Goal: Task Accomplishment & Management: Manage account settings

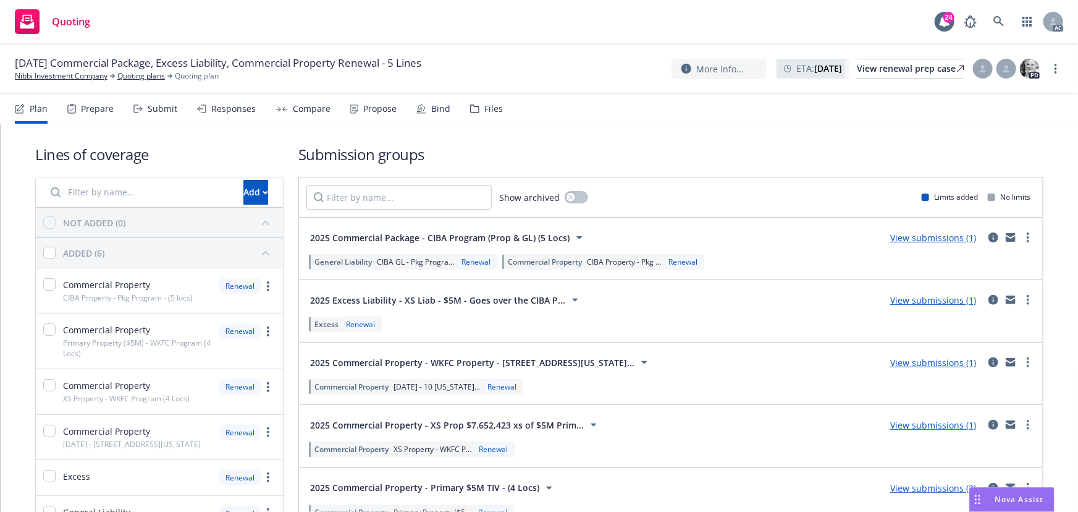
click at [216, 118] on div "Responses" at bounding box center [226, 109] width 59 height 30
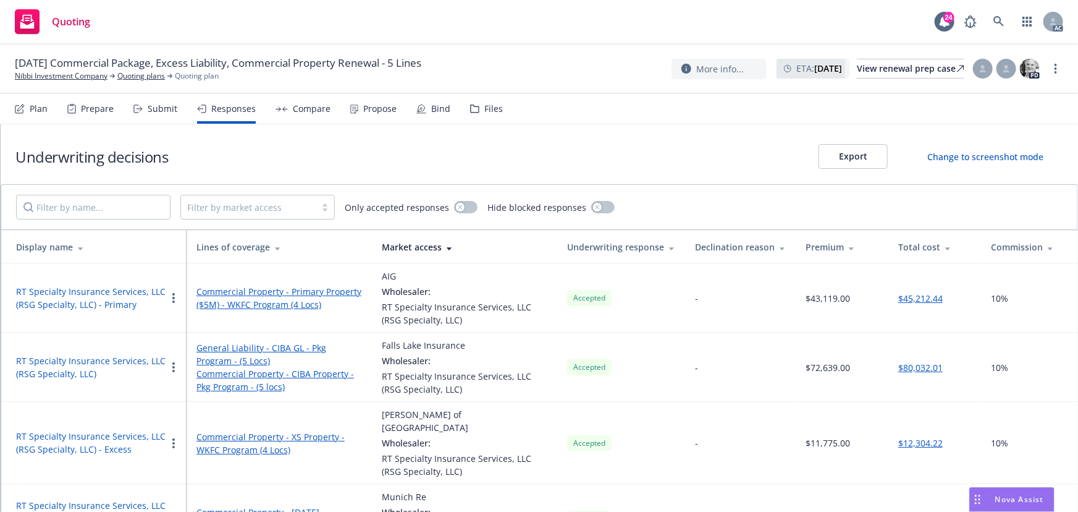
click at [374, 113] on div "Propose" at bounding box center [379, 109] width 33 height 10
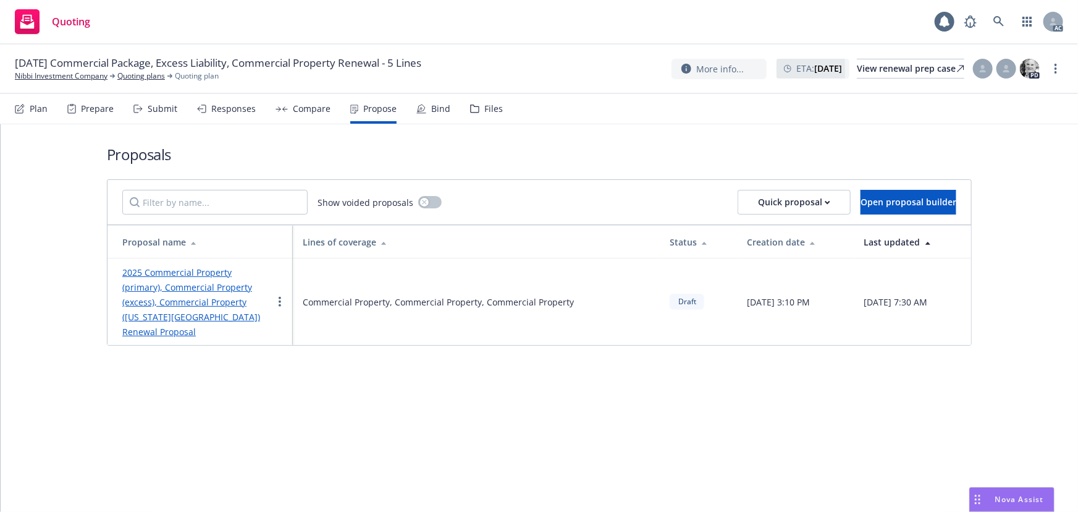
click at [235, 114] on div "Responses" at bounding box center [233, 109] width 44 height 10
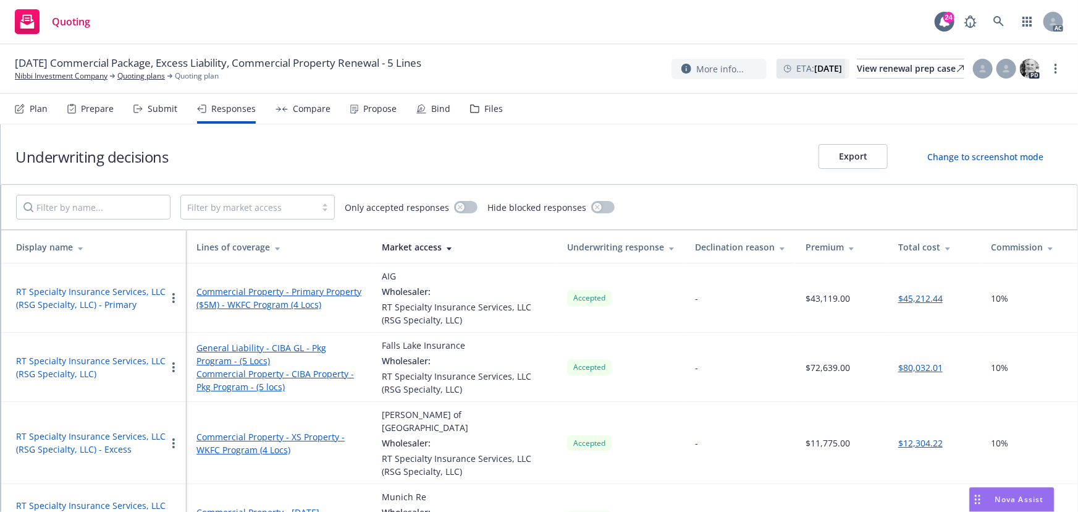
click at [80, 361] on button "RT Specialty Insurance Services, LLC (RSG Specialty, LLC)" at bounding box center [91, 367] width 150 height 26
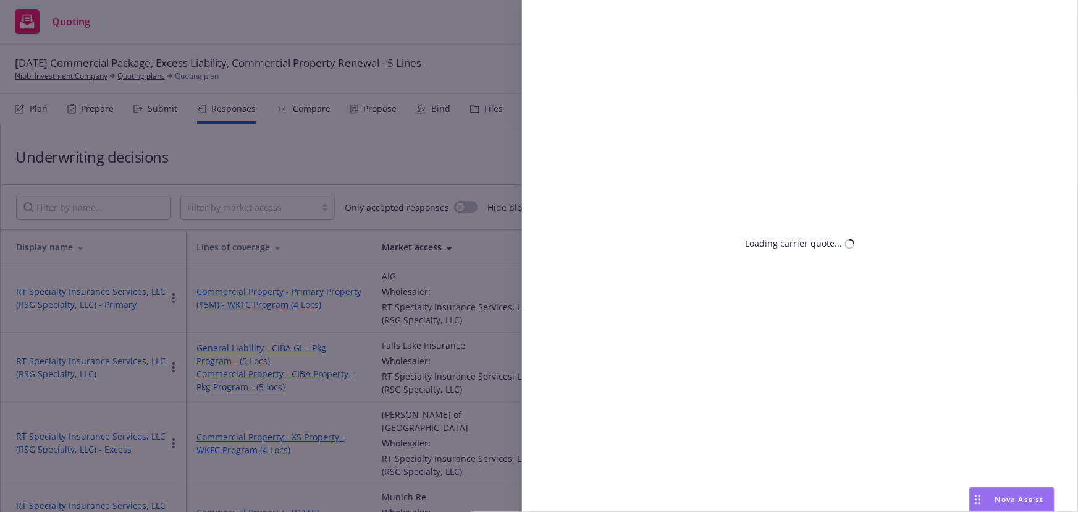
select select "CA"
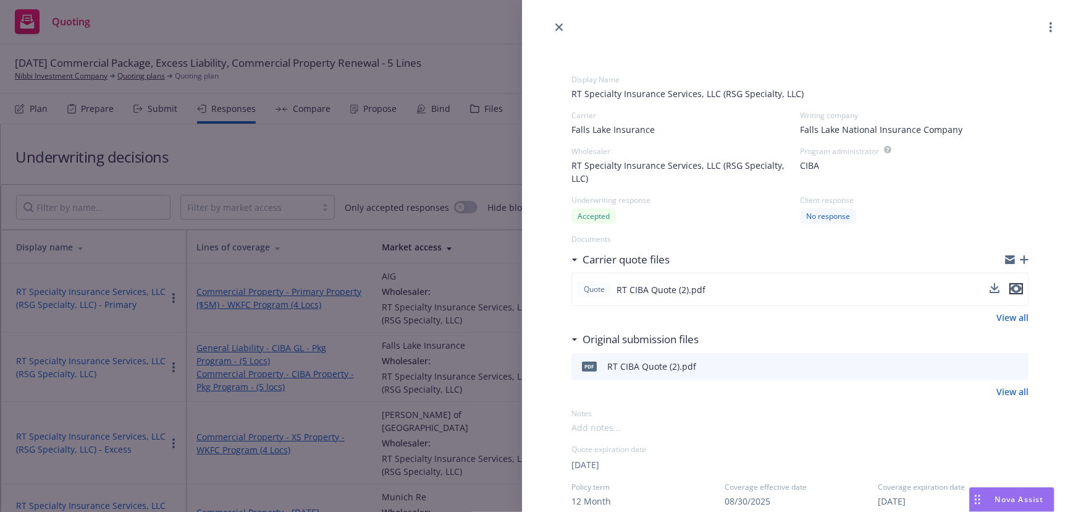
click at [1011, 287] on icon "preview file" at bounding box center [1016, 288] width 11 height 9
click at [366, 113] on div "Display Name RT Specialty Insurance Services, LLC (RSG Specialty, LLC) Carrier …" at bounding box center [539, 256] width 1078 height 512
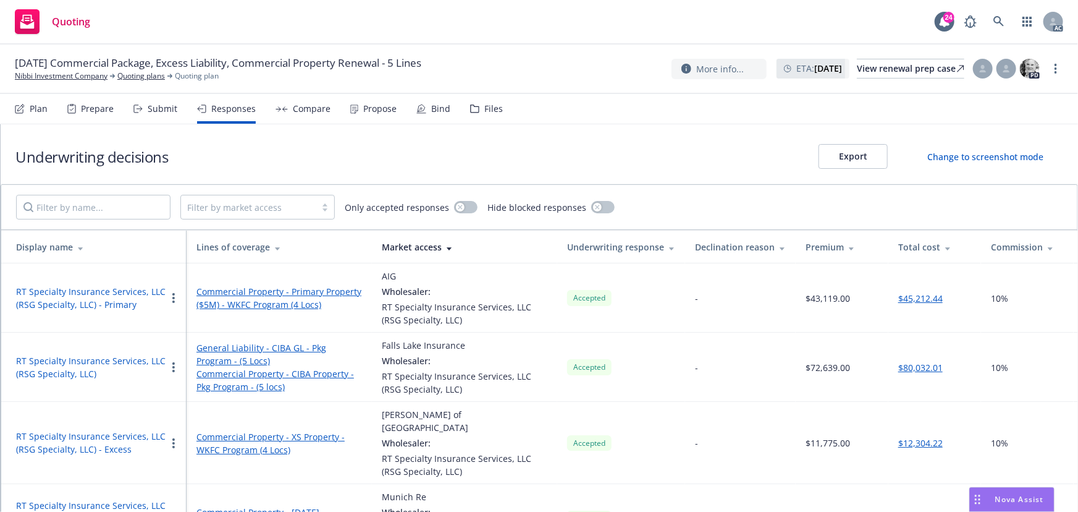
click at [366, 113] on div "Propose" at bounding box center [379, 109] width 33 height 10
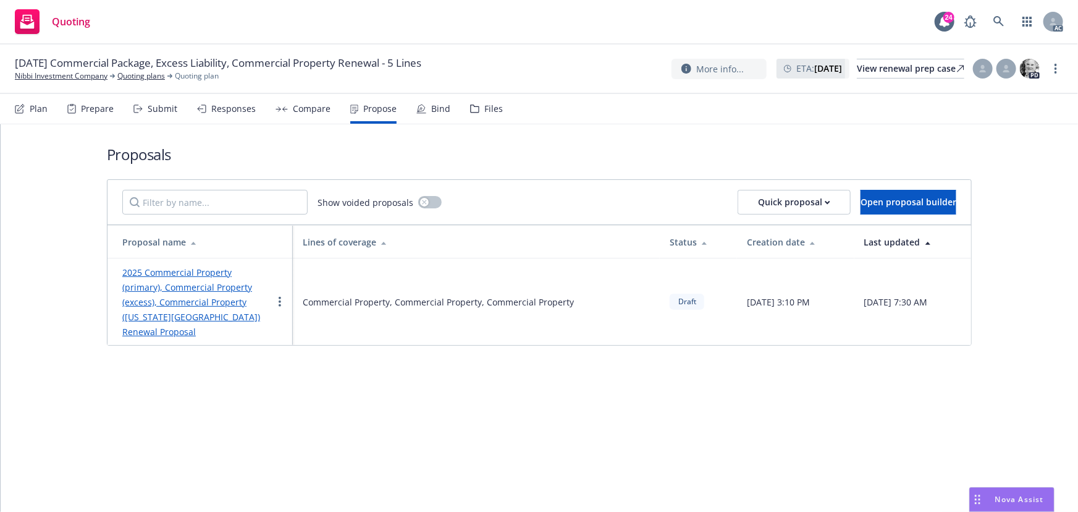
click at [174, 275] on link "2025 Commercial Property (primary), Commercial Property (excess), Commercial Pr…" at bounding box center [191, 301] width 138 height 71
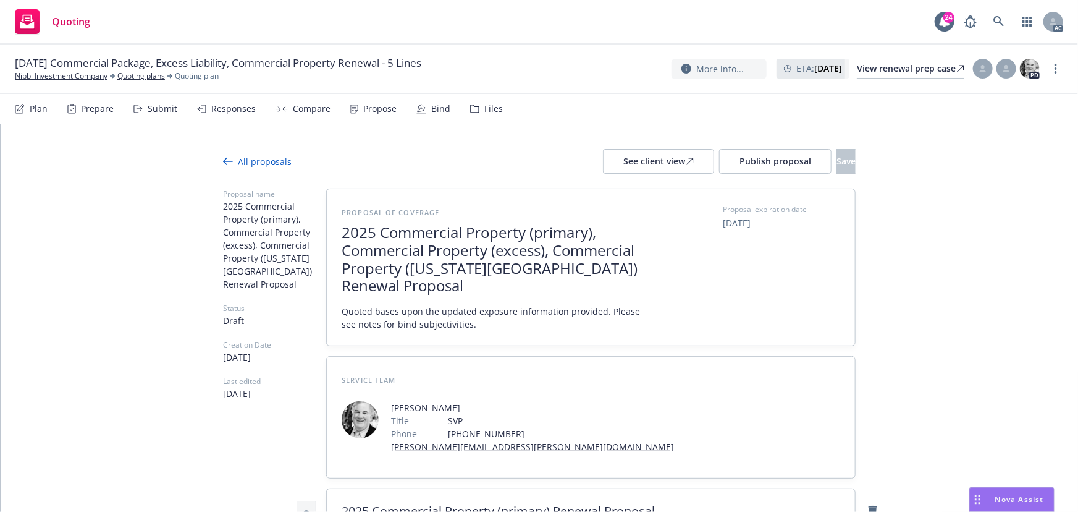
click at [491, 266] on span "2025 Commercial Property (primary), Commercial Property (excess), Commercial Pr…" at bounding box center [493, 259] width 303 height 71
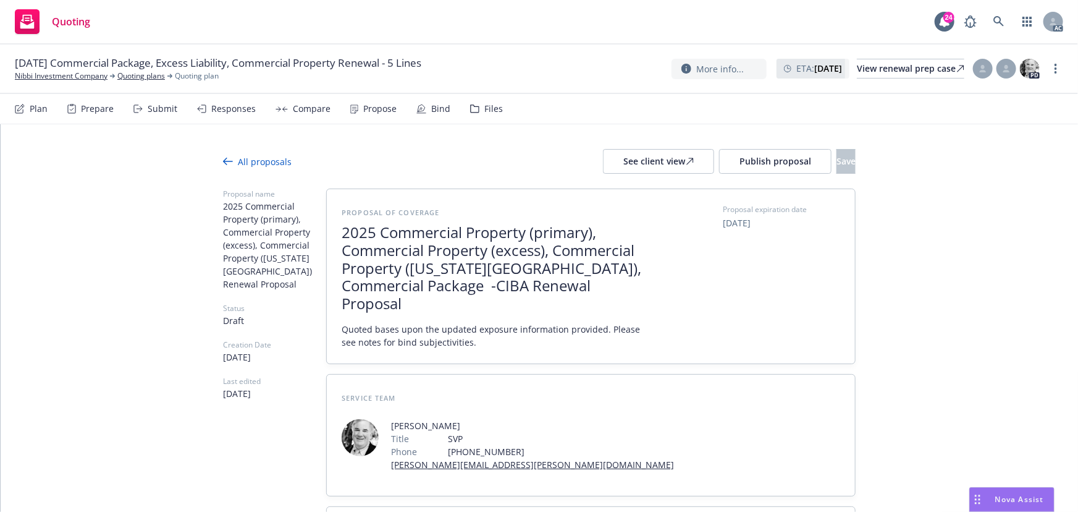
click at [400, 287] on span "2025 Commercial Property (primary), Commercial Property (excess), Commercial Pr…" at bounding box center [493, 268] width 303 height 89
click at [401, 286] on span "2025 Commercial Property (primary), Commercial Property (excess), Commercial Pr…" at bounding box center [493, 268] width 303 height 89
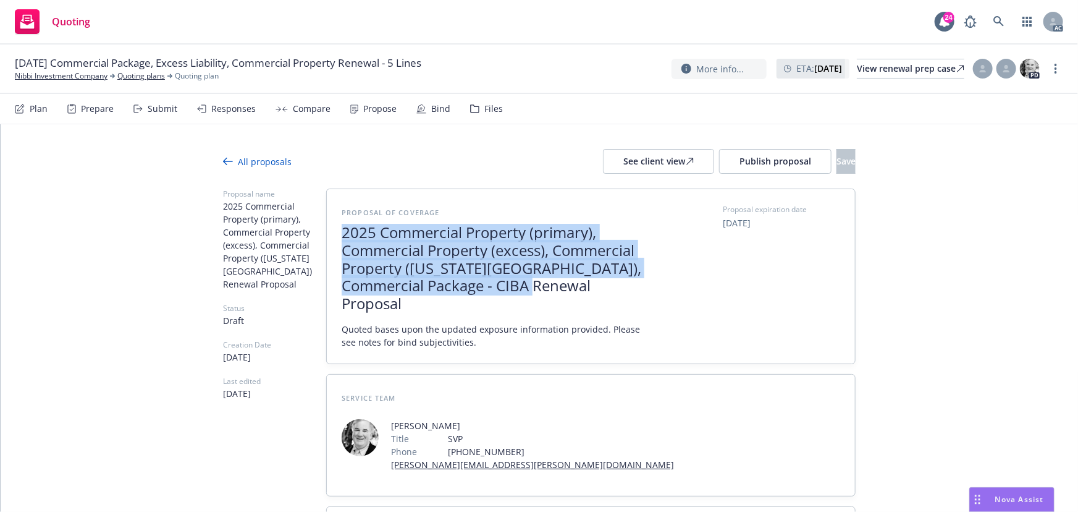
drag, startPoint x: 422, startPoint y: 252, endPoint x: 603, endPoint y: 288, distance: 184.6
click at [603, 288] on span "2025 Commercial Property (primary), Commercial Property (excess), Commercial Pr…" at bounding box center [493, 268] width 303 height 89
copy span "2025 Commercial Property (primary), Commercial Property (excess), Commercial Pr…"
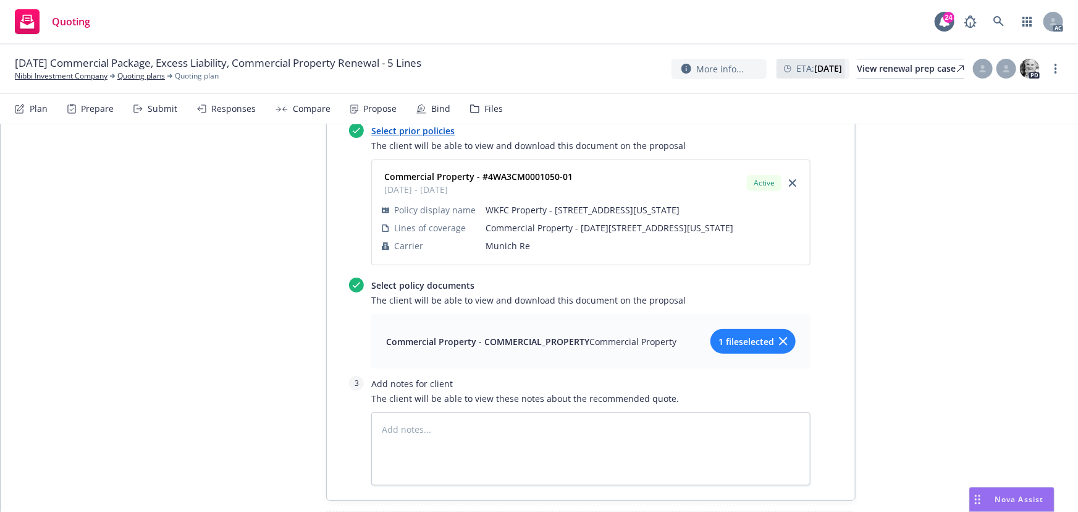
scroll to position [2953, 0]
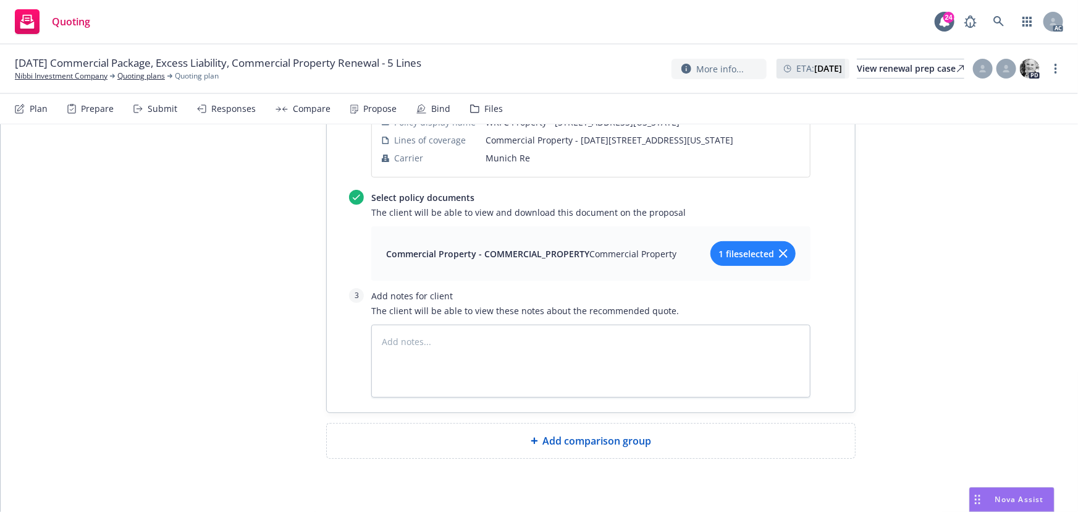
click at [568, 433] on span "Add comparison group" at bounding box center [597, 440] width 109 height 15
type textarea "x"
click at [493, 438] on span at bounding box center [591, 445] width 499 height 15
paste span
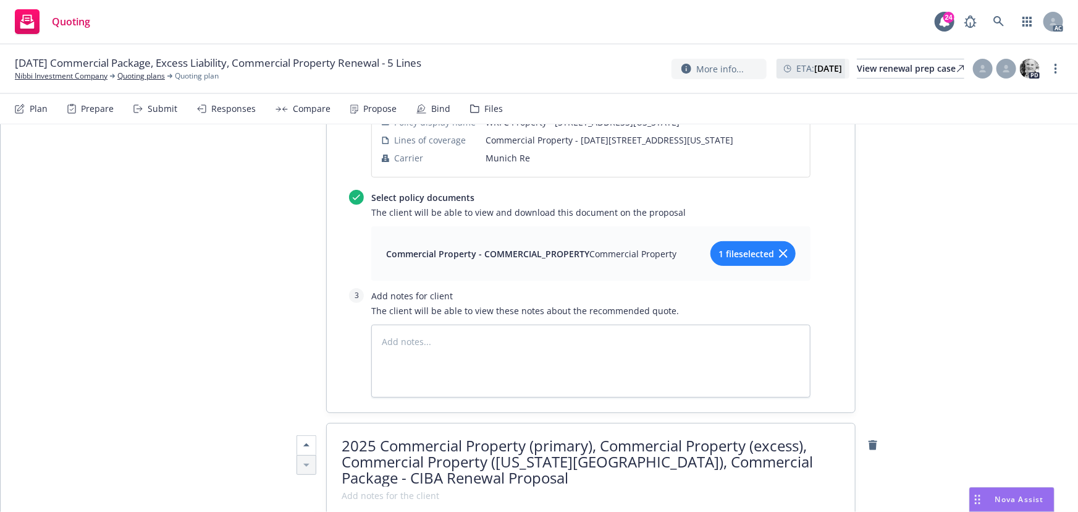
scroll to position [2, 0]
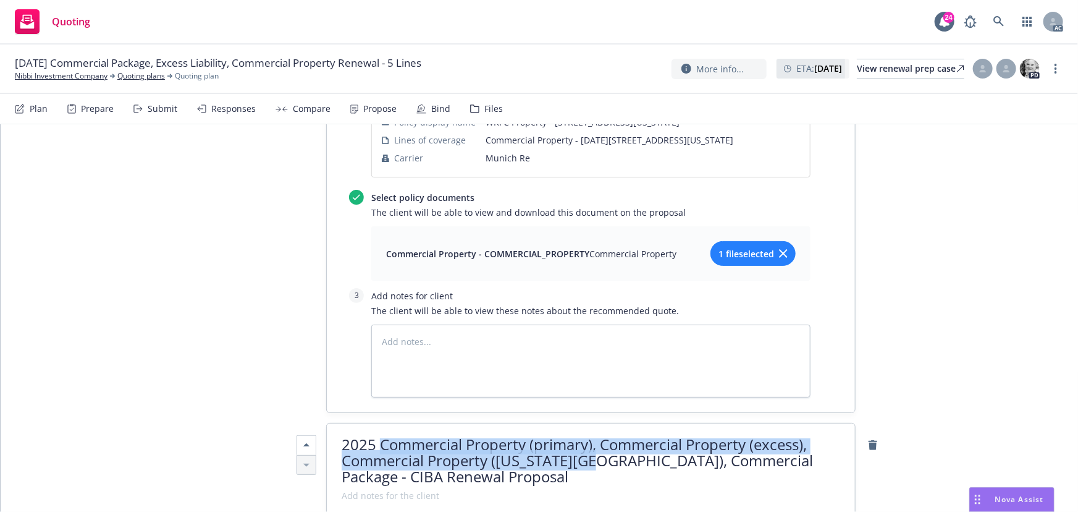
drag, startPoint x: 377, startPoint y: 427, endPoint x: 580, endPoint y: 441, distance: 203.8
click at [580, 441] on span "2025 Commercial Property (primary), Commercial Property (excess), Commercial Pr…" at bounding box center [578, 460] width 472 height 53
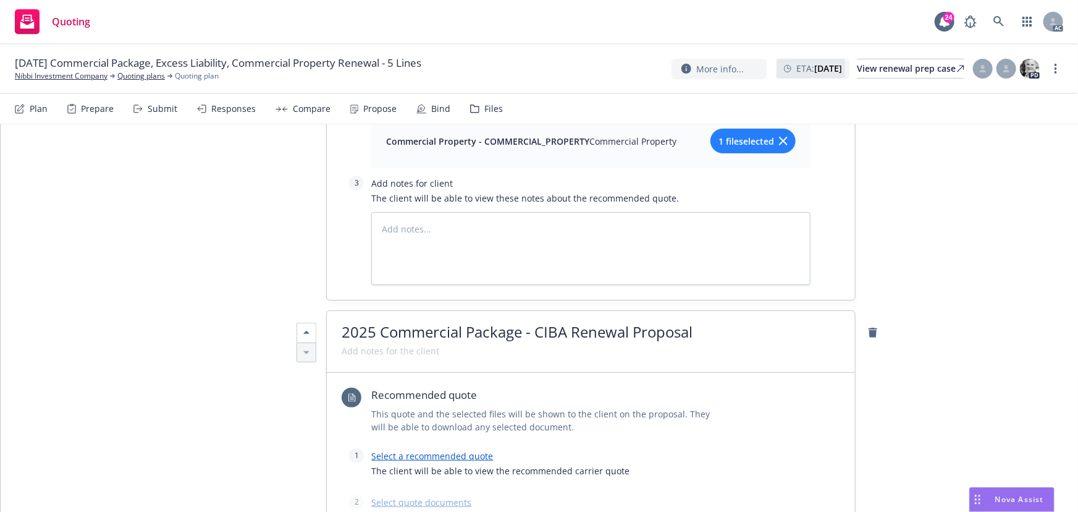
scroll to position [3121, 0]
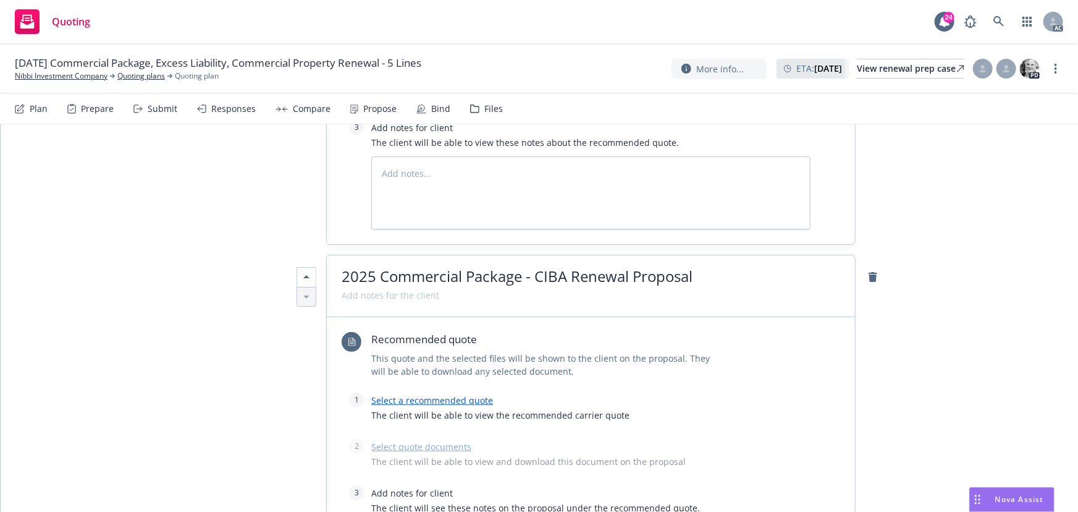
click at [451, 394] on link "Select a recommended quote" at bounding box center [432, 400] width 122 height 12
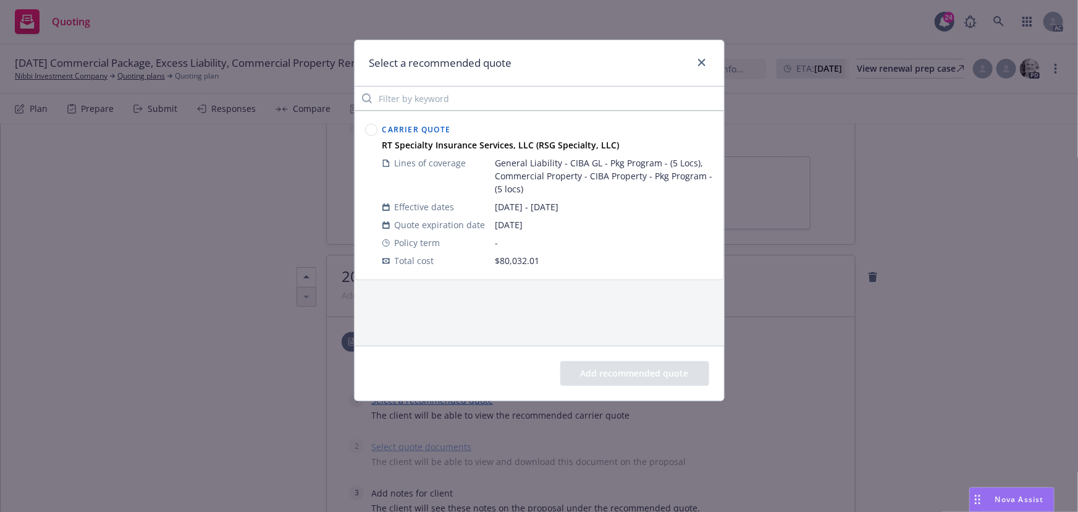
click at [369, 132] on circle at bounding box center [371, 130] width 12 height 12
click at [603, 371] on button "Add recommended quote" at bounding box center [635, 373] width 149 height 25
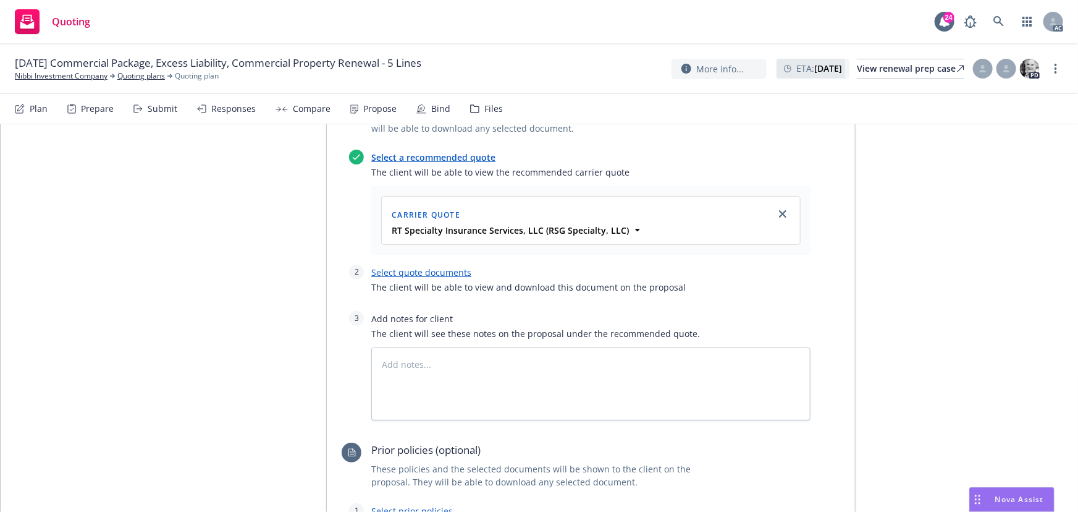
scroll to position [3402, 0]
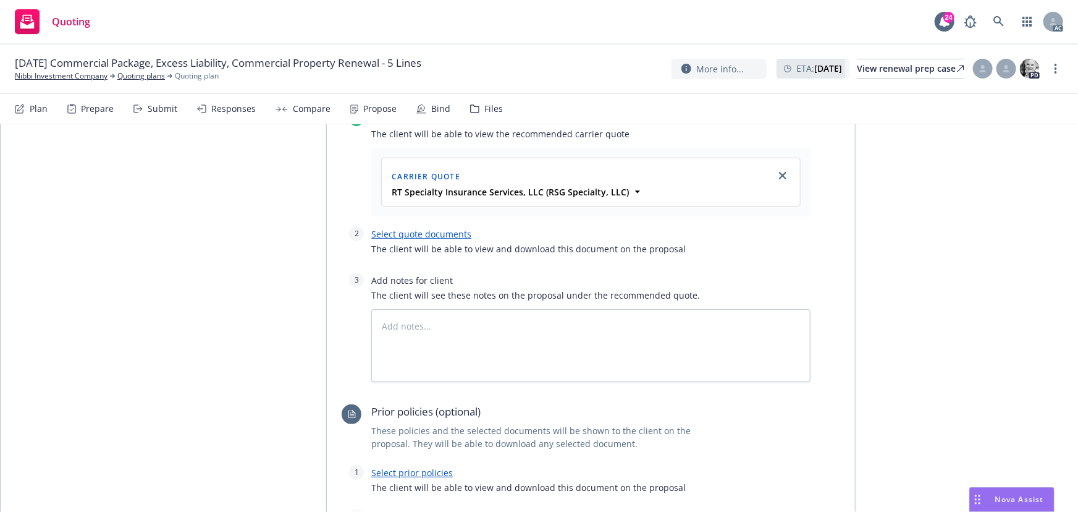
click at [428, 228] on link "Select quote documents" at bounding box center [421, 234] width 100 height 12
type textarea "x"
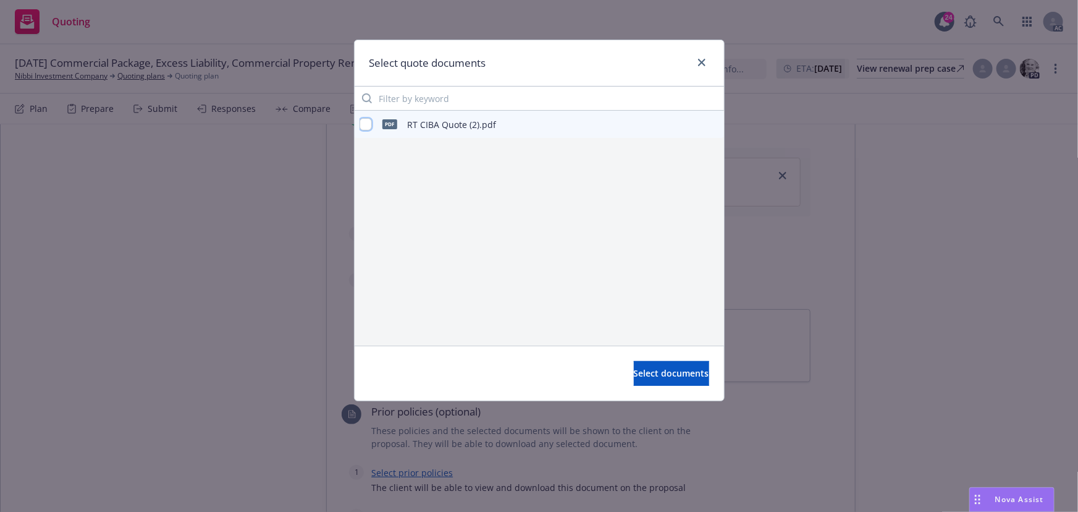
click at [366, 125] on input "checkbox" at bounding box center [366, 124] width 12 height 12
checkbox input "true"
click at [654, 368] on span "Select documents" at bounding box center [671, 373] width 75 height 12
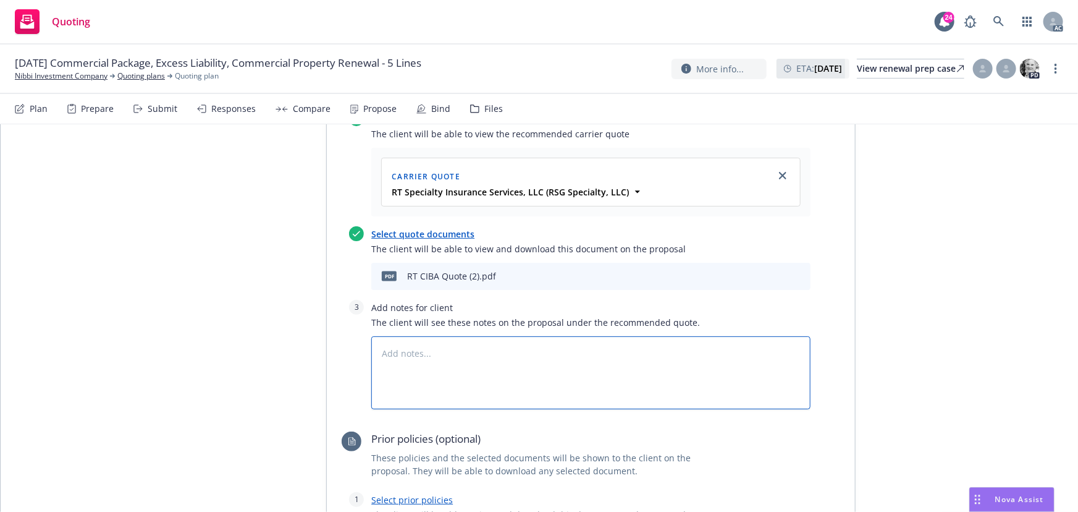
click at [520, 358] on textarea at bounding box center [590, 372] width 439 height 73
type textarea "x"
type textarea "B"
type textarea "x"
type textarea "Bi"
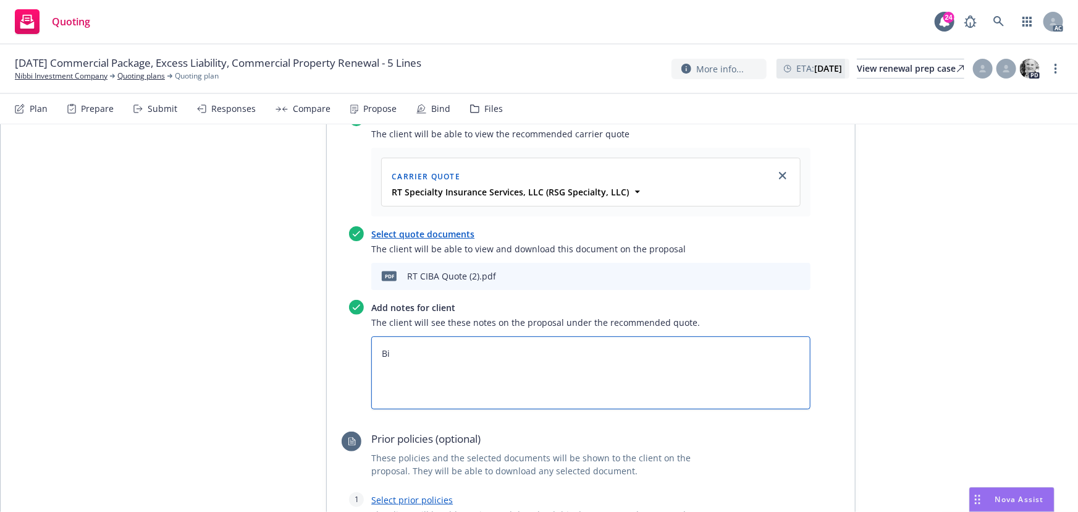
type textarea "x"
type textarea "Bin"
type textarea "x"
type textarea "Bind"
type textarea "x"
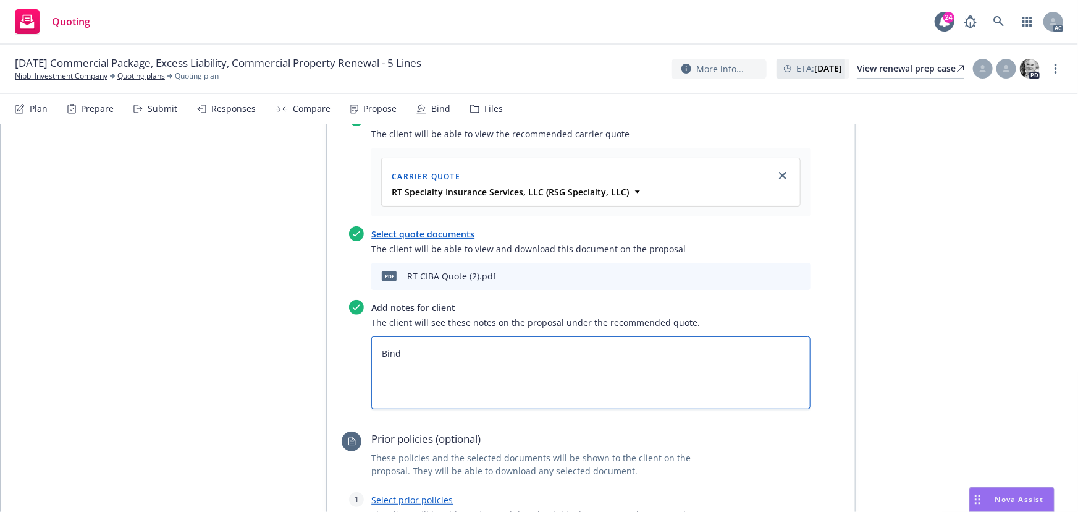
type textarea "Bind"
type textarea "x"
type textarea "Bind S"
type textarea "x"
type textarea "Bind Su"
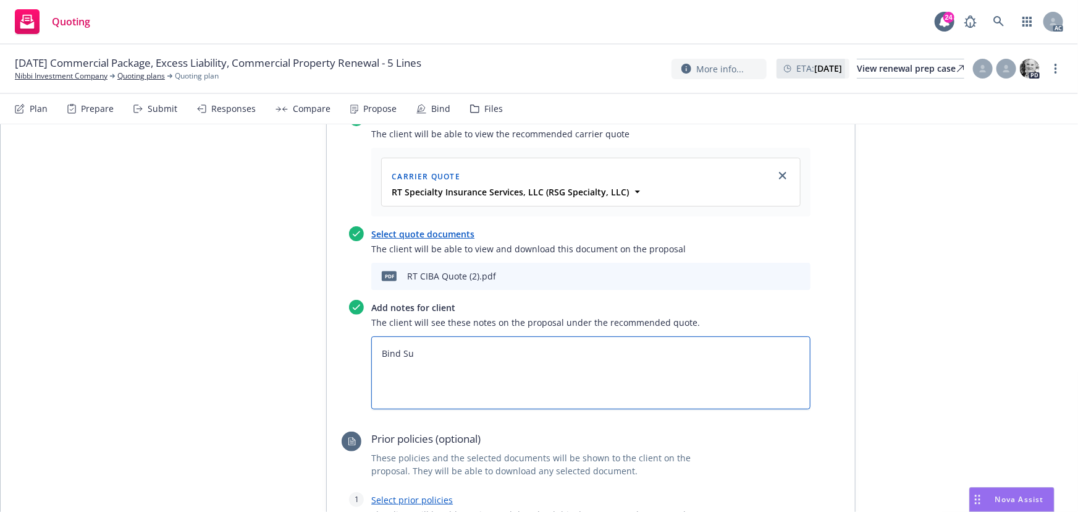
type textarea "x"
type textarea "Bind Sub"
type textarea "x"
type textarea "Bind Subj"
type textarea "x"
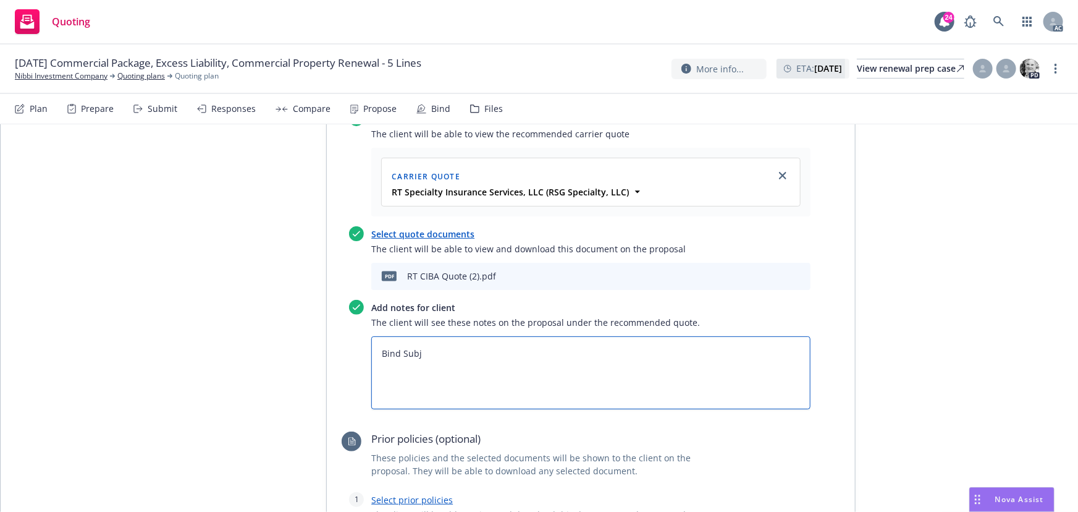
type textarea "Bind Subje"
type textarea "x"
type textarea "Bind Subjec"
type textarea "x"
type textarea "Bind Subject"
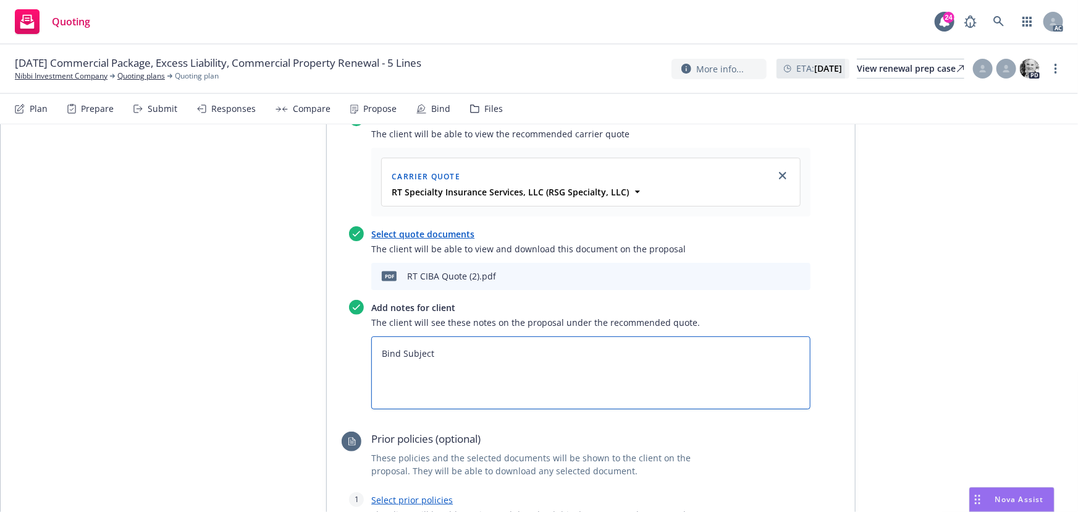
type textarea "x"
type textarea "Bind Subjecti"
type textarea "x"
type textarea "Bind Subjectiv"
type textarea "x"
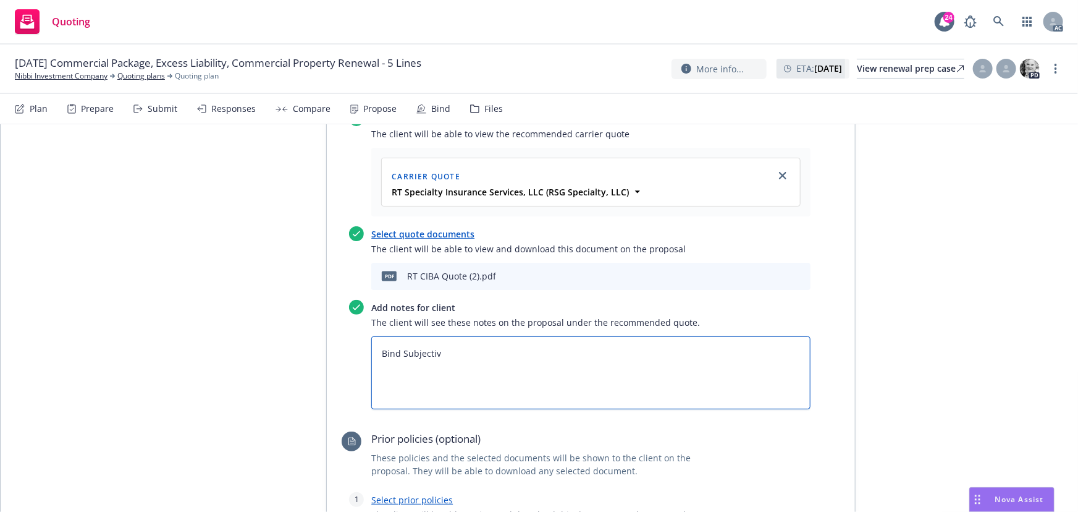
type textarea "Bind Subjectivi"
type textarea "x"
type textarea "Bind Subjectivit"
type textarea "x"
type textarea "Bind Subjectiviti"
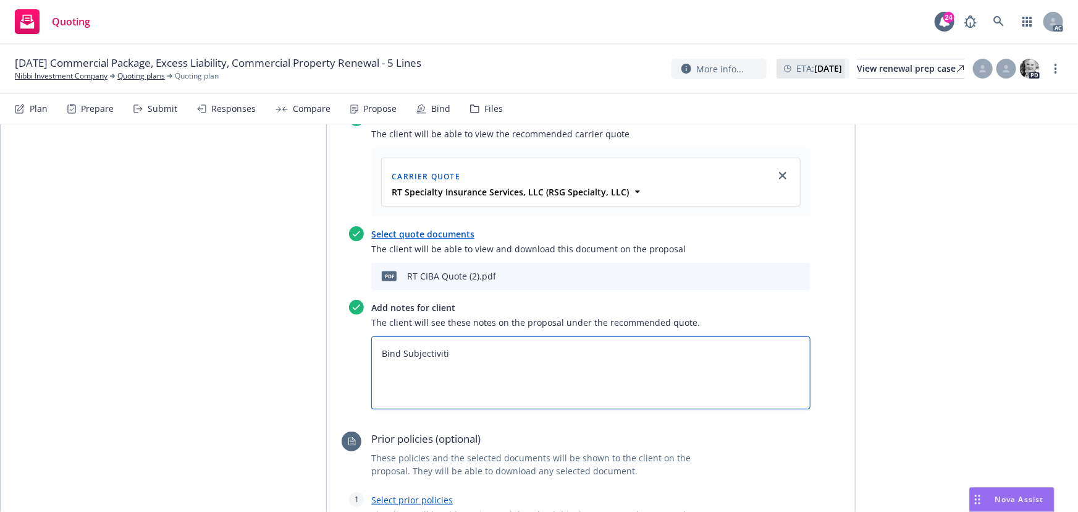
type textarea "x"
type textarea "Bind Subjectivities"
type textarea "x"
type textarea "Bind Subjectivities:"
type textarea "x"
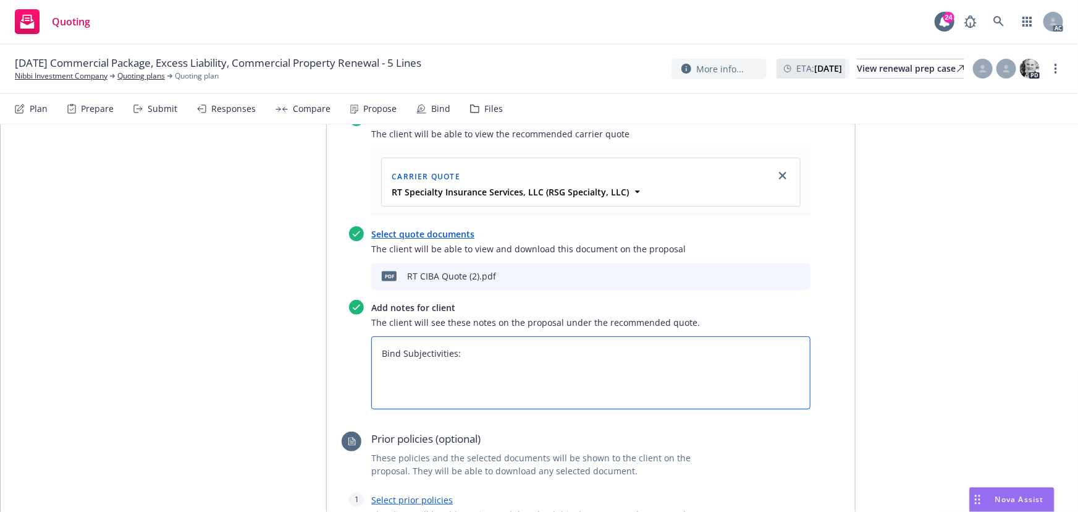
type textarea "Bind Subjectivities:"
drag, startPoint x: 462, startPoint y: 353, endPoint x: 433, endPoint y: 357, distance: 29.2
click at [459, 354] on textarea "Bind Subjectivities:" at bounding box center [590, 372] width 439 height 73
paste textarea "Coverage is not bound until confirmed in writing by CIBA. If signed application…"
type textarea "x"
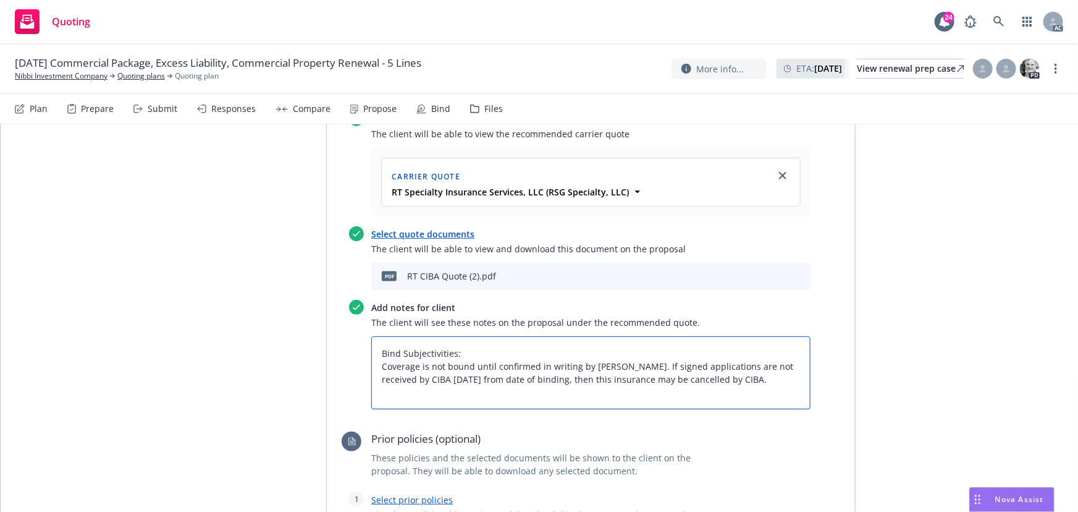
click at [378, 344] on textarea "Bind Subjectivities: Coverage is not bound until confirmed in writing by CIBA. …" at bounding box center [590, 372] width 439 height 73
type textarea "Bind Subjectivities: 1Coverage is not bound until confirmed in writing by CIBA.…"
type textarea "x"
type textarea "Bind Subjectivities: 1.Coverage is not bound until confirmed in writing by CIBA…"
type textarea "x"
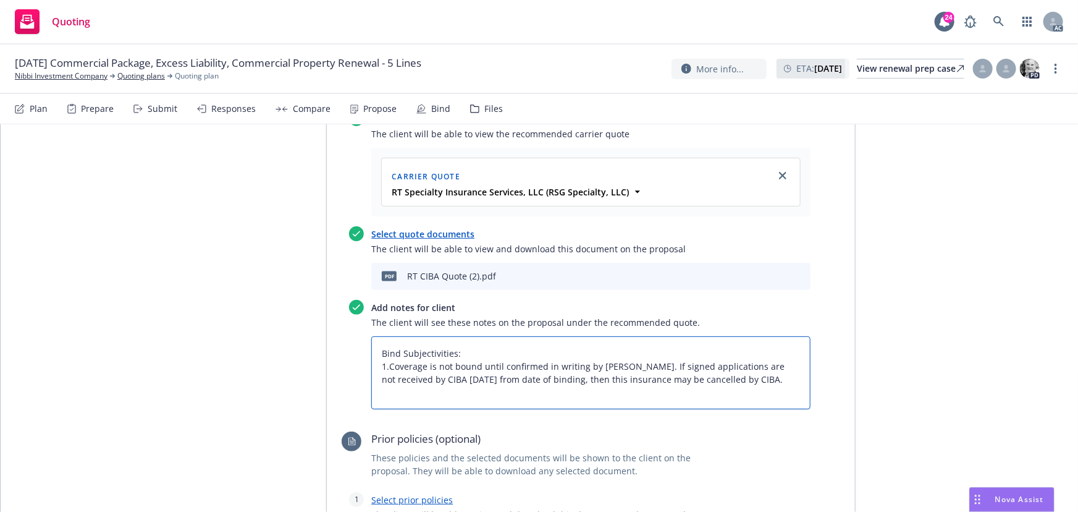
type textarea "Bind Subjectivities: 1. Coverage is not bound until confirmed in writing by CIB…"
click at [619, 346] on textarea "Bind Subjectivities: 1. Coverage is not bound until confirmed in writing by CIB…" at bounding box center [590, 372] width 439 height 73
type textarea "x"
type textarea "Bind Subjectivities: 1. Coverage is not bound until confirmed in writing by CIB…"
type textarea "x"
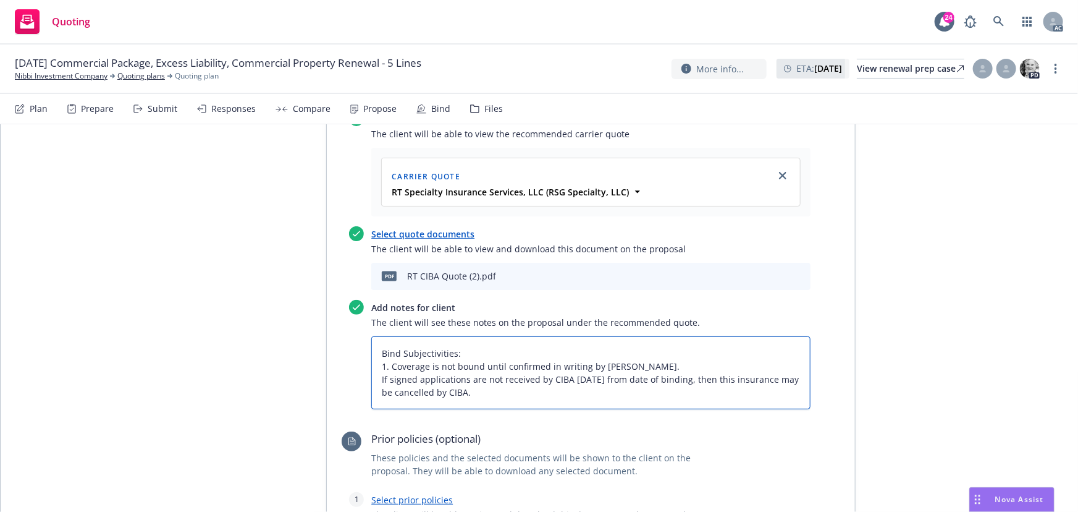
type textarea "Bind Subjectivities: 1. Coverage is not bound until confirmed in writing by CIB…"
type textarea "x"
type textarea "Bind Subjectivities: 1. Coverage is not bound until confirmed in writing by CIB…"
type textarea "x"
type textarea "Bind Subjectivities: 1. Coverage is not bound until confirmed in writing by CIB…"
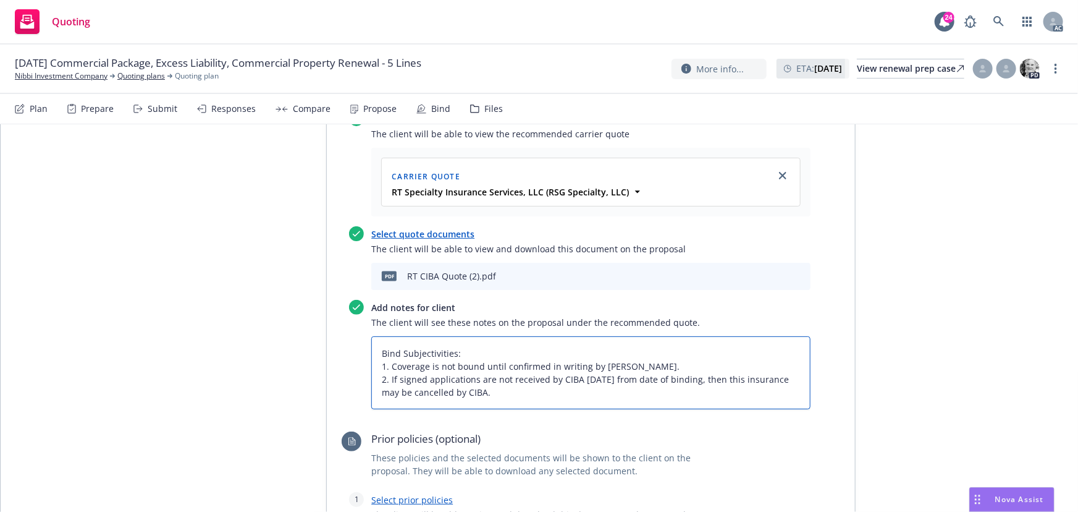
drag, startPoint x: 403, startPoint y: 344, endPoint x: 648, endPoint y: 340, distance: 245.4
click at [648, 340] on textarea "Bind Subjectivities: 1. Coverage is not bound until confirmed in writing by CIB…" at bounding box center [590, 372] width 439 height 73
type textarea "x"
type textarea "Bind Subjectivities: 1. 2. If signed applications are not received by CIBA with…"
click at [385, 359] on textarea "Bind Subjectivities: 1. 2. If signed applications are not received by CIBA with…" at bounding box center [590, 372] width 439 height 73
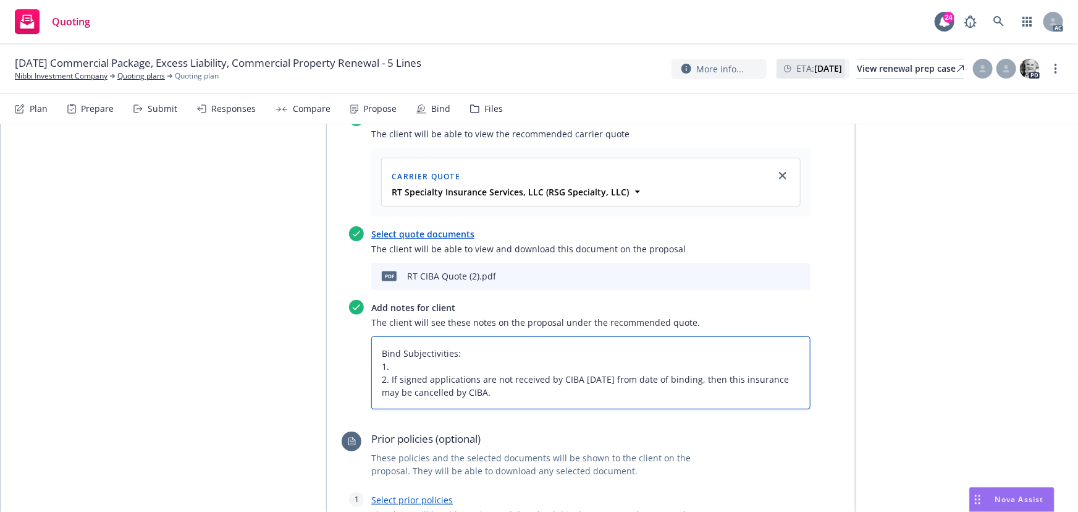
type textarea "x"
type textarea "Bind Subjectivities: 1. 2 If signed applications are not received by CIBA withi…"
type textarea "x"
type textarea "Bind Subjectivities: 1. If signed applications are not received by CIBA within …"
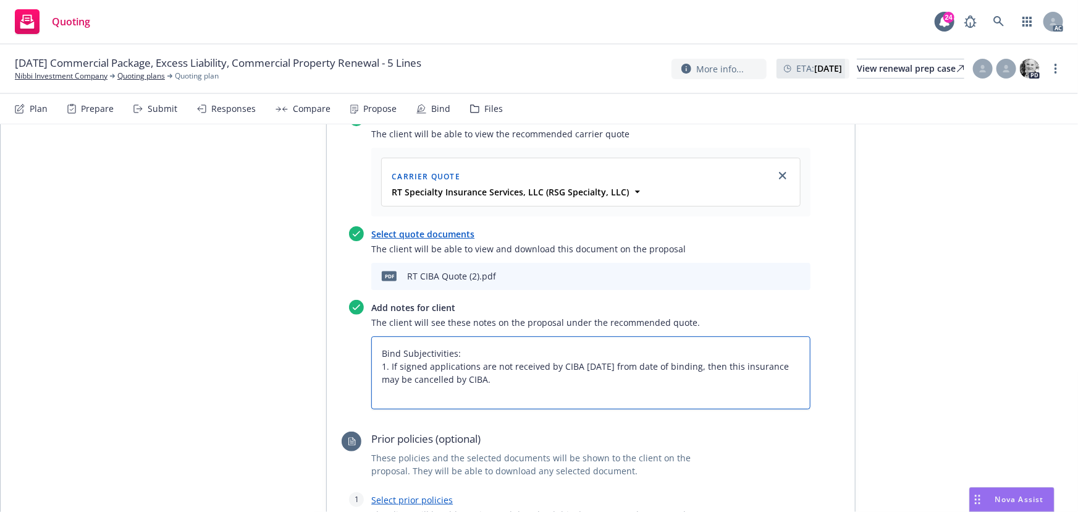
type textarea "x"
type textarea "Bind Subjectivities: 1. If signed applications are not received by CIBA within …"
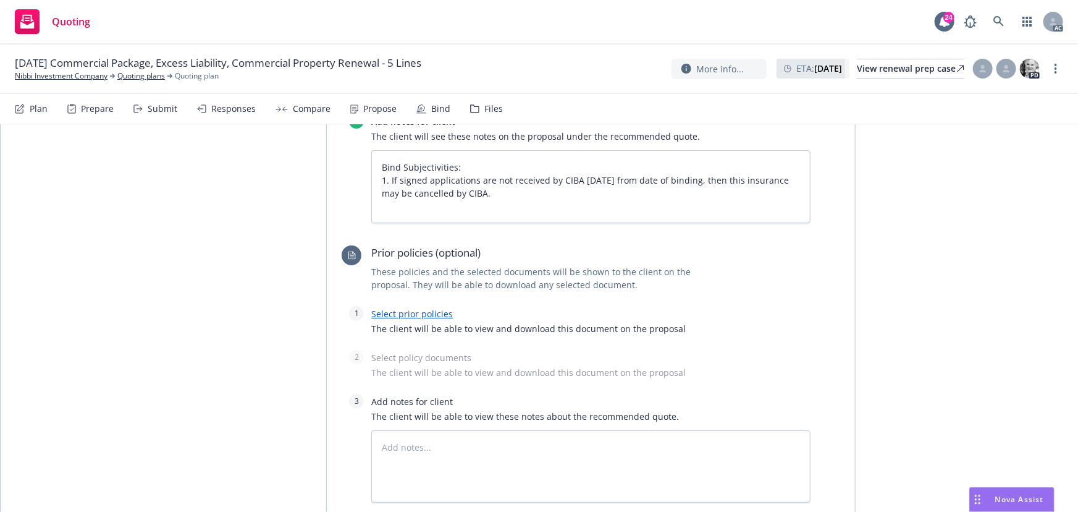
scroll to position [3627, 0]
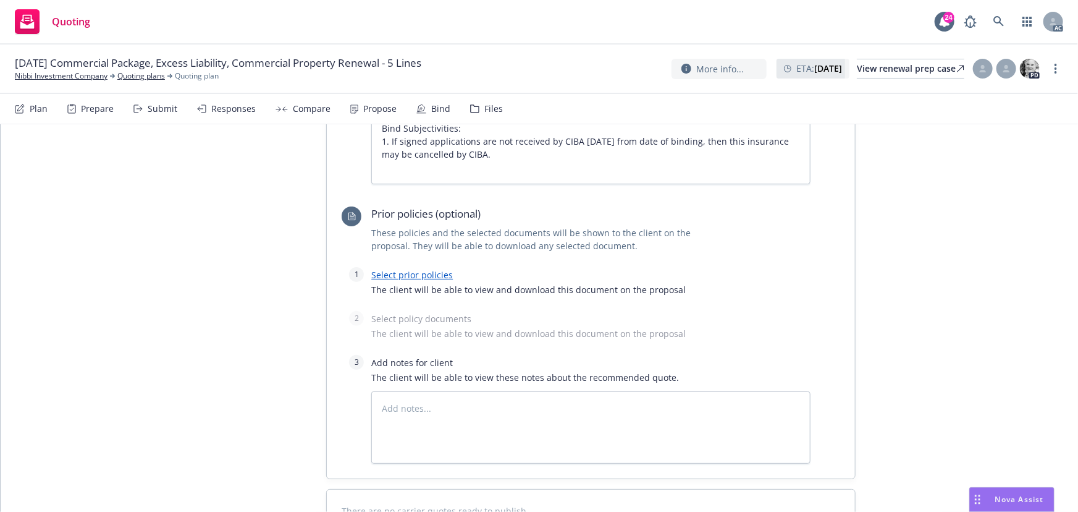
click at [427, 269] on link "Select prior policies" at bounding box center [412, 275] width 82 height 12
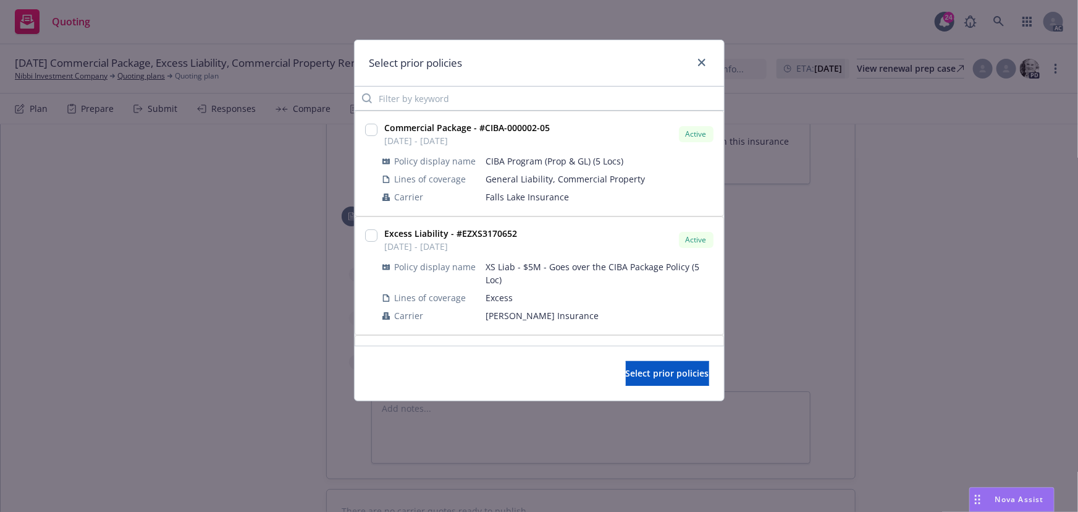
type textarea "x"
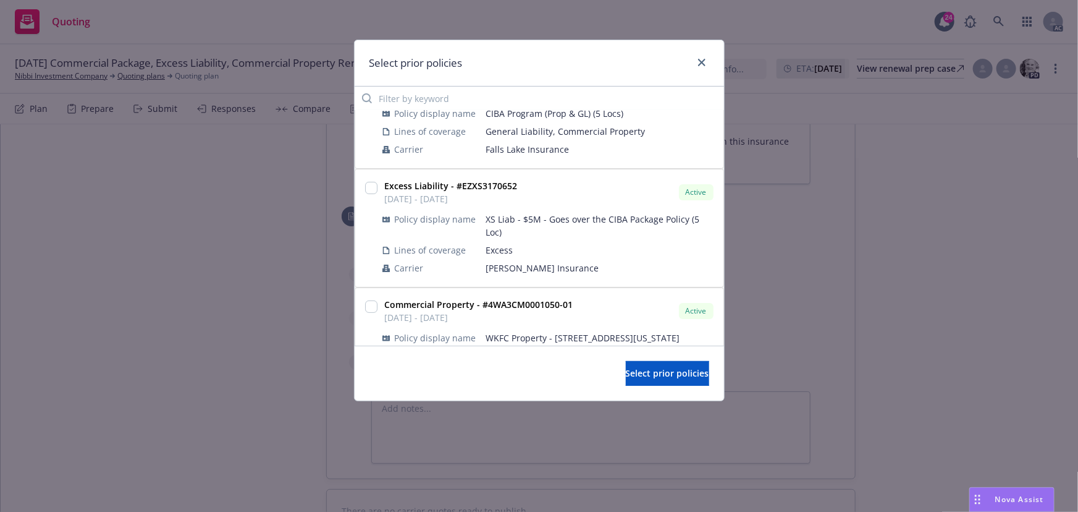
scroll to position [0, 0]
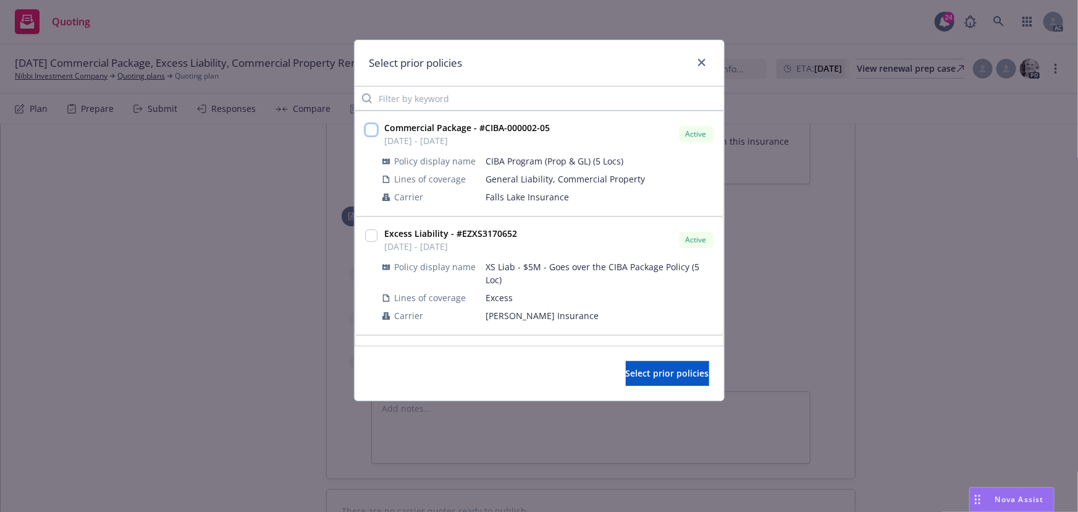
click at [370, 130] on input "checkbox" at bounding box center [371, 130] width 12 height 12
checkbox input "true"
click at [640, 370] on span "Select prior policies" at bounding box center [667, 373] width 83 height 12
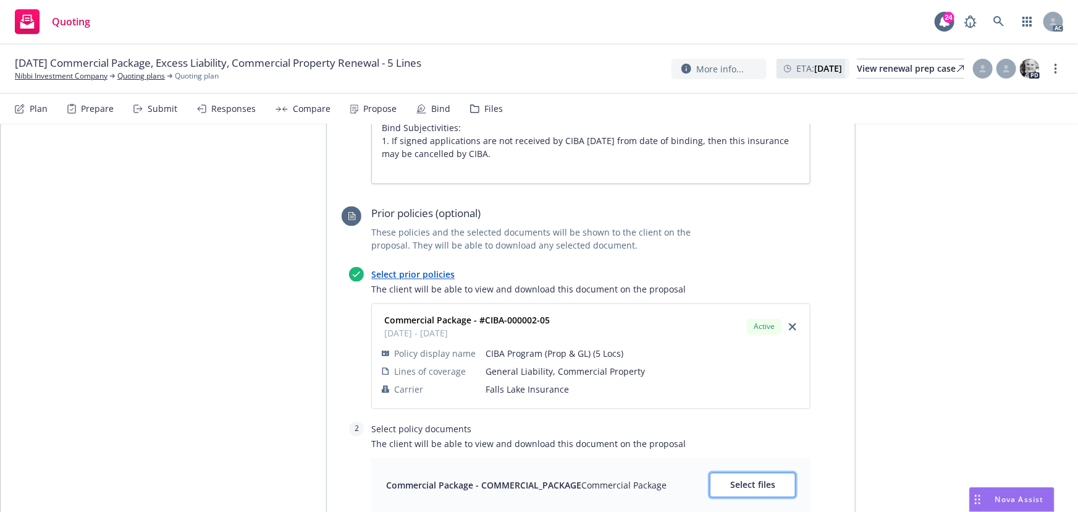
click at [748, 479] on span "Select files" at bounding box center [752, 485] width 45 height 12
type textarea "x"
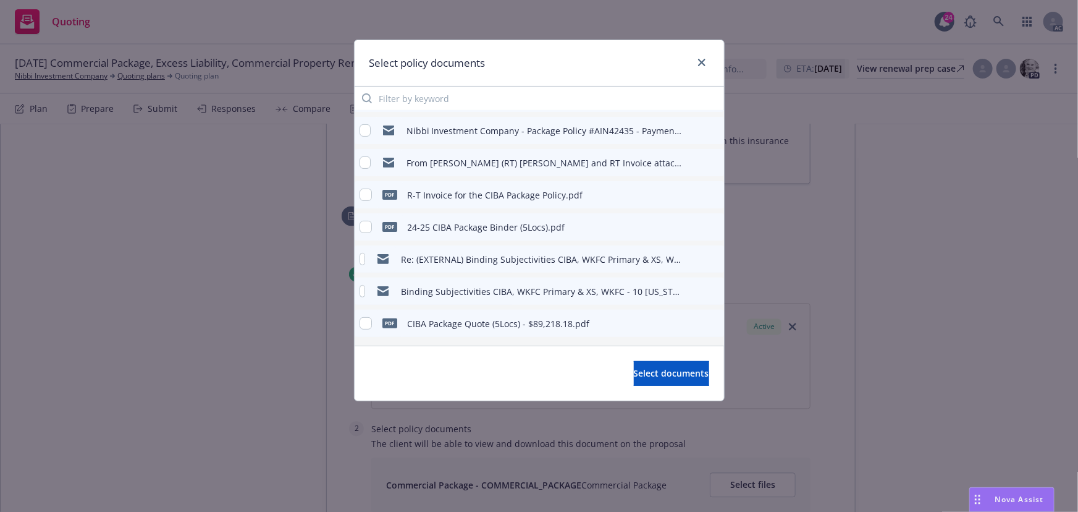
scroll to position [155, 0]
click at [369, 195] on input "checkbox" at bounding box center [366, 194] width 12 height 12
click at [360, 194] on input "checkbox" at bounding box center [366, 194] width 12 height 12
checkbox input "false"
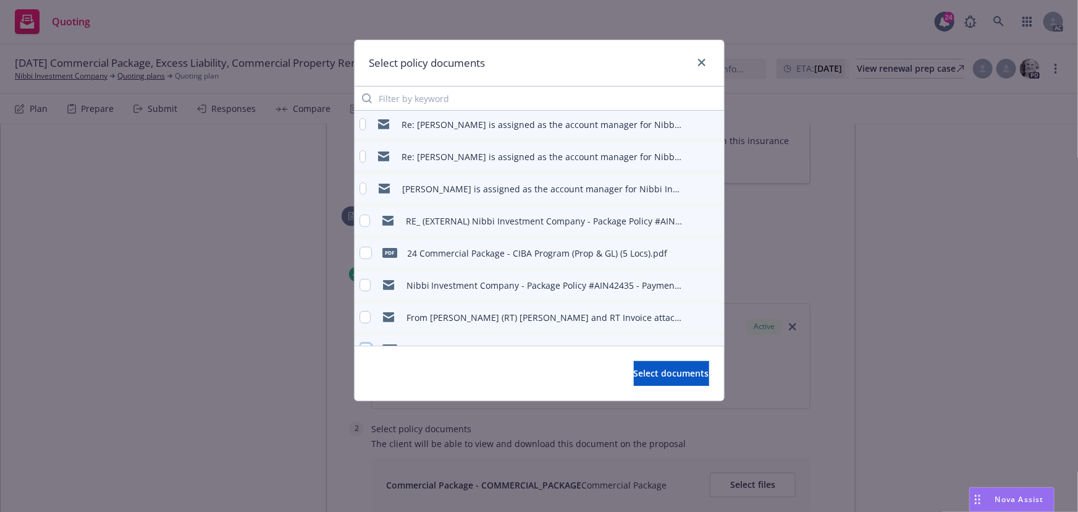
scroll to position [56, 0]
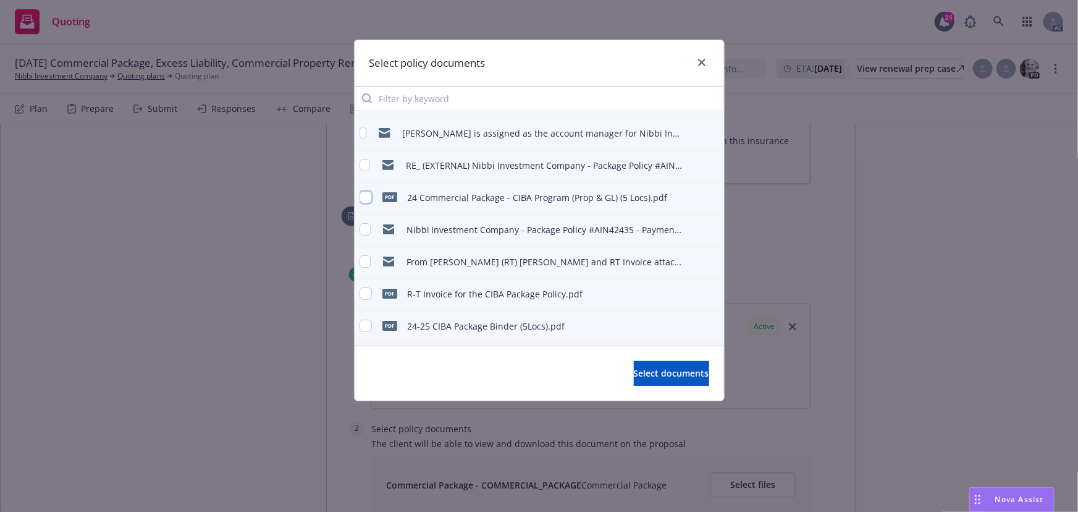
click at [365, 197] on input "checkbox" at bounding box center [366, 197] width 12 height 12
checkbox input "true"
click at [634, 368] on span "Select documents" at bounding box center [671, 373] width 75 height 12
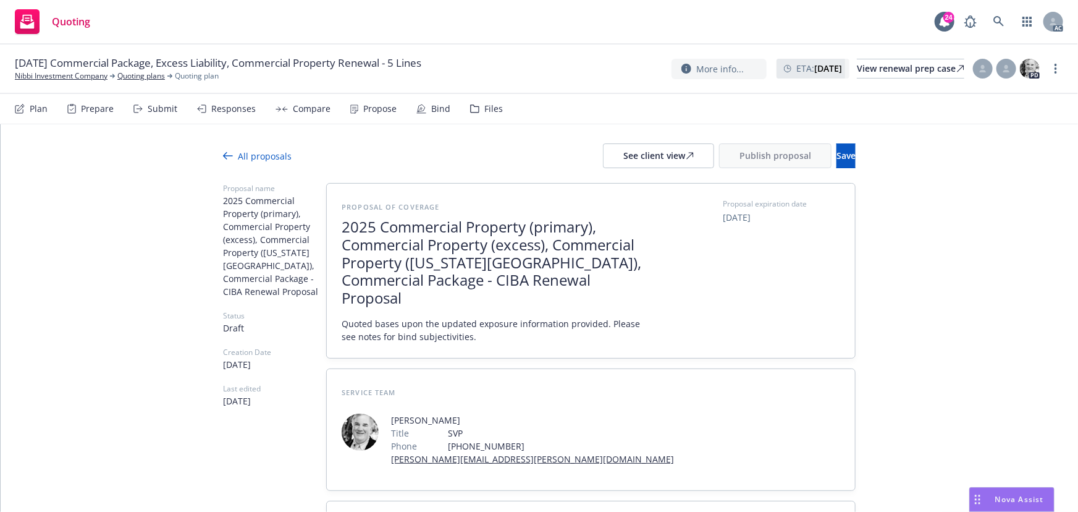
scroll to position [0, 0]
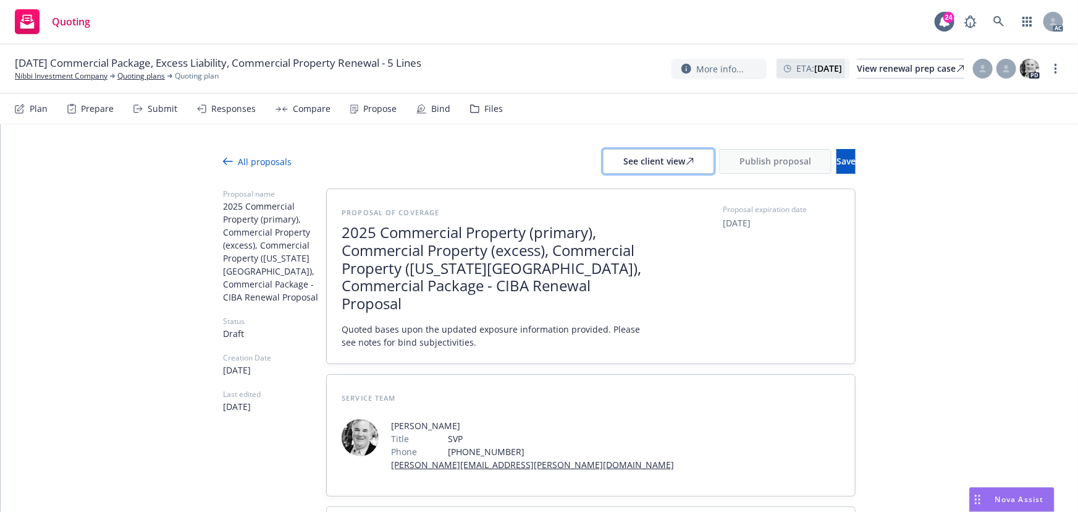
drag, startPoint x: 648, startPoint y: 169, endPoint x: 582, endPoint y: 176, distance: 66.4
click at [648, 169] on div "See client view" at bounding box center [659, 161] width 70 height 23
type textarea "x"
click at [228, 114] on div "Responses" at bounding box center [226, 109] width 59 height 30
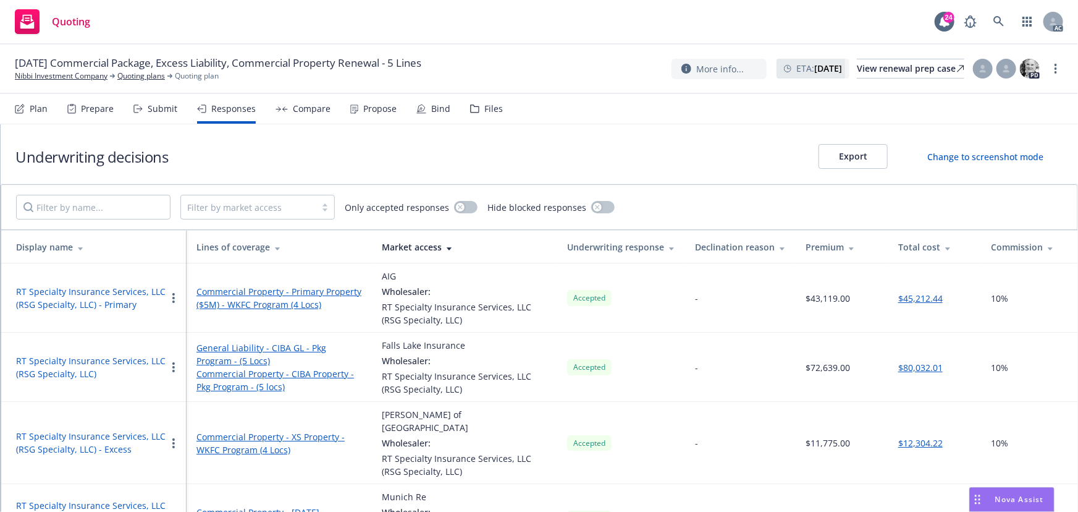
click at [104, 358] on button "RT Specialty Insurance Services, LLC (RSG Specialty, LLC)" at bounding box center [91, 367] width 150 height 26
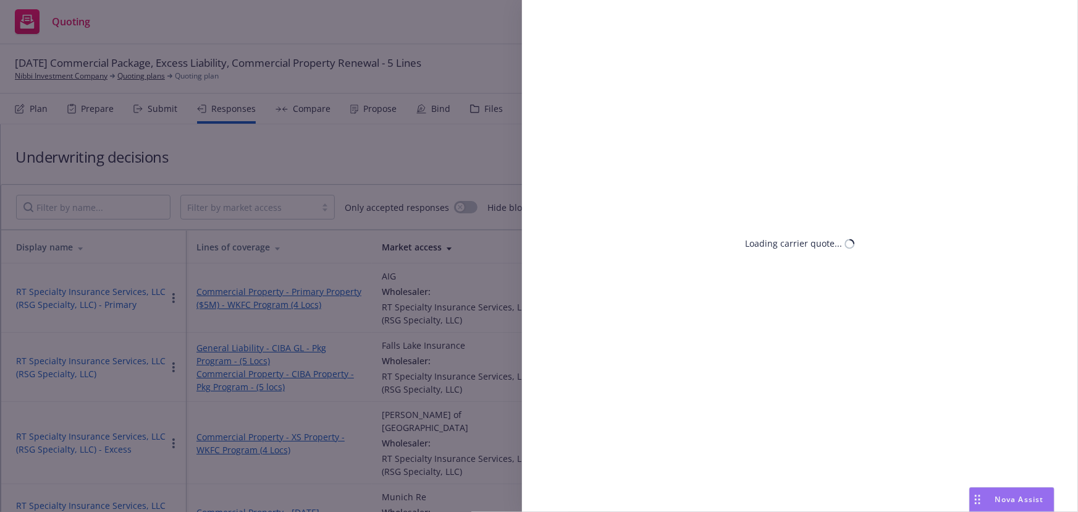
select select "CA"
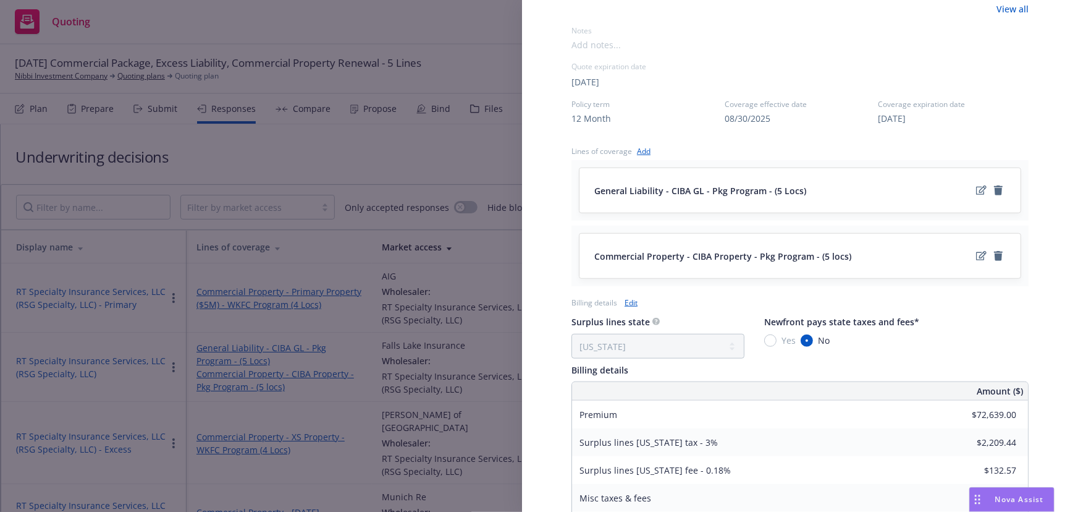
scroll to position [607, 0]
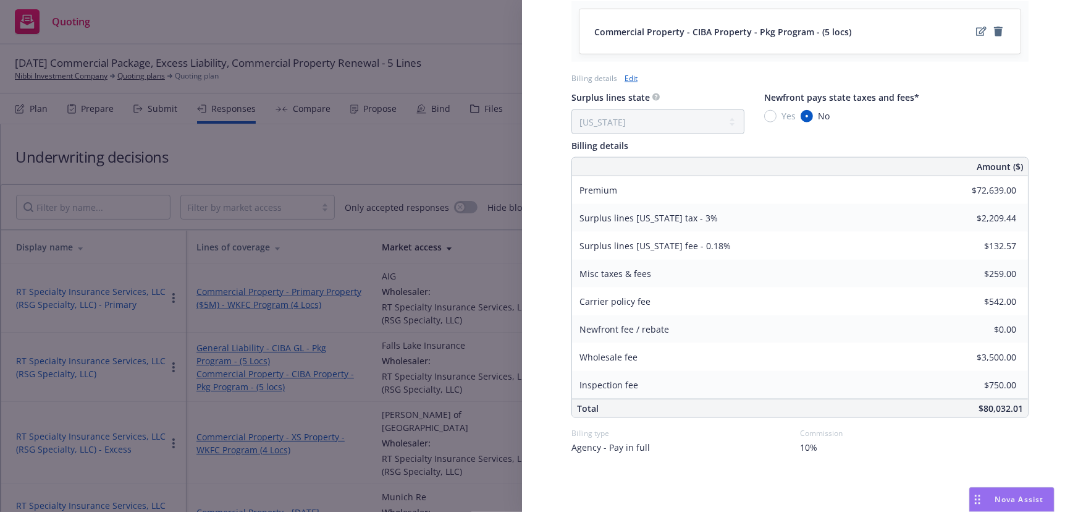
click at [364, 111] on div "Display Name RT Specialty Insurance Services, LLC (RSG Specialty, LLC) Carrier …" at bounding box center [539, 256] width 1078 height 512
click at [364, 111] on div "Propose" at bounding box center [379, 109] width 33 height 10
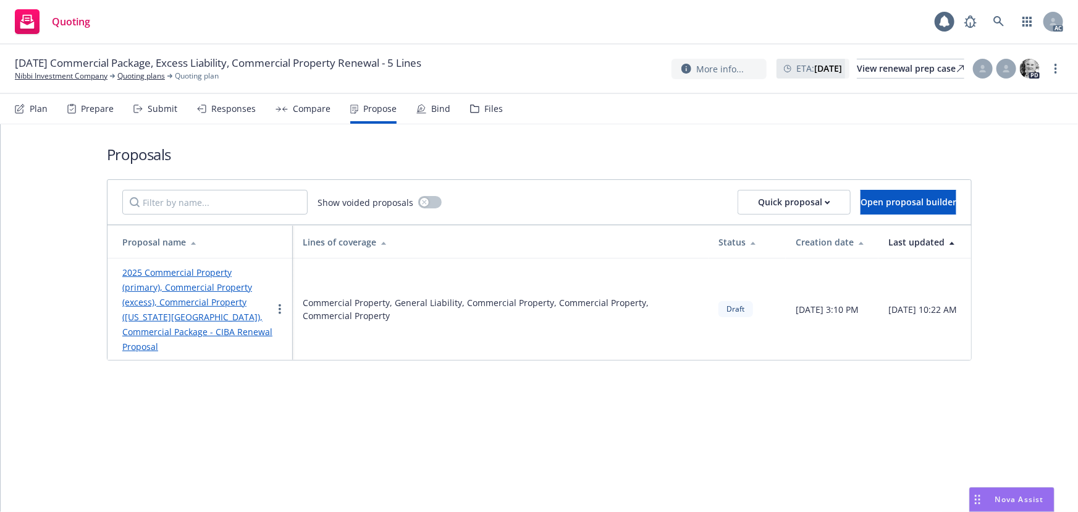
click at [221, 302] on link "2025 Commercial Property (primary), Commercial Property (excess), Commercial Pr…" at bounding box center [197, 309] width 150 height 86
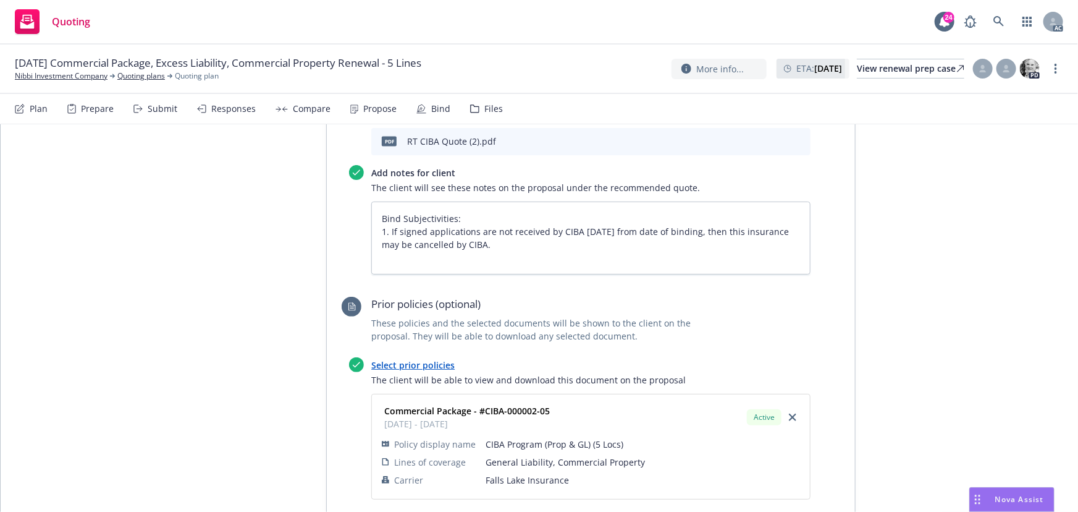
scroll to position [3415, 0]
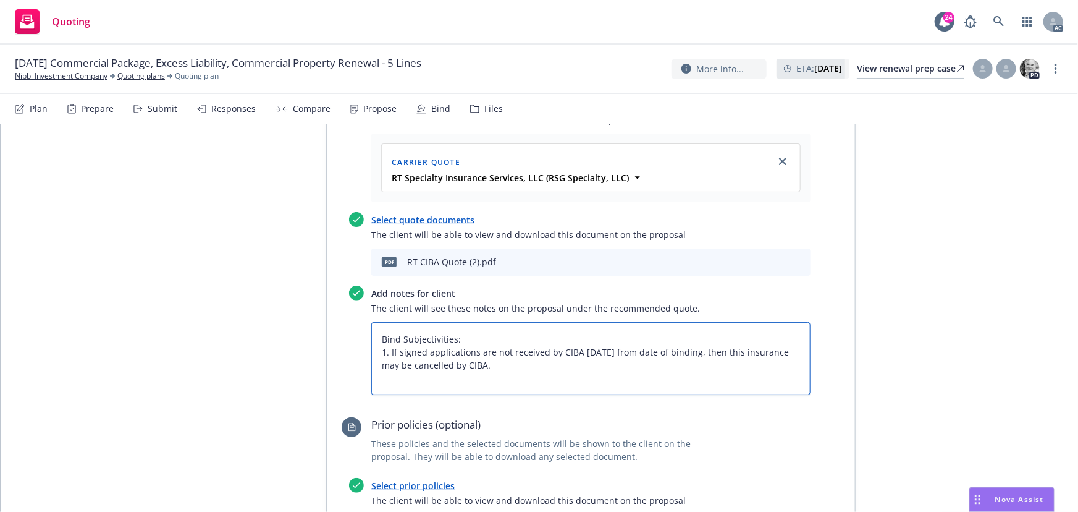
click at [530, 346] on textarea "Bind Subjectivities: 1. If signed applications are not received by CIBA within …" at bounding box center [590, 358] width 439 height 73
type textarea "x"
type textarea "Bind Subjectivities: 1. If signed applications are not received by CIBA within …"
type textarea "x"
type textarea "Bind Subjectivities: 1. If signed applications are not received by CIBA within …"
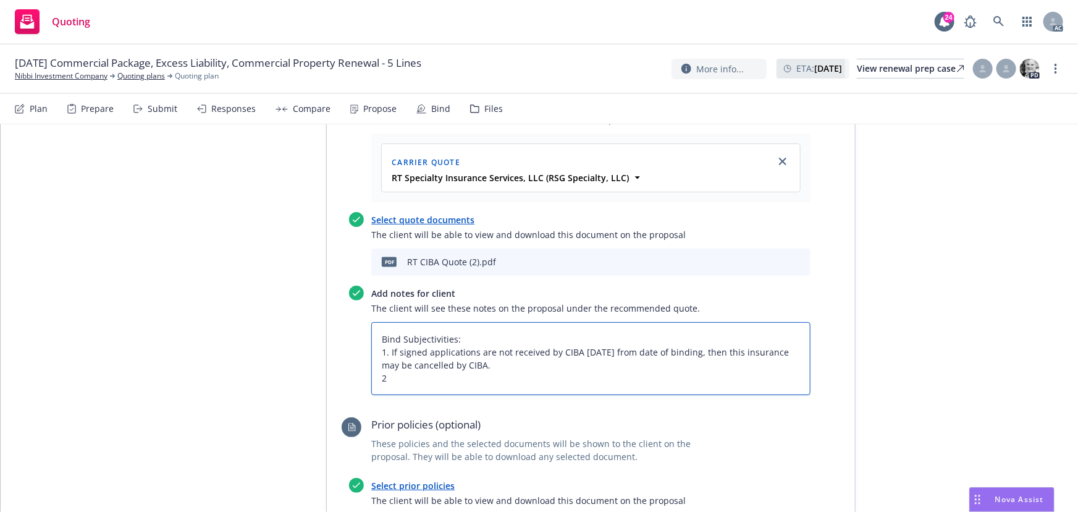
type textarea "x"
type textarea "Bind Subjectivities: 1. If signed applications are not received by CIBA within …"
type textarea "x"
type textarea "Bind Subjectivities: 1. If signed applications are not received by CIBA within …"
click at [403, 358] on textarea "Bind Subjectivities: 1. If signed applications are not received by CIBA within …" at bounding box center [590, 358] width 439 height 73
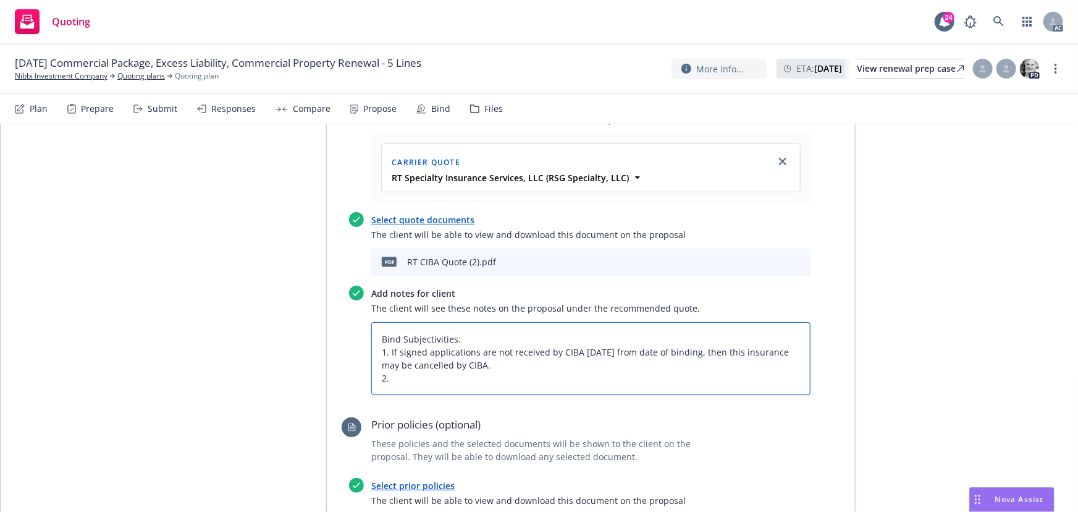
paste textarea "Signed TRIA"
type textarea "x"
type textarea "Bind Subjectivities: 1. If signed applications are not received by CIBA within …"
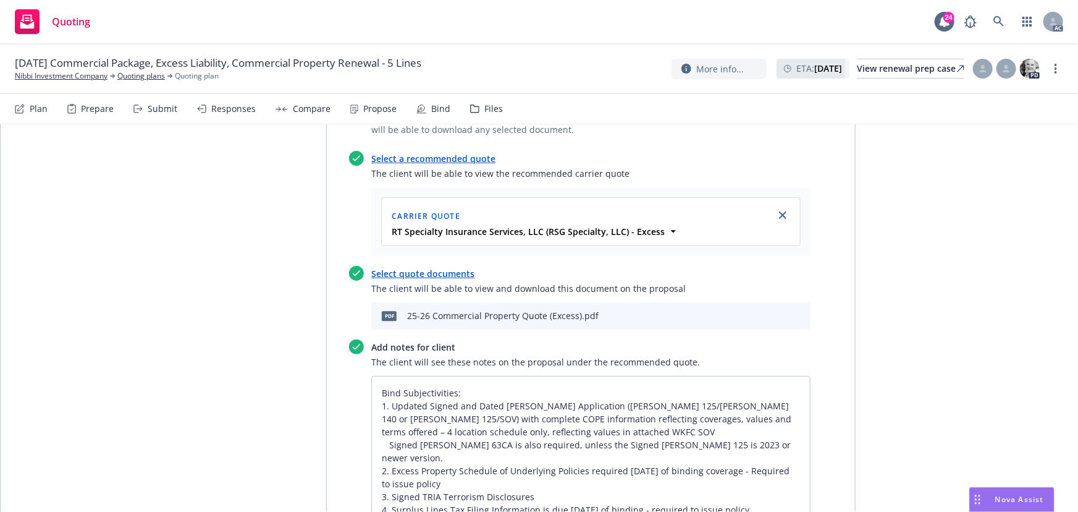
scroll to position [0, 0]
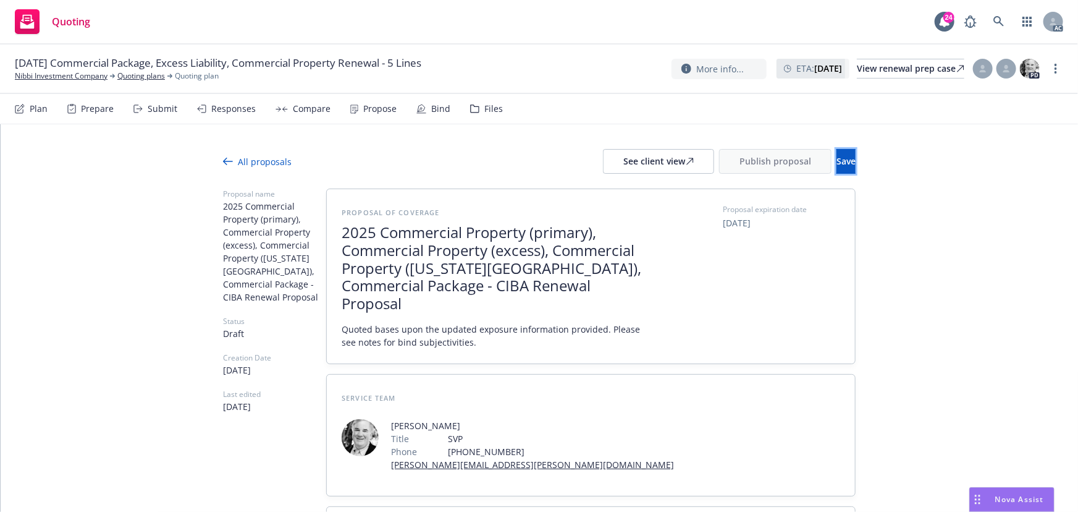
click at [837, 155] on span "Save" at bounding box center [846, 161] width 19 height 12
type textarea "x"
drag, startPoint x: 305, startPoint y: 122, endPoint x: 279, endPoint y: 122, distance: 26.0
click at [305, 122] on div "Compare" at bounding box center [303, 109] width 55 height 30
click at [235, 114] on div "Responses" at bounding box center [226, 109] width 59 height 30
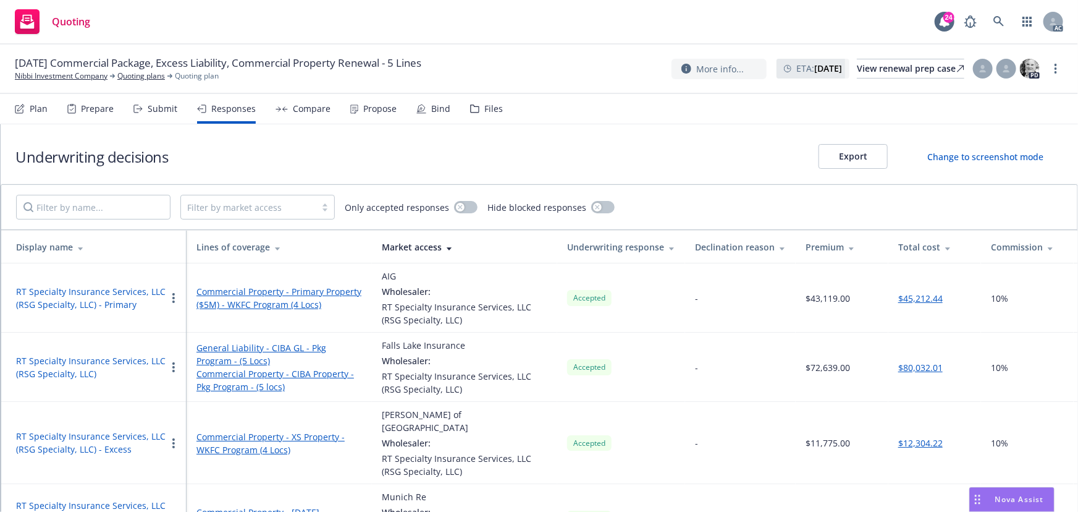
click at [151, 111] on div "Submit" at bounding box center [163, 109] width 30 height 10
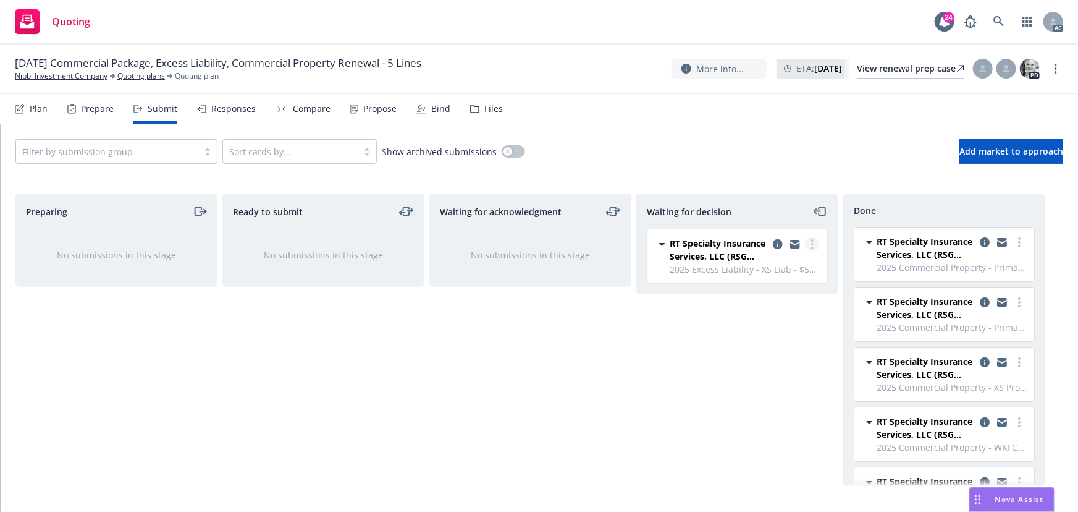
click at [814, 237] on link "more" at bounding box center [812, 244] width 15 height 15
click at [783, 318] on span "Add accepted decision" at bounding box center [758, 319] width 124 height 12
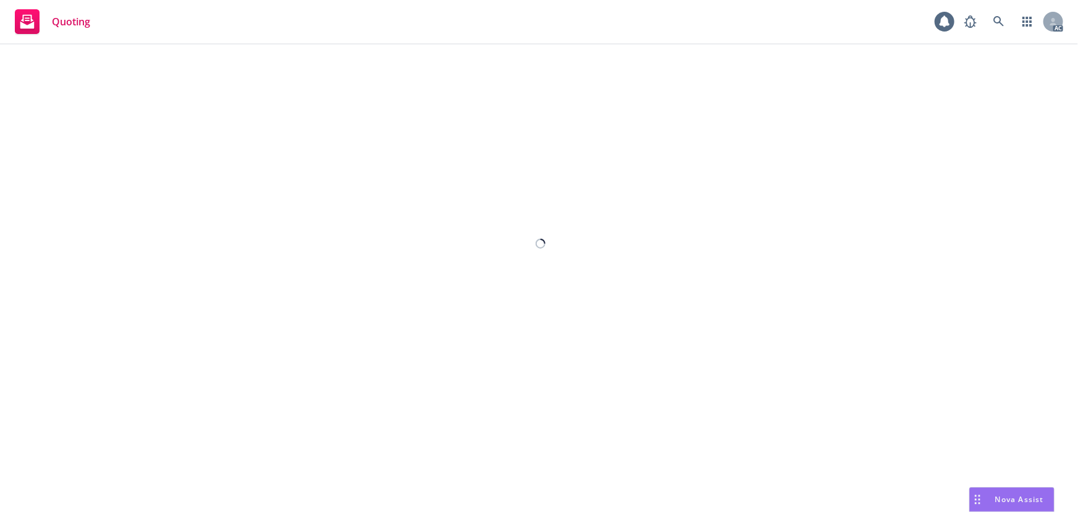
select select "12"
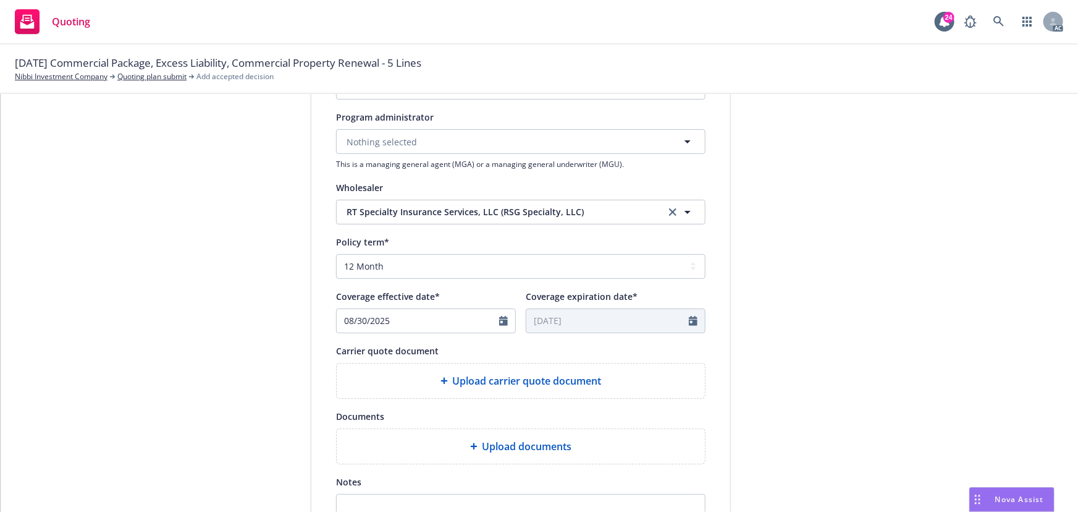
scroll to position [337, 0]
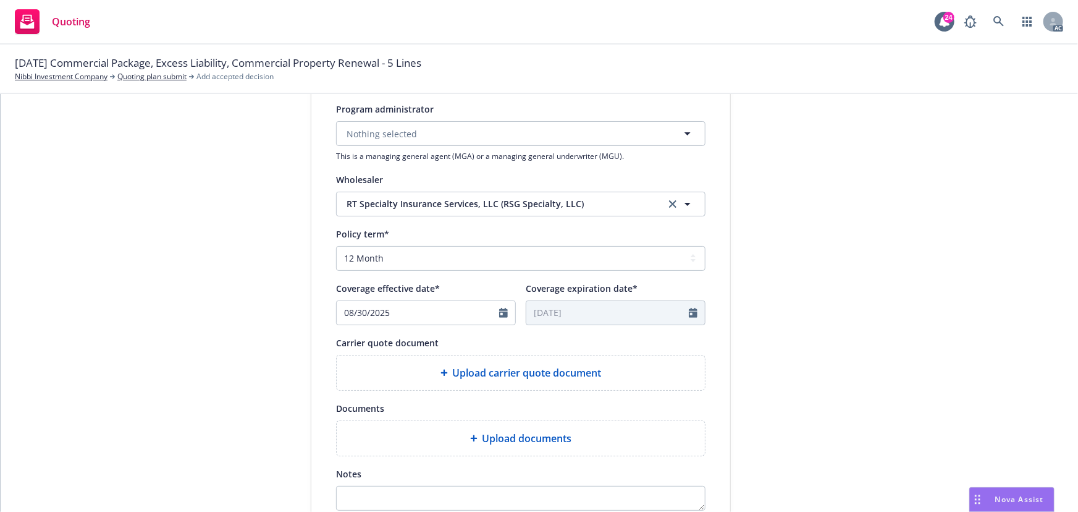
click at [503, 373] on span "Upload carrier quote document" at bounding box center [527, 372] width 149 height 15
click at [548, 373] on span "Upload carrier quote document" at bounding box center [527, 372] width 149 height 15
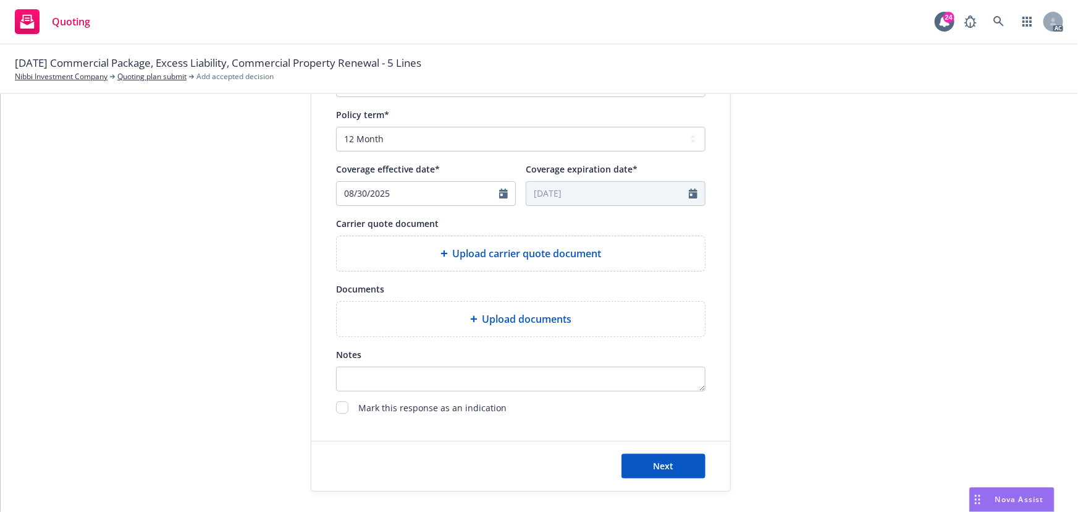
scroll to position [459, 0]
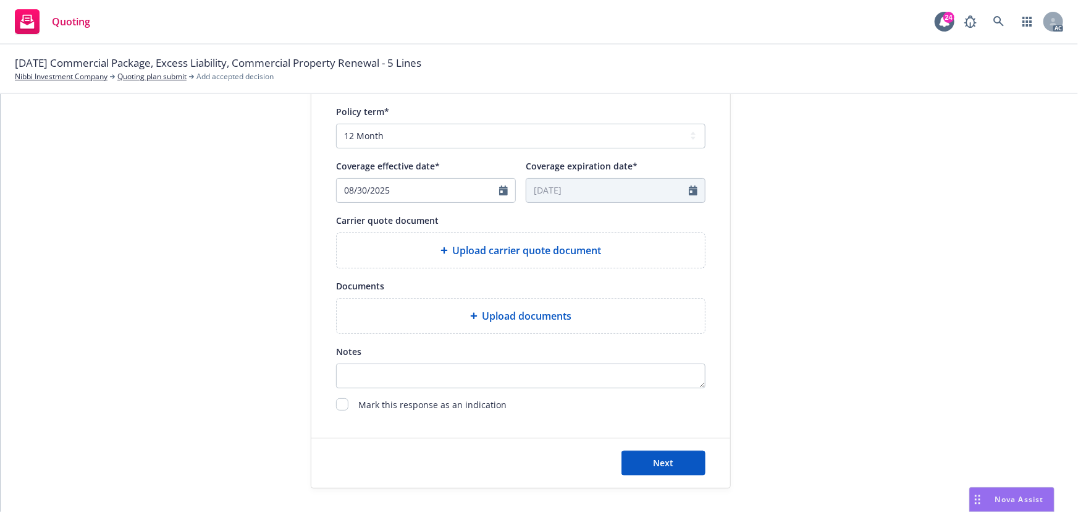
type textarea "x"
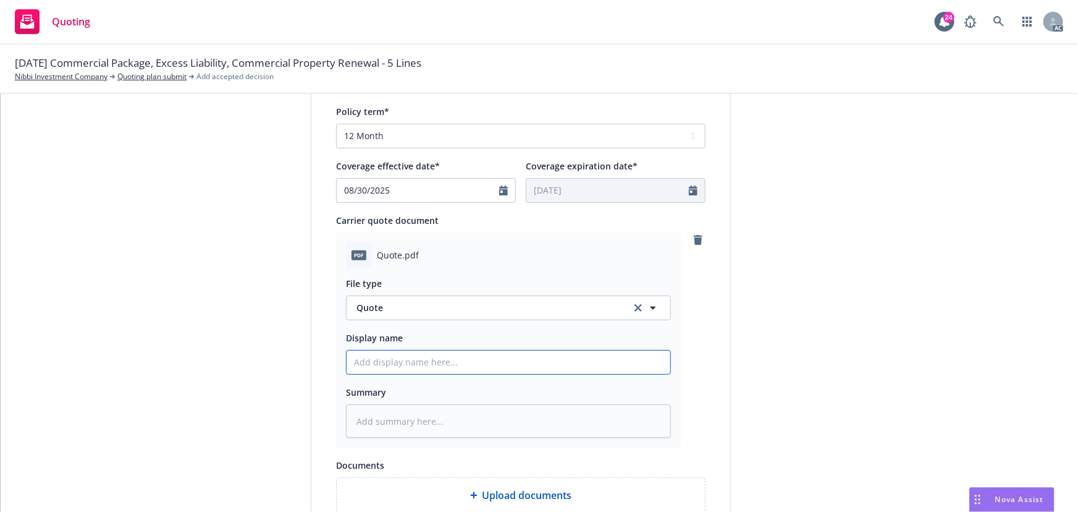
click at [411, 364] on input "Display name" at bounding box center [509, 361] width 324 height 23
type input "25-26 GL Quote"
drag, startPoint x: 167, startPoint y: 64, endPoint x: 241, endPoint y: 66, distance: 73.6
click at [241, 66] on span "08/30/25 Commercial Package, Excess Liability, Commercial Property Renewal - 5 …" at bounding box center [218, 63] width 407 height 16
copy span "Excess Liability"
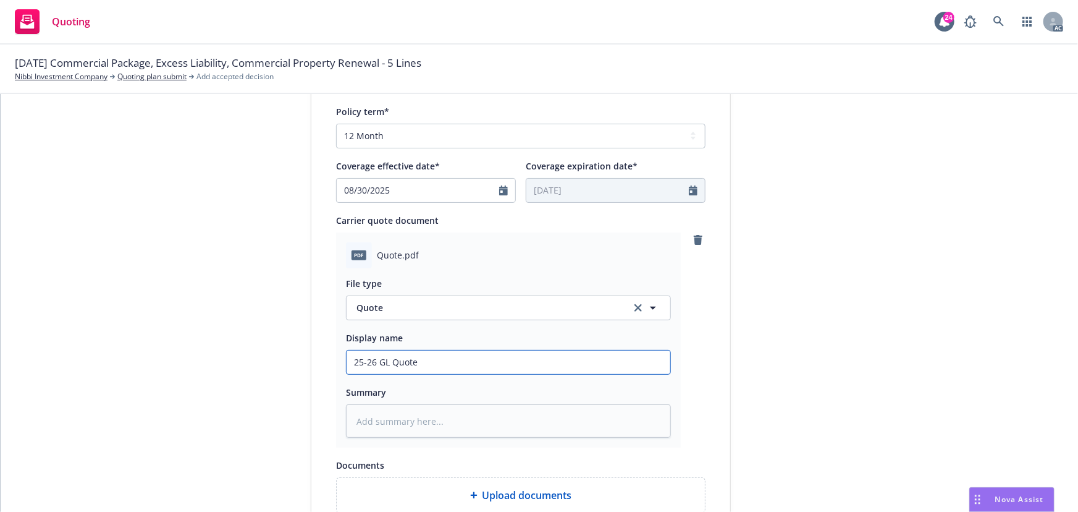
click at [386, 363] on input "25-26 GL Quote" at bounding box center [509, 361] width 324 height 23
paste input "Excess Liability"
type textarea "x"
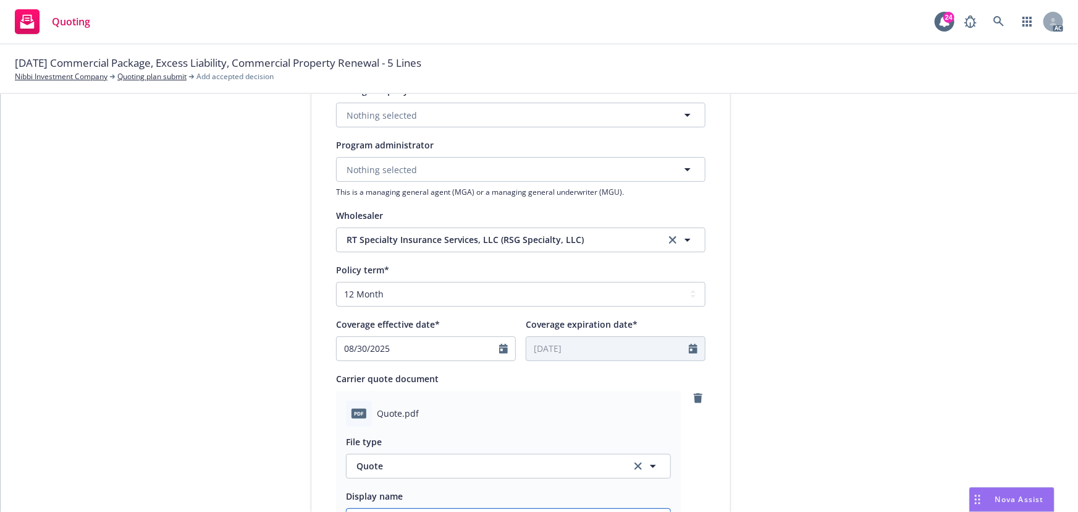
scroll to position [179, 0]
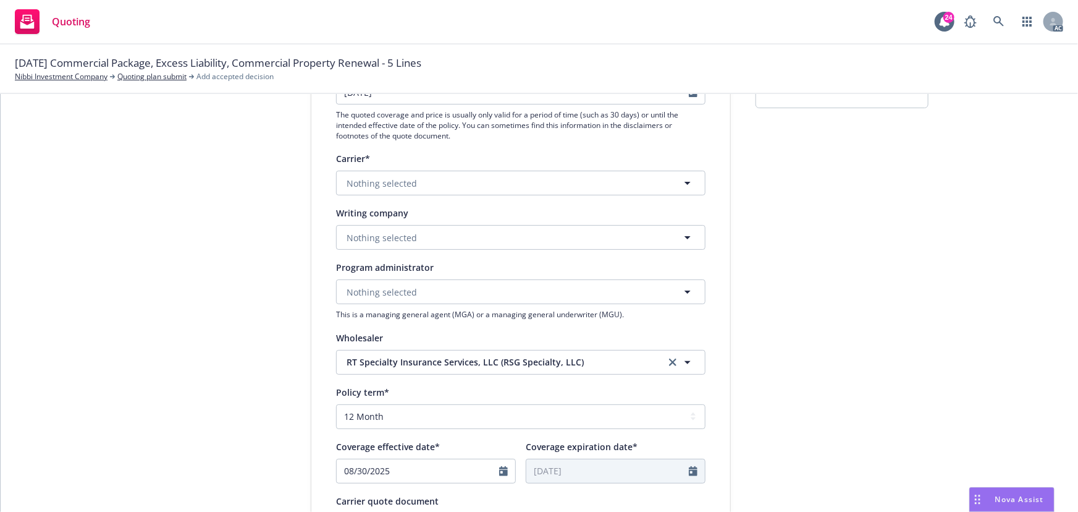
type input "25-26 Excess Liability Quote"
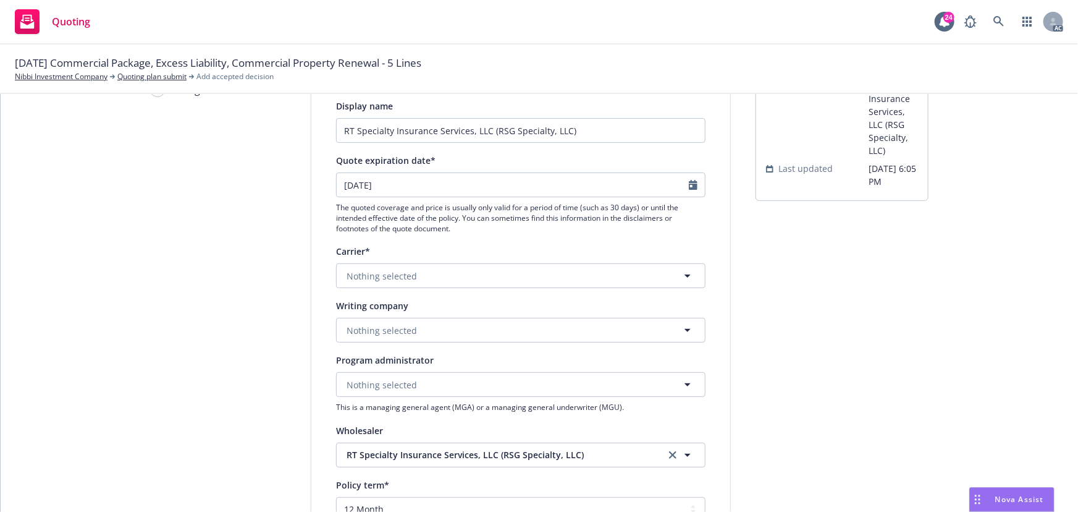
scroll to position [66, 0]
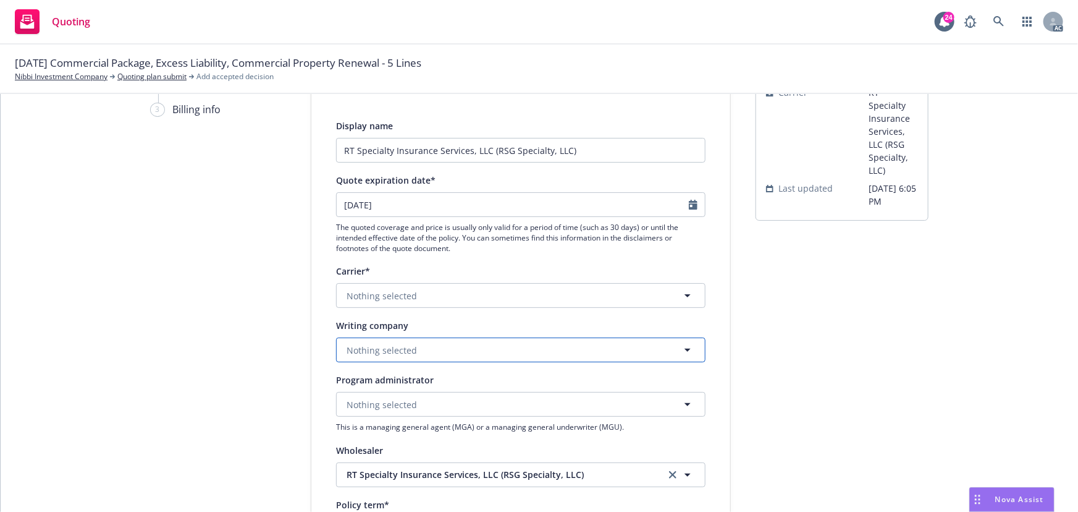
click at [383, 346] on span "Nothing selected" at bounding box center [382, 350] width 70 height 13
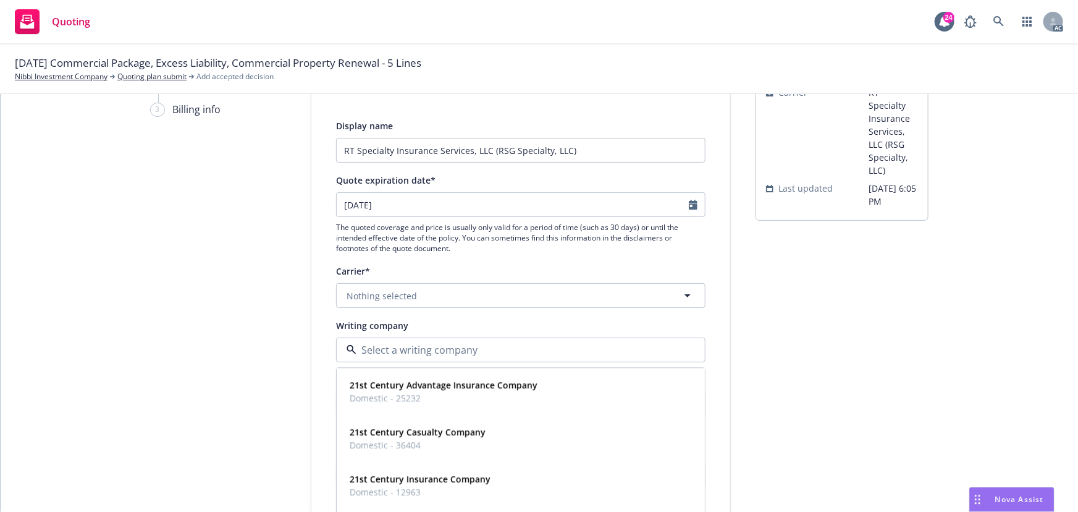
paste input "Evanston Insurance Company"
type input "Evanston Insurance Company"
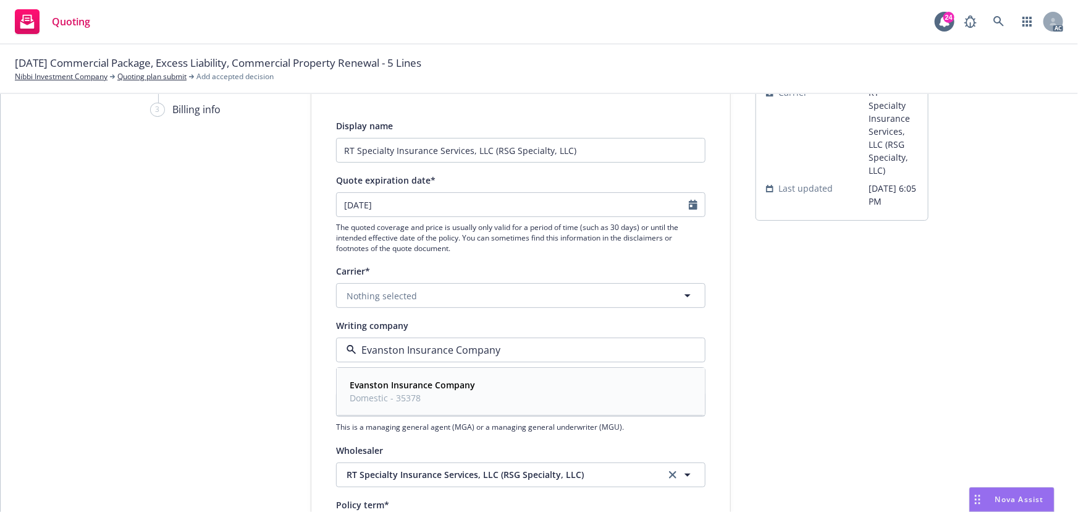
click at [397, 389] on strong "Evanston Insurance Company" at bounding box center [412, 385] width 125 height 12
type textarea "x"
click at [691, 203] on icon "Calendar" at bounding box center [693, 205] width 9 height 10
select select "9"
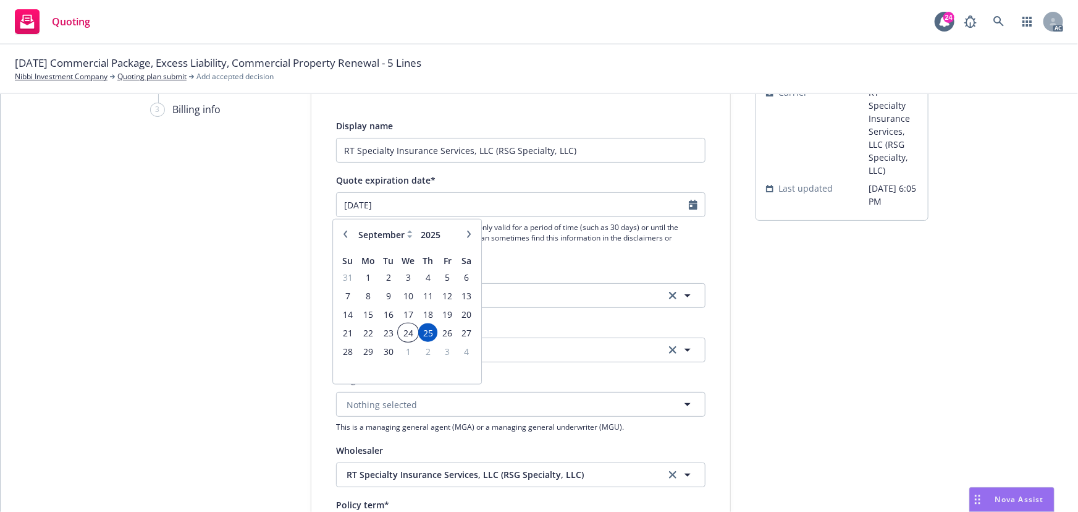
click at [407, 332] on span "24" at bounding box center [408, 331] width 18 height 15
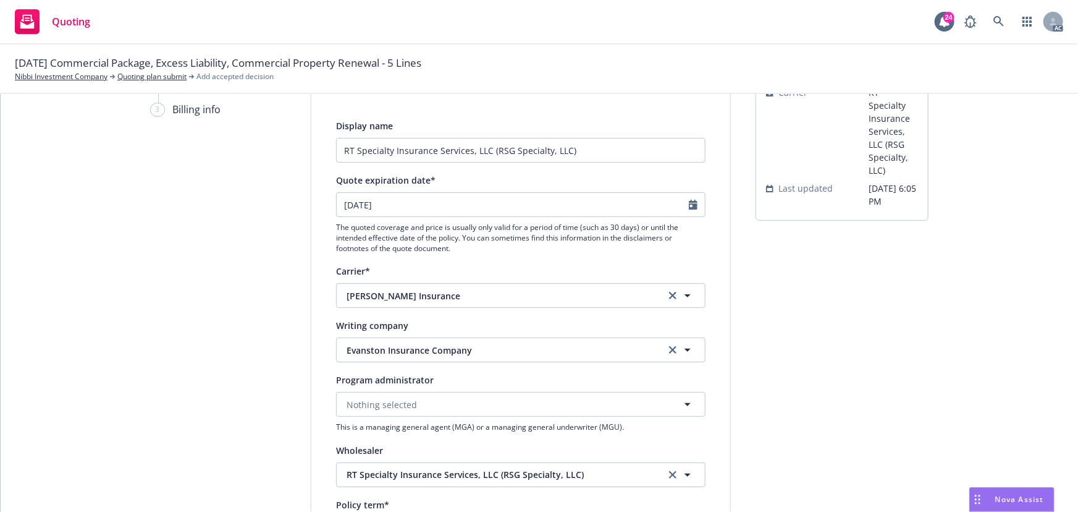
type textarea "x"
type input "09/24/2025"
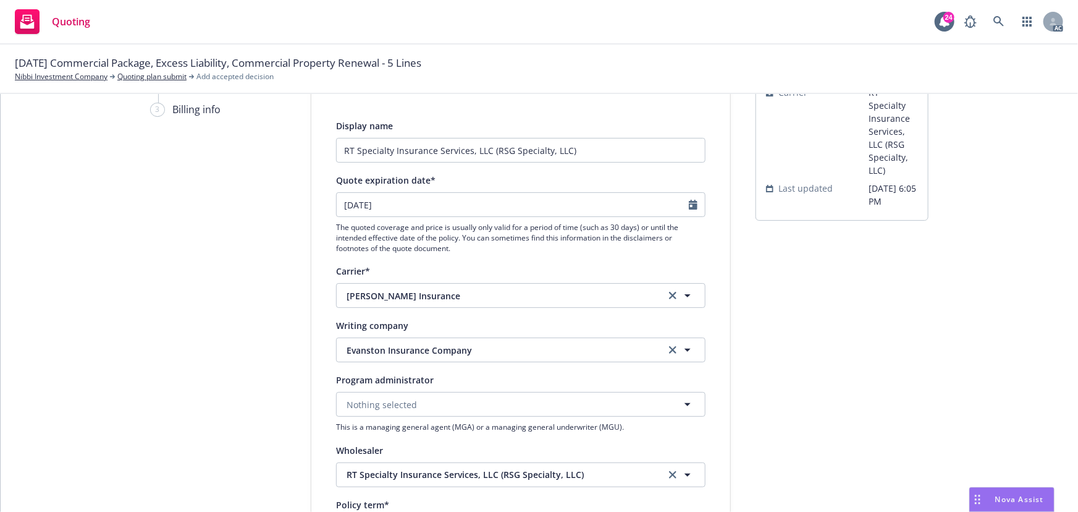
drag, startPoint x: 958, startPoint y: 334, endPoint x: 1044, endPoint y: 334, distance: 86.5
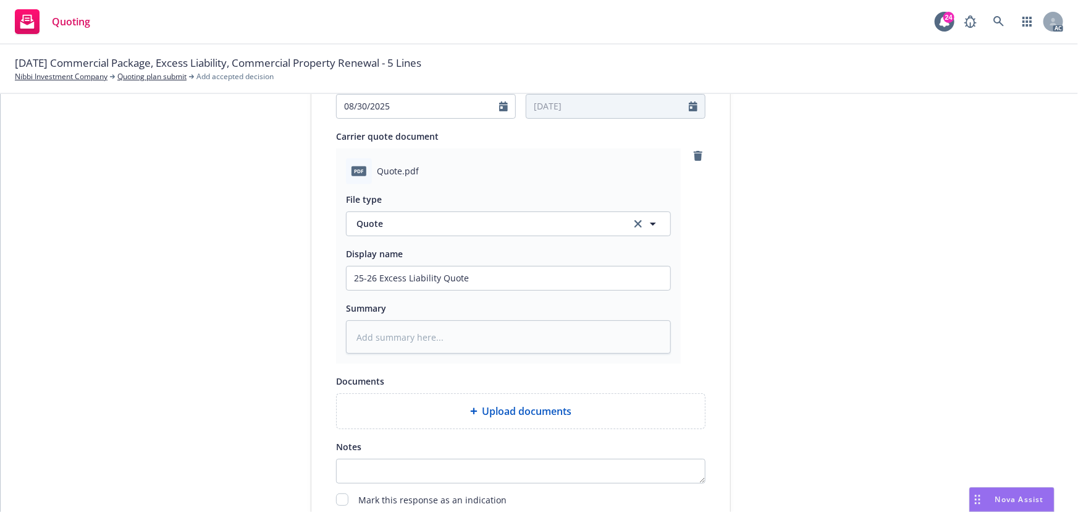
scroll to position [639, 0]
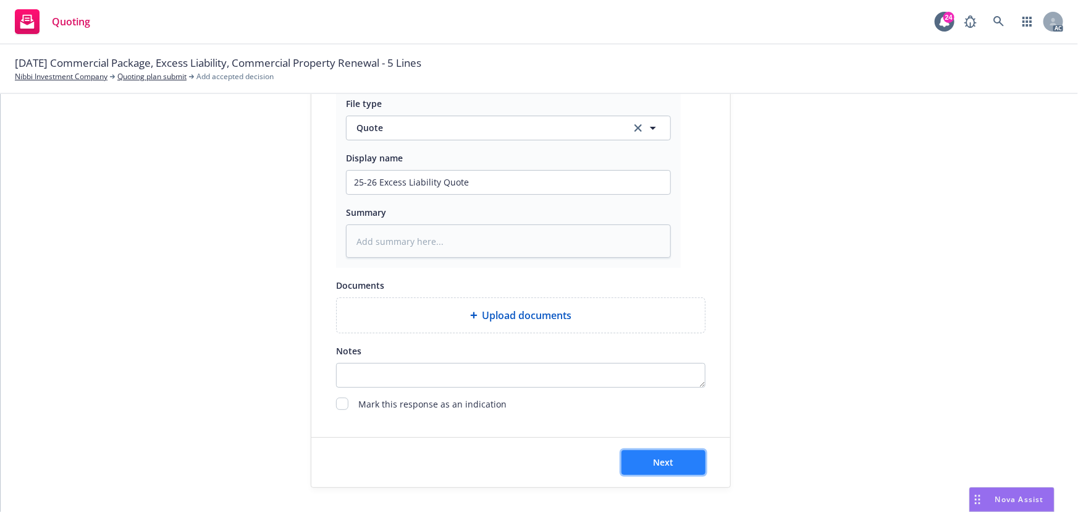
drag, startPoint x: 659, startPoint y: 466, endPoint x: 637, endPoint y: 467, distance: 22.3
click at [659, 466] on span "Next" at bounding box center [664, 462] width 20 height 12
type textarea "x"
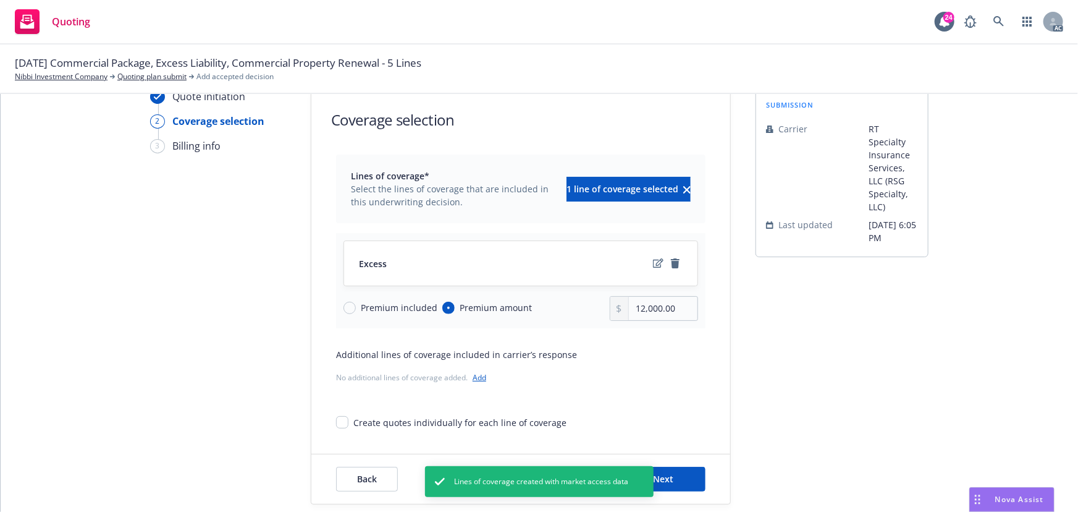
scroll to position [46, 0]
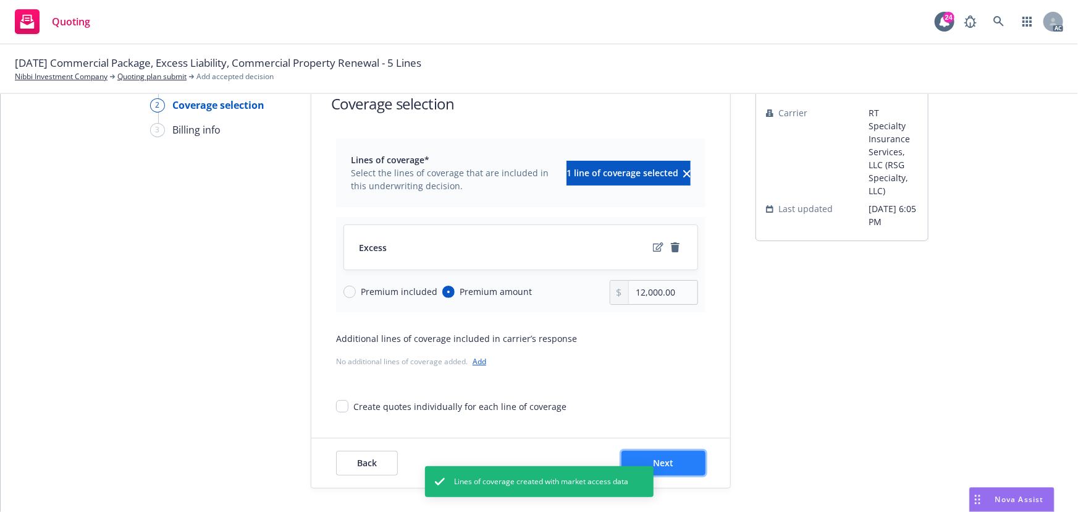
click at [677, 459] on button "Next" at bounding box center [664, 463] width 84 height 25
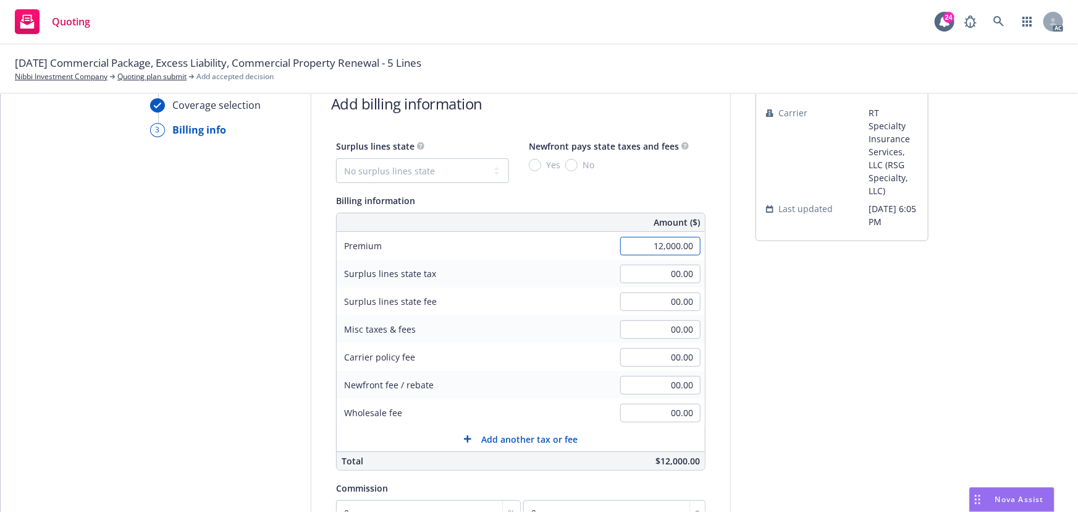
click at [645, 248] on input "12,000.00" at bounding box center [660, 246] width 80 height 19
click at [383, 172] on select "No surplus lines state Alaska Alabama Arkansas Arizona California Colorado Conn…" at bounding box center [422, 170] width 173 height 25
select select "CA"
click at [336, 158] on select "No surplus lines state Alaska Alabama Arkansas Arizona California Colorado Conn…" at bounding box center [422, 170] width 173 height 25
type input "360.00"
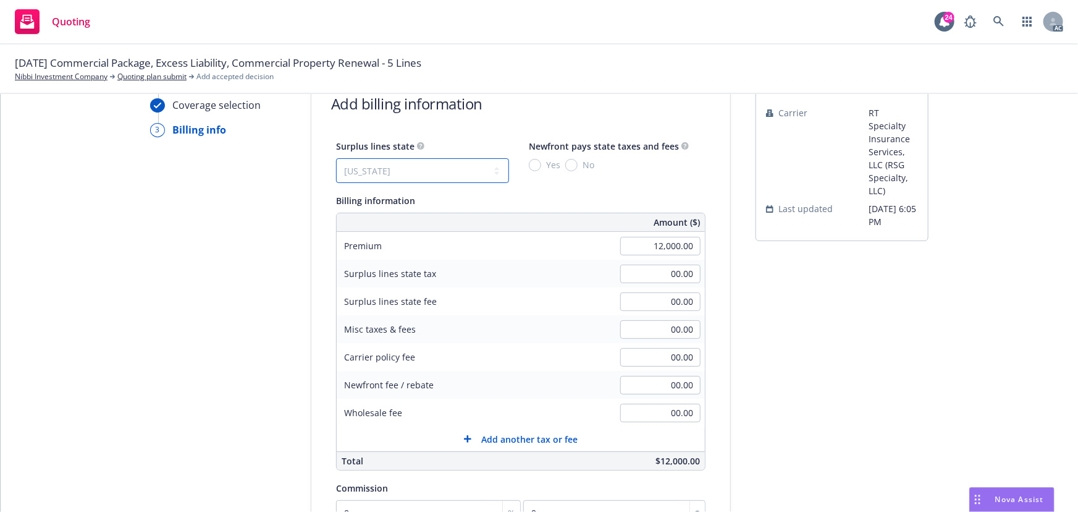
type input "21.60"
click at [578, 167] on span "No" at bounding box center [586, 164] width 17 height 13
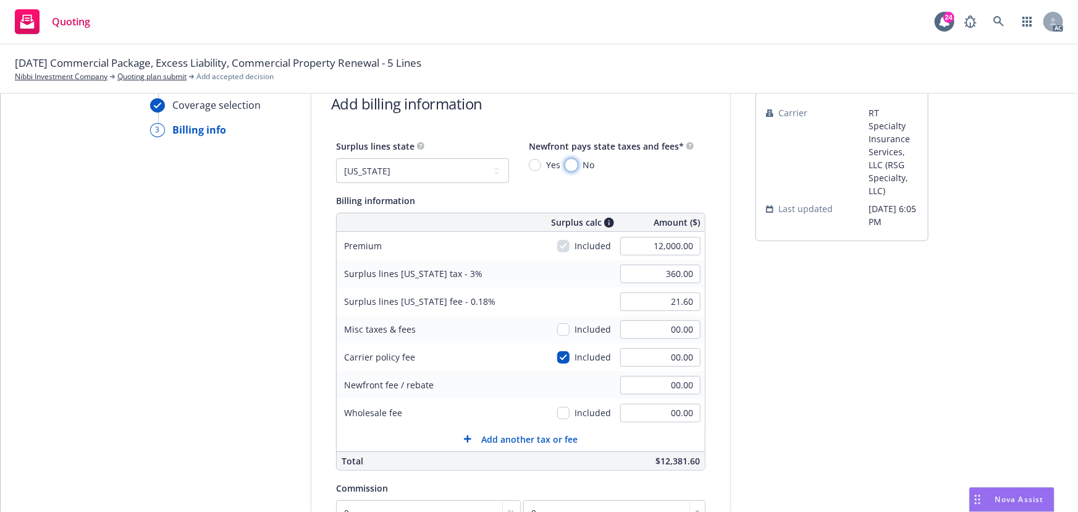
click at [571, 167] on input "No" at bounding box center [571, 165] width 12 height 12
radio input "true"
click at [642, 243] on input "12,000.00" at bounding box center [660, 246] width 80 height 19
type input "11,500.00"
type input "345.00"
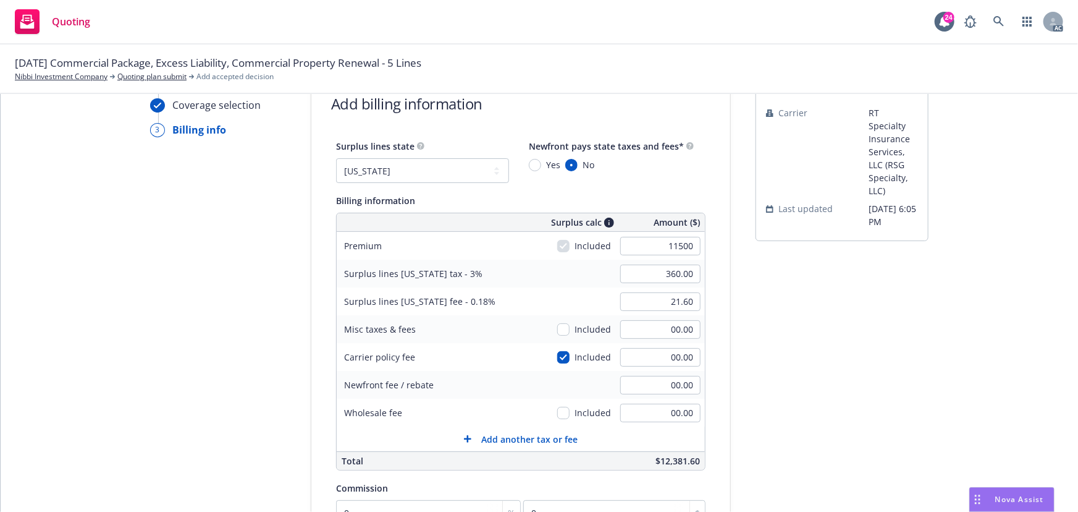
type input "20.70"
click at [836, 328] on div "submission Carrier RT Specialty Insurance Services, LLC (RSG Specialty, LLC) La…" at bounding box center [842, 389] width 173 height 632
click at [655, 415] on input "00.00" at bounding box center [660, 413] width 80 height 19
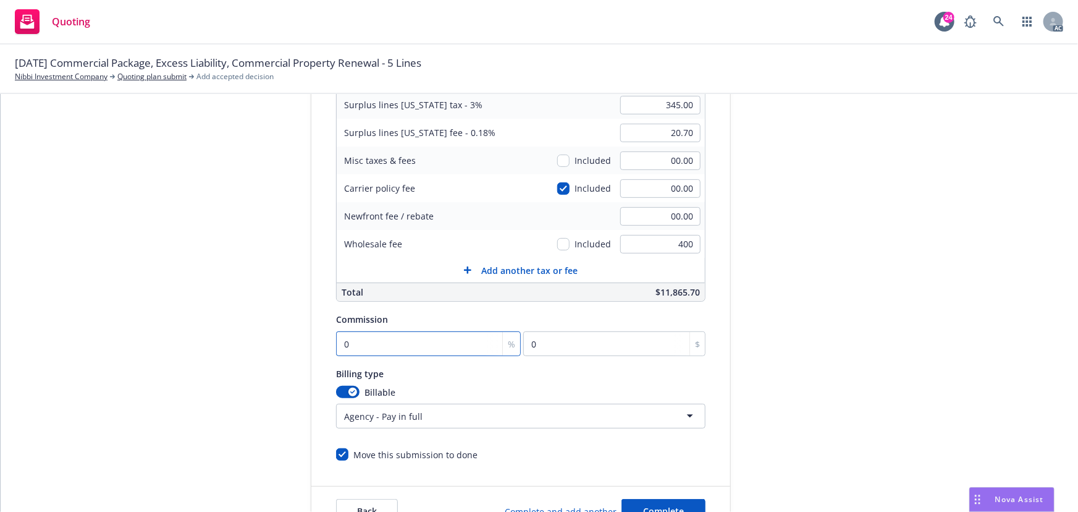
type input "400.00"
click at [363, 347] on input "0" at bounding box center [428, 343] width 185 height 25
type input "1"
type input "115"
type input "13"
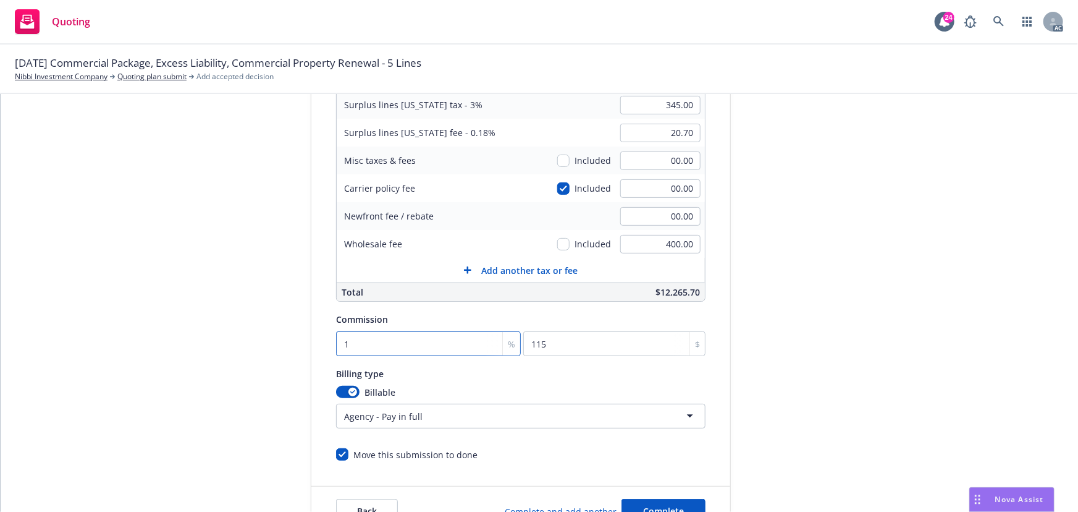
type input "1495"
type input "13"
click at [936, 332] on div "Quote initiation Coverage selection 3 Billing info Add billing information Surp…" at bounding box center [539, 220] width 1048 height 632
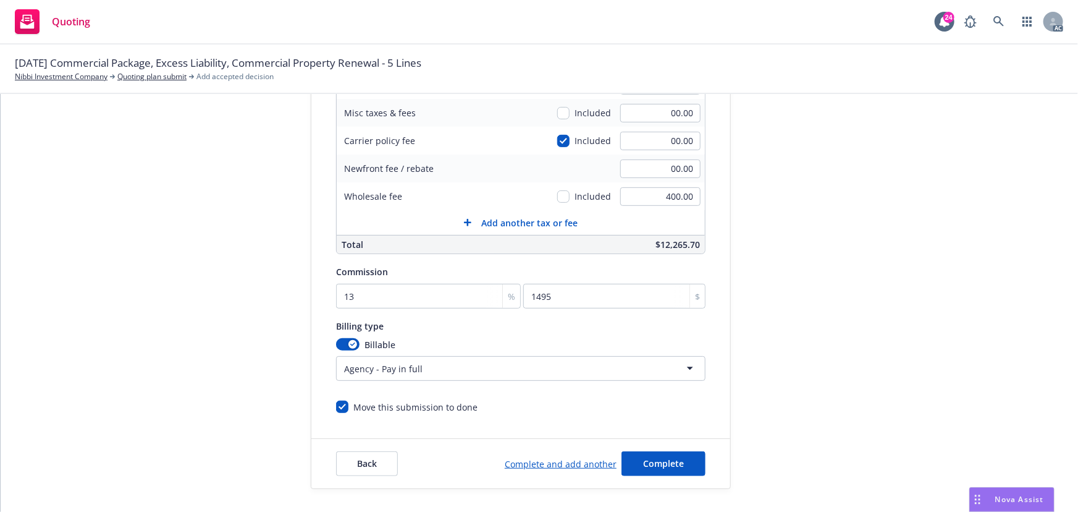
scroll to position [263, 0]
drag, startPoint x: 667, startPoint y: 462, endPoint x: 669, endPoint y: 454, distance: 8.4
click at [667, 462] on span "Complete" at bounding box center [663, 463] width 41 height 12
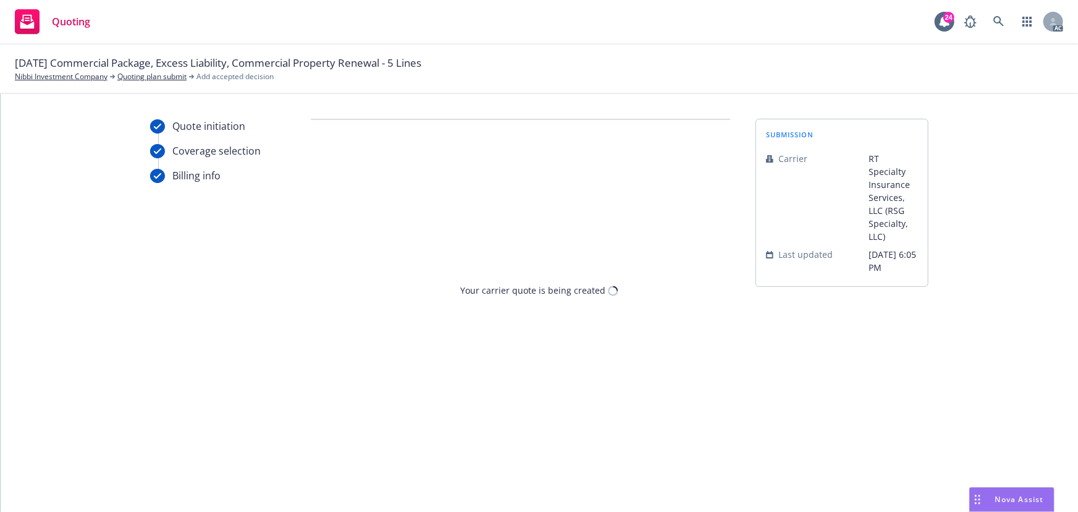
scroll to position [0, 0]
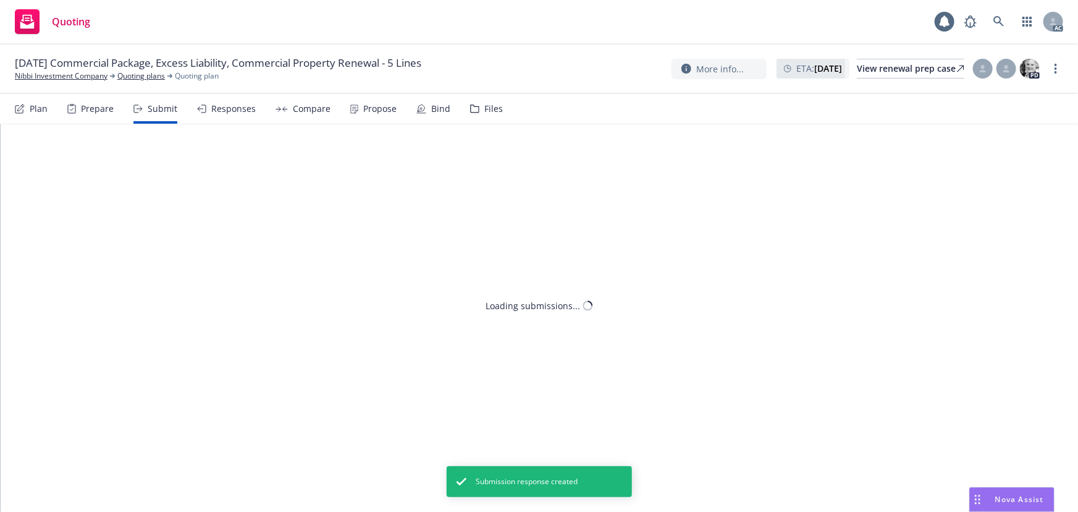
click at [377, 110] on div "Propose" at bounding box center [379, 109] width 33 height 10
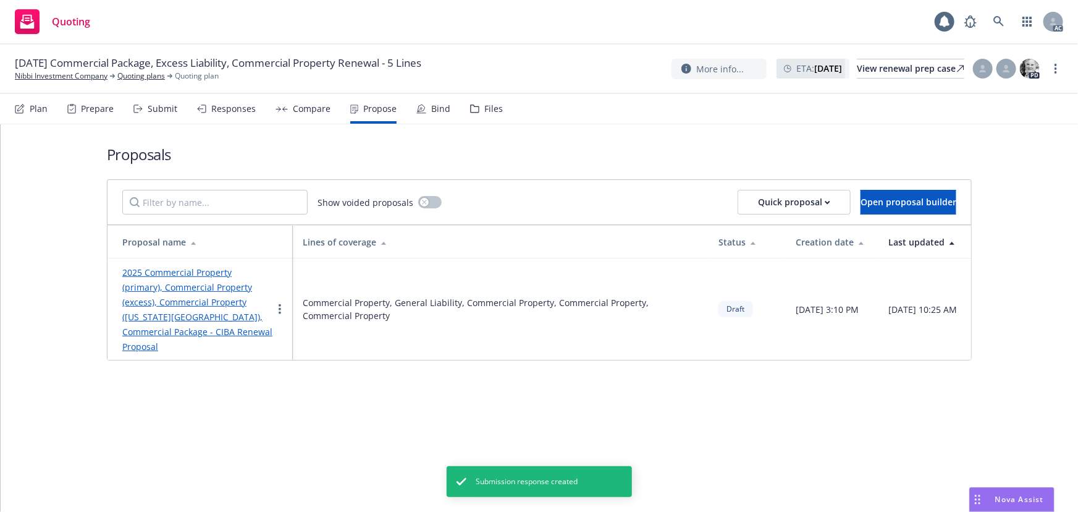
click at [203, 302] on link "2025 Commercial Property (primary), Commercial Property (excess), Commercial Pr…" at bounding box center [197, 309] width 150 height 86
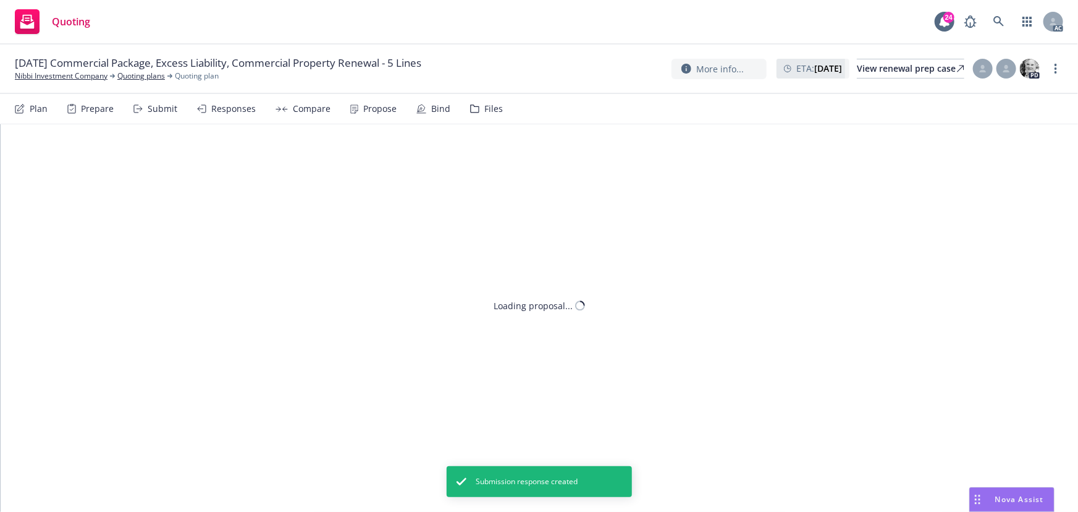
type textarea "x"
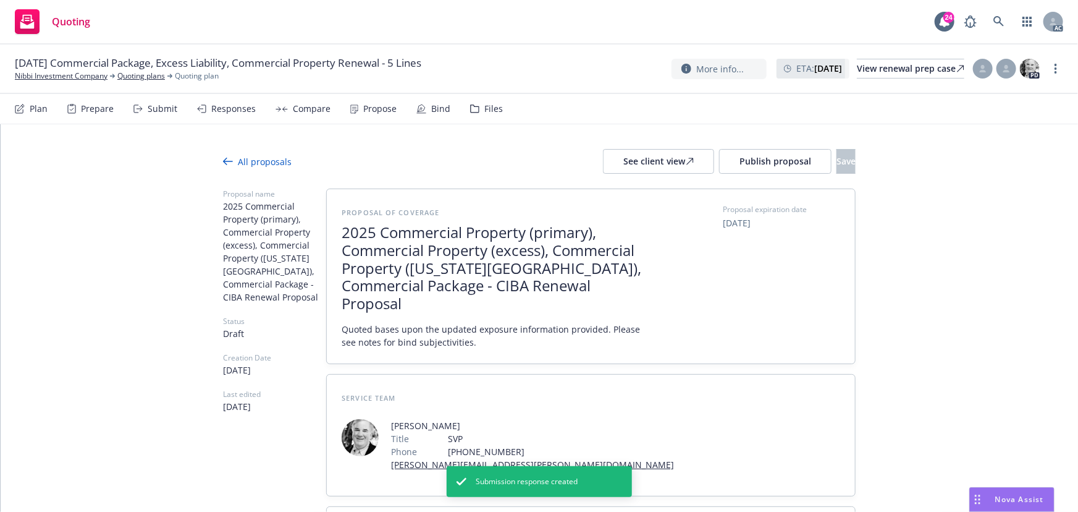
click at [441, 281] on span "2025 Commercial Property (primary), Commercial Property (excess), Commercial Pr…" at bounding box center [493, 268] width 303 height 89
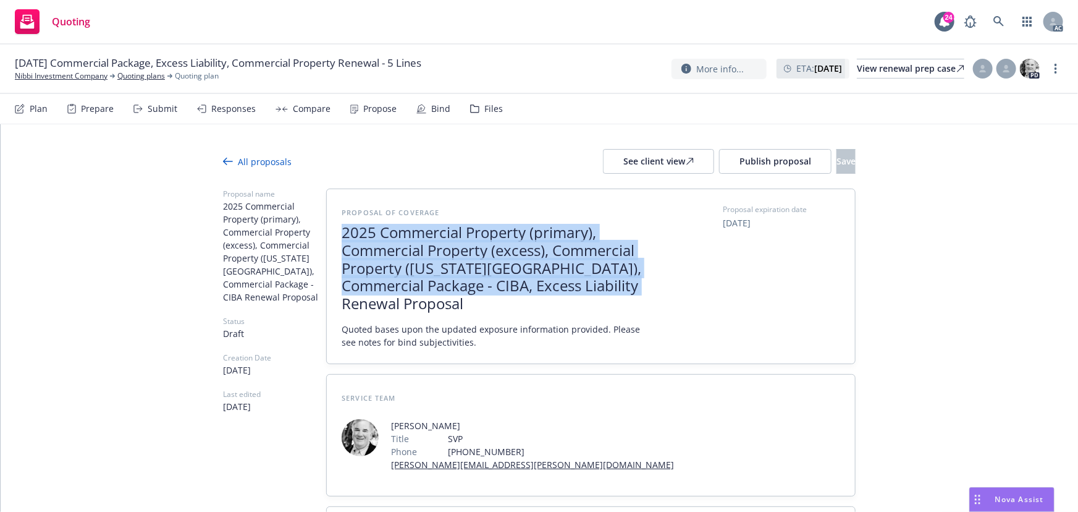
drag, startPoint x: 339, startPoint y: 232, endPoint x: 417, endPoint y: 302, distance: 104.2
click at [417, 302] on span "2025 Commercial Property (primary), Commercial Property (excess), Commercial Pr…" at bounding box center [493, 268] width 303 height 89
copy span "2025 Commercial Property (primary), Commercial Property (excess), Commercial Pr…"
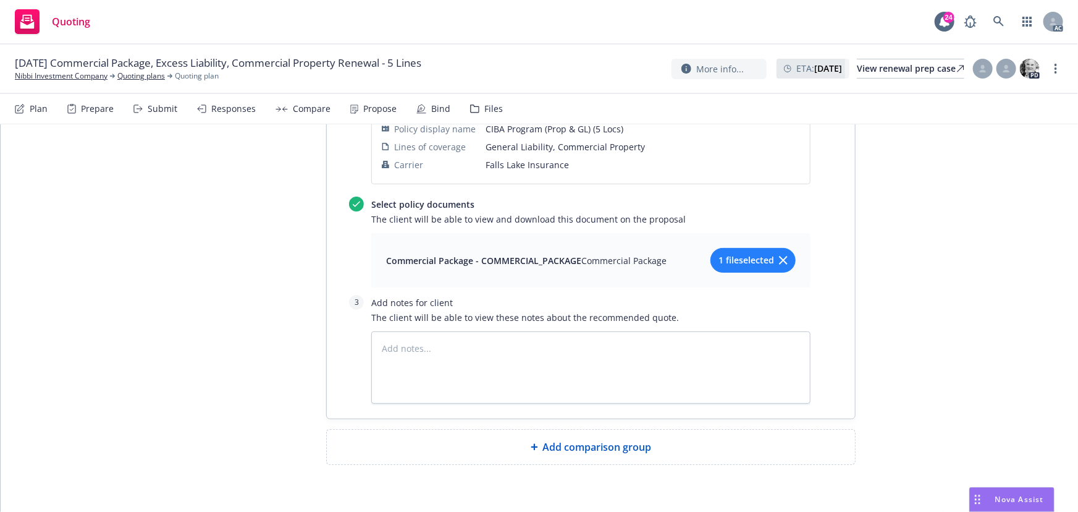
scroll to position [3875, 0]
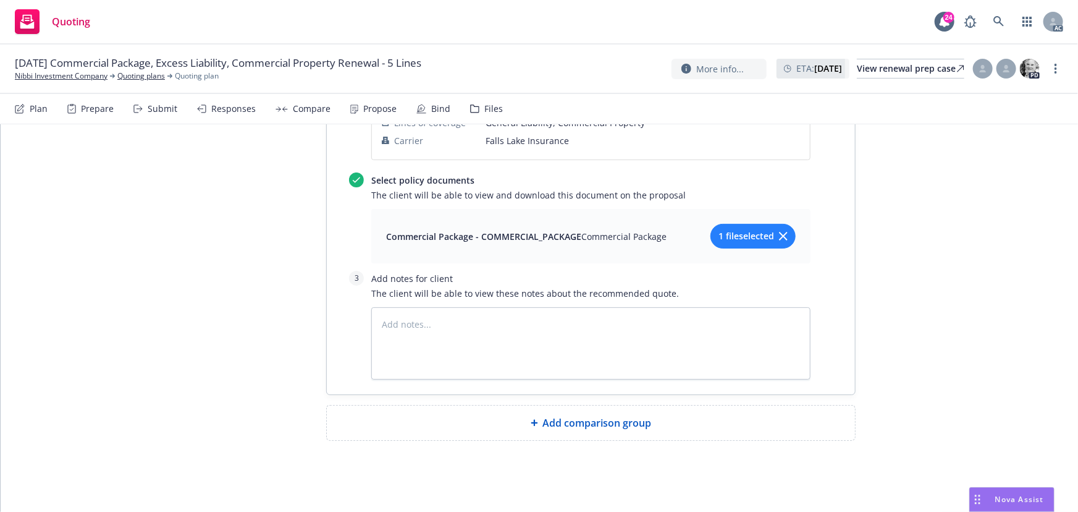
click at [533, 423] on icon at bounding box center [534, 422] width 7 height 7
type textarea "x"
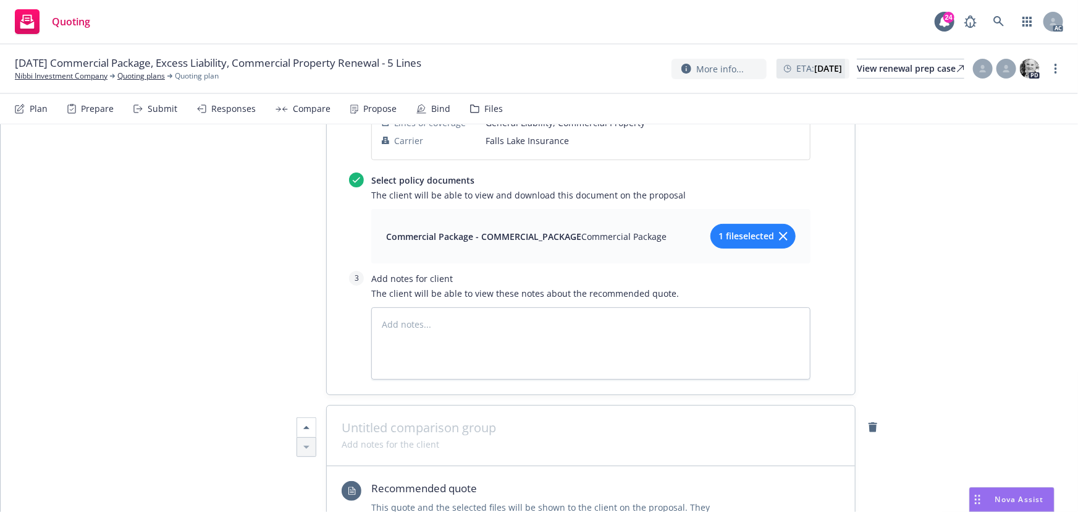
click at [494, 423] on span at bounding box center [591, 427] width 499 height 15
paste span
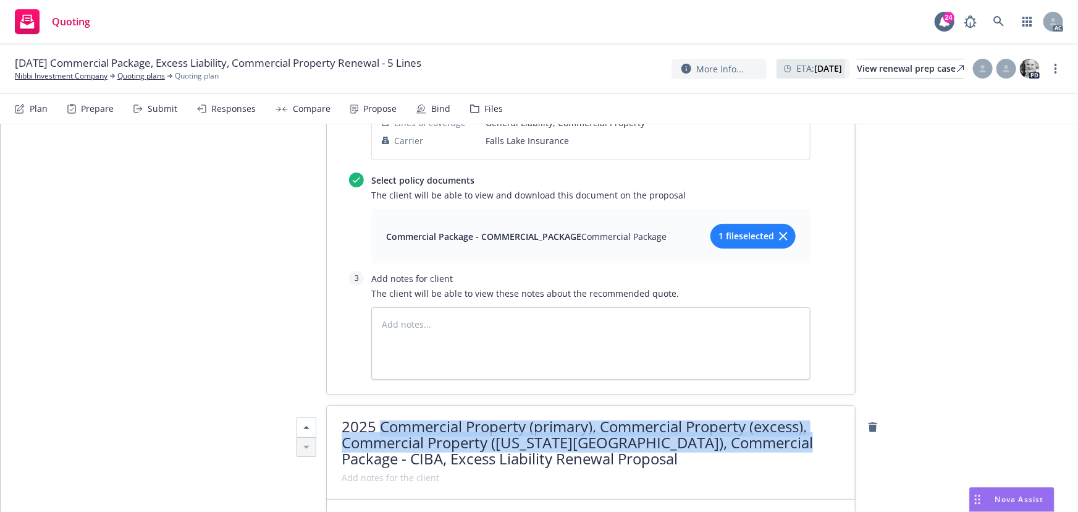
drag, startPoint x: 377, startPoint y: 423, endPoint x: 776, endPoint y: 440, distance: 399.6
click at [776, 440] on span "2025 Commercial Property (primary), Commercial Property (excess), Commercial Pr…" at bounding box center [578, 442] width 472 height 53
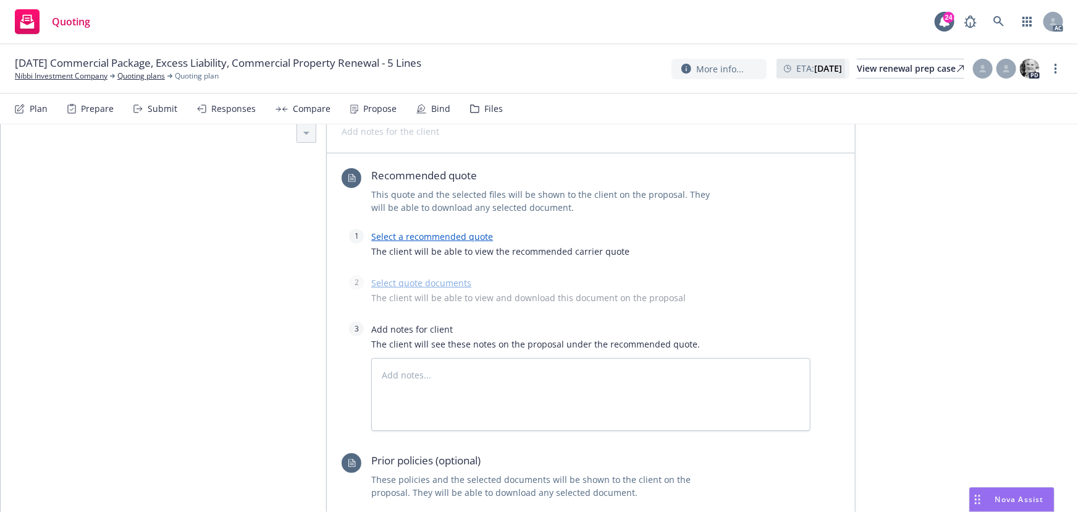
scroll to position [4212, 0]
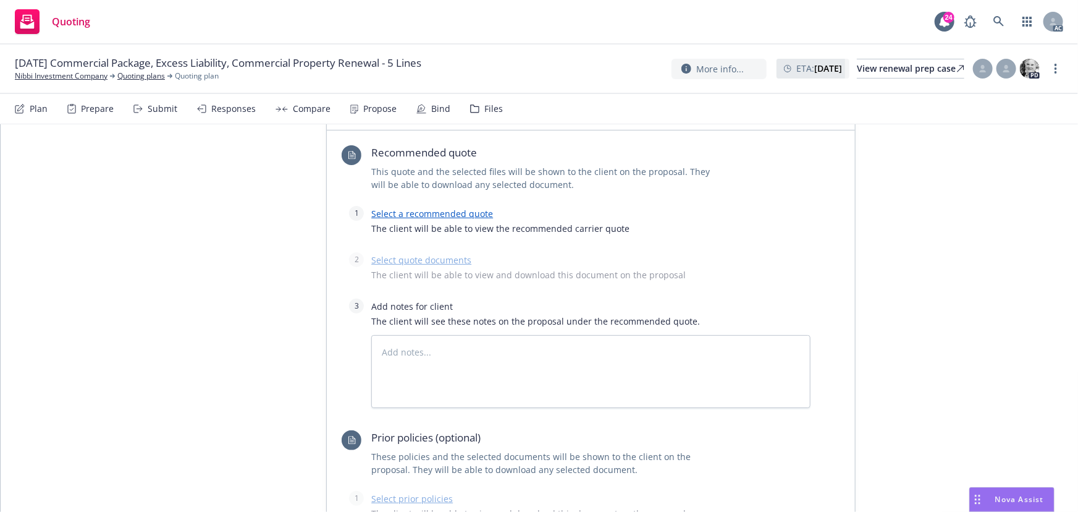
click at [439, 208] on link "Select a recommended quote" at bounding box center [432, 214] width 122 height 12
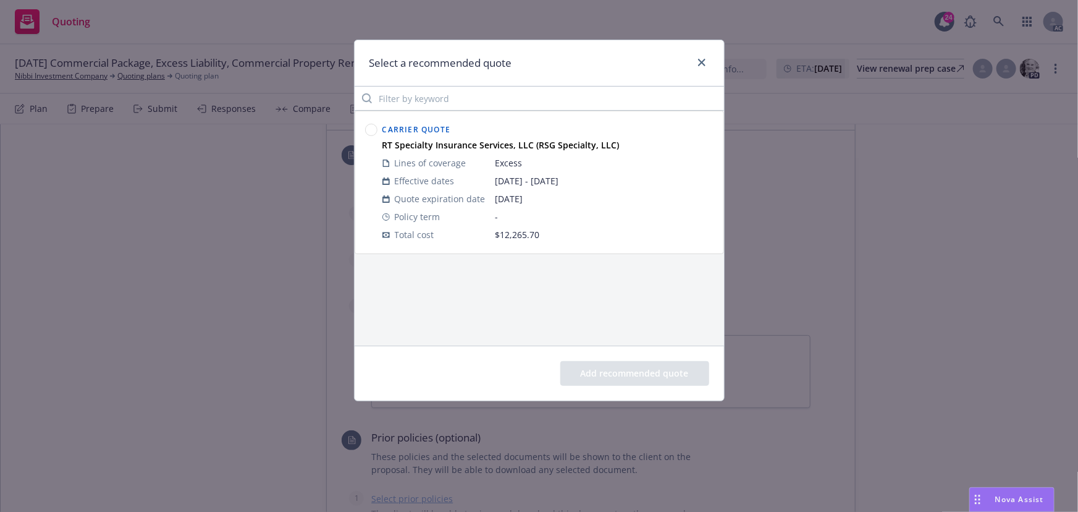
click at [374, 126] on circle at bounding box center [371, 130] width 12 height 12
click at [633, 372] on button "Add recommended quote" at bounding box center [635, 373] width 149 height 25
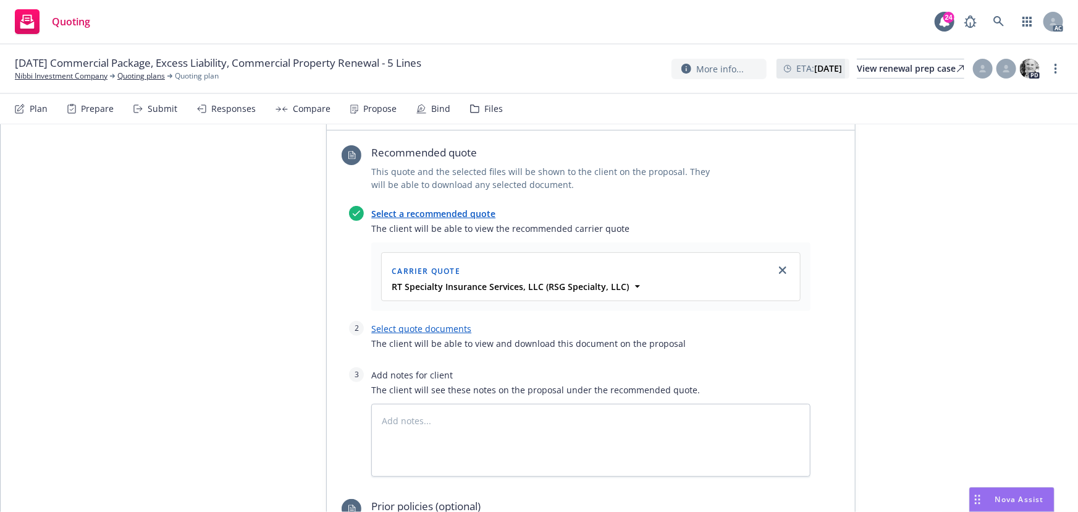
click at [439, 329] on link "Select quote documents" at bounding box center [421, 329] width 100 height 12
type textarea "x"
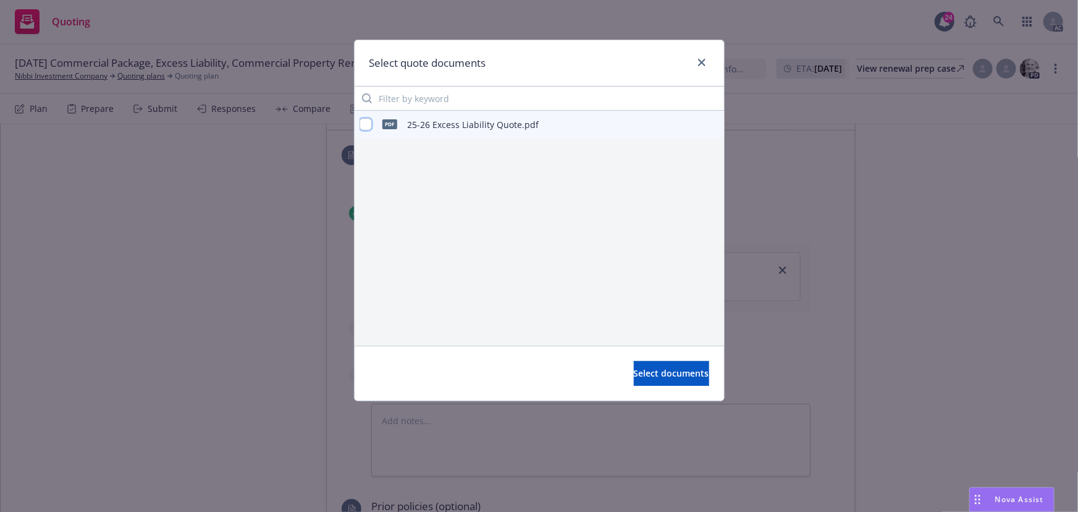
click at [363, 122] on input "checkbox" at bounding box center [366, 124] width 12 height 12
checkbox input "true"
click at [637, 366] on button "Select documents" at bounding box center [671, 373] width 75 height 25
type textarea "x"
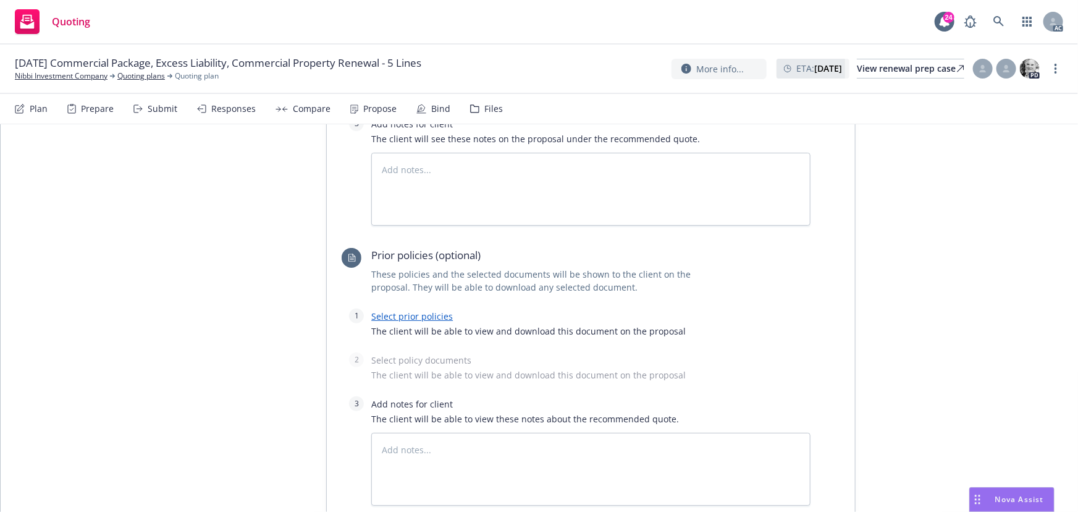
scroll to position [4493, 0]
click at [420, 201] on textarea at bounding box center [590, 186] width 439 height 73
type textarea "B"
type textarea "x"
type textarea "Bin"
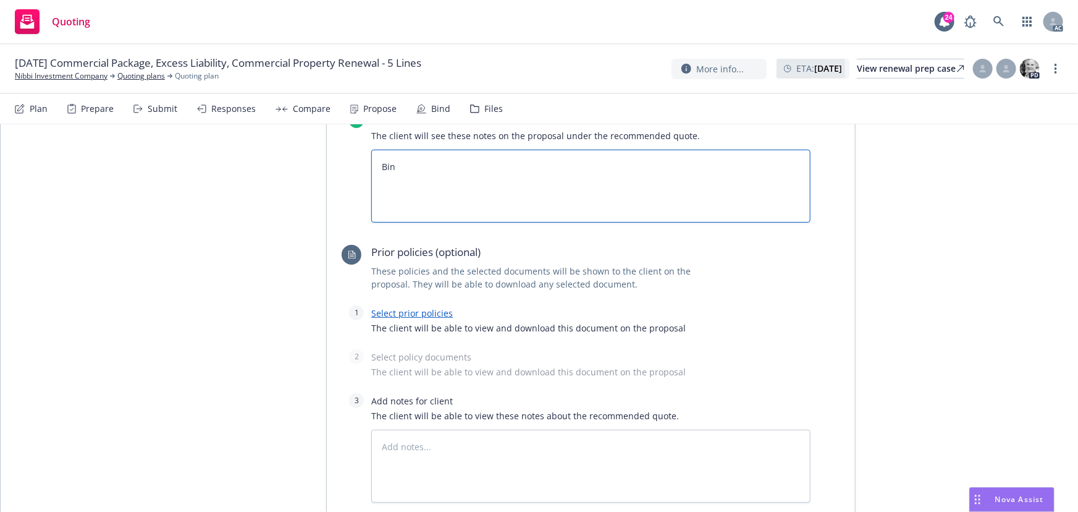
type textarea "x"
type textarea "Bind"
type textarea "x"
type textarea "Bind"
type textarea "x"
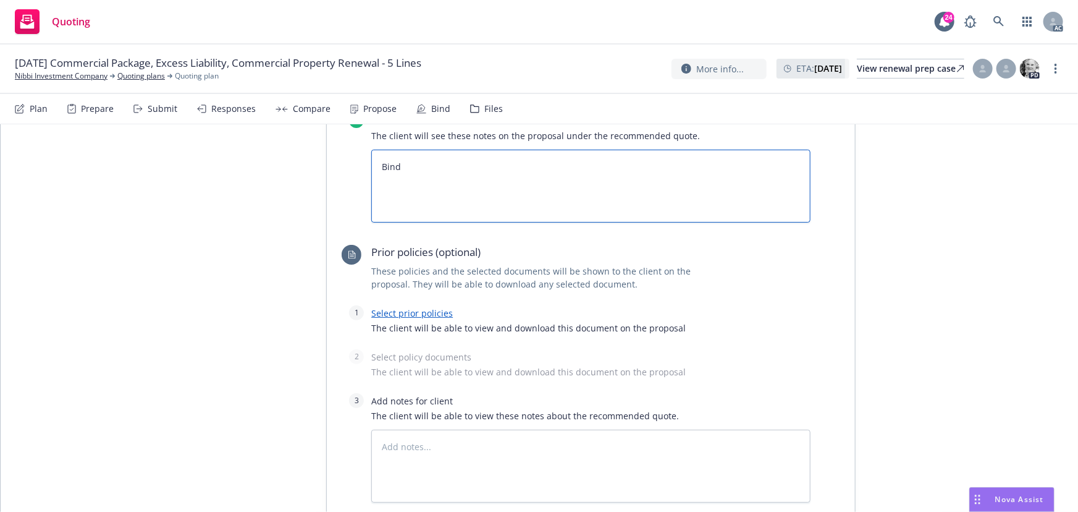
type textarea "Bind S"
type textarea "x"
type textarea "Bind Su"
type textarea "x"
type textarea "Bind Sub"
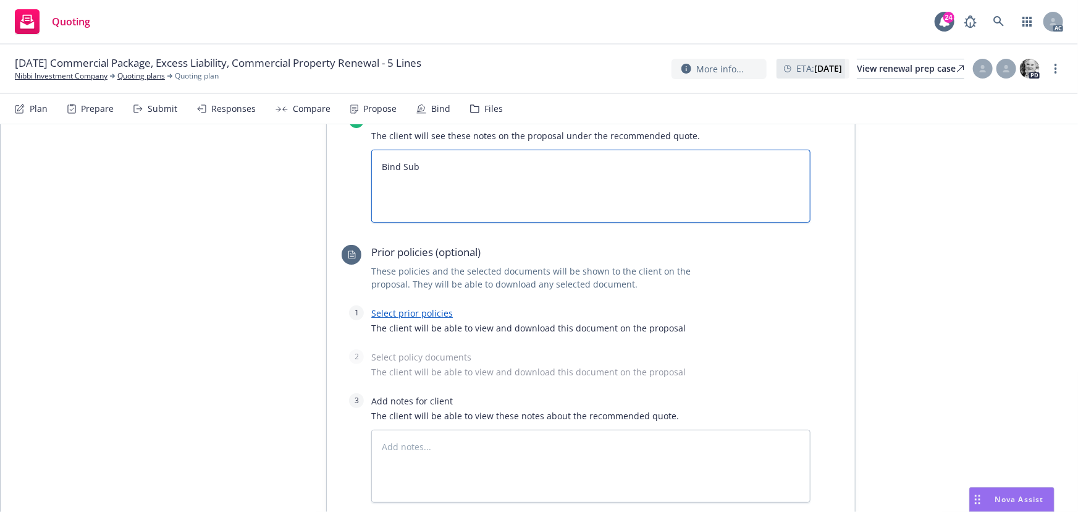
type textarea "x"
type textarea "Bind Subje"
type textarea "x"
type textarea "Bind Subjec"
type textarea "x"
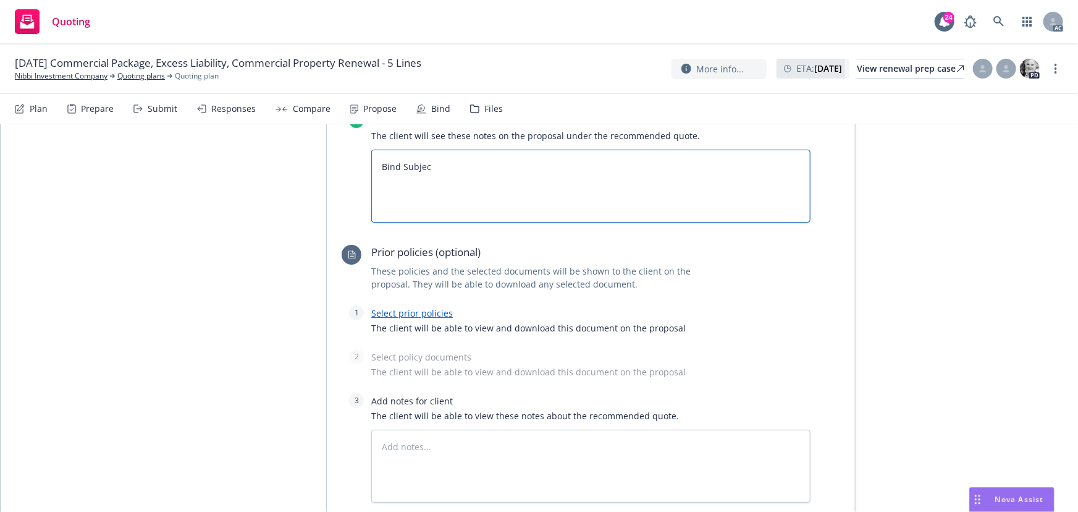
type textarea "Bind Subject"
type textarea "x"
type textarea "Bind Subjecti"
type textarea "x"
type textarea "Bind Subjectiv"
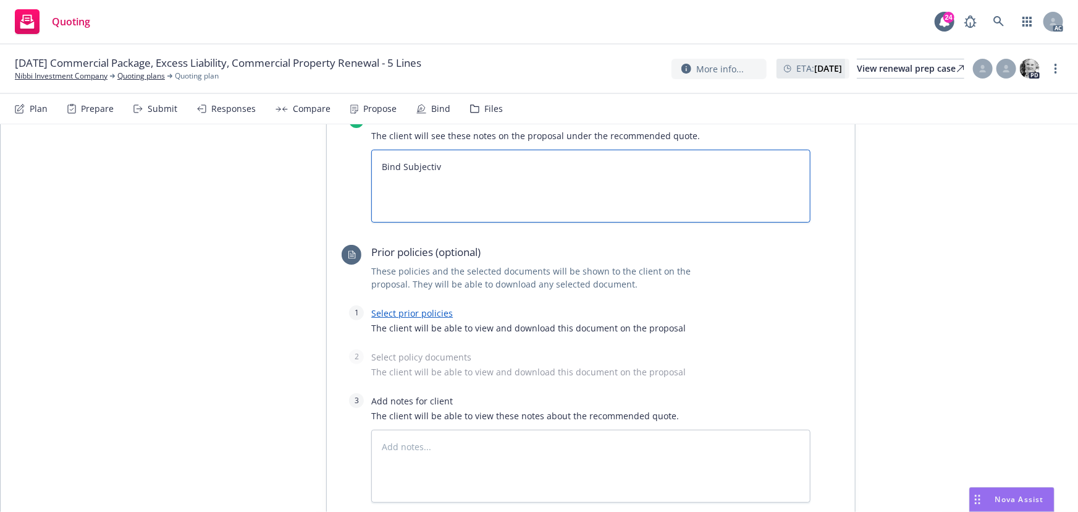
type textarea "x"
type textarea "Bind Subjectivi"
type textarea "x"
type textarea "Bind Subjectivit"
type textarea "x"
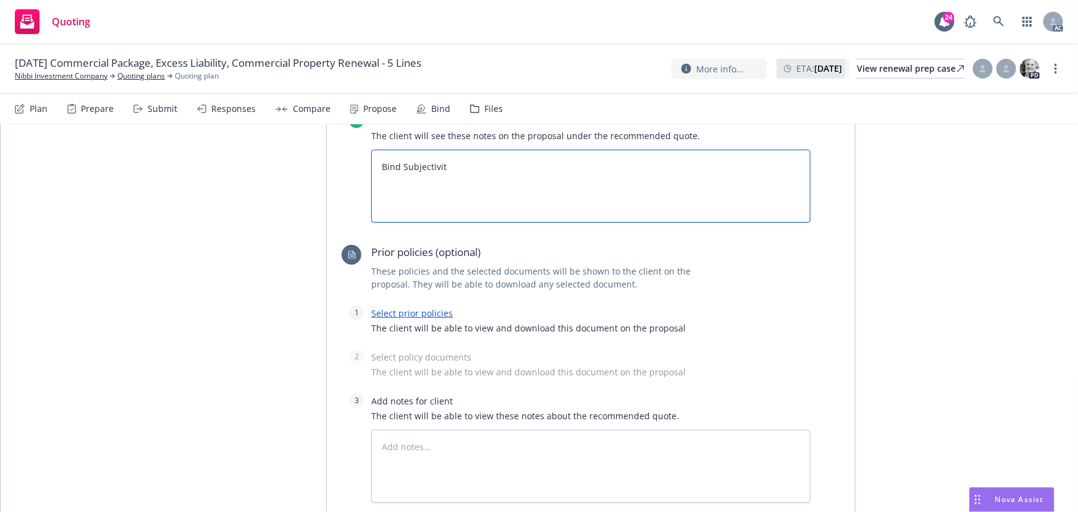
type textarea "Bind Subjectiviti"
type textarea "x"
type textarea "Bind Subjectivities"
type textarea "x"
type textarea "Bind Subjectivities:"
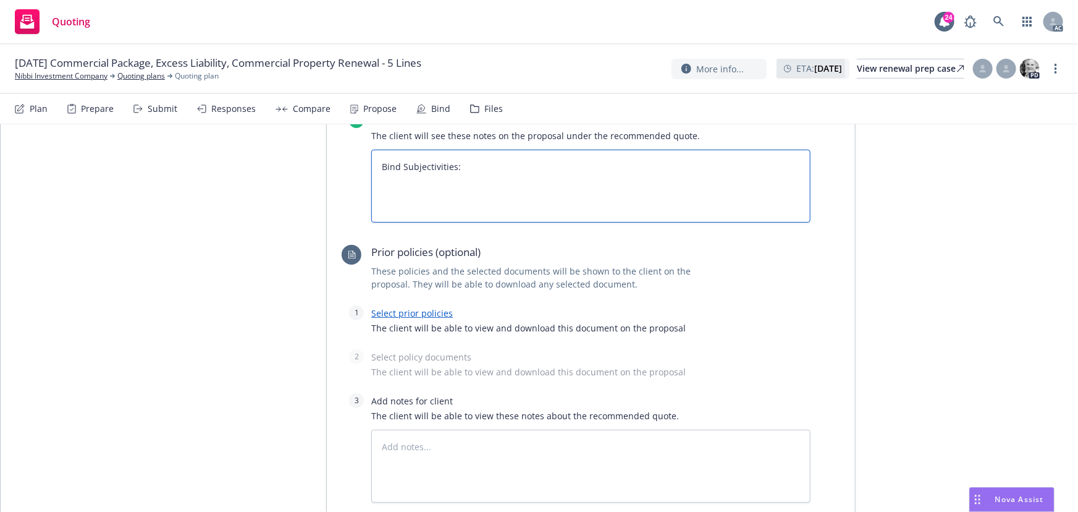
type textarea "x"
type textarea "Bind Subjectivities:"
paste textarea "Completed, signed and dated Acord 125, 131  A signed copy of the Terrorism dis…"
type textarea "x"
type textarea "Bind Subjectivities: Completed, signed and dated Acord 125, 131  A signed copy…"
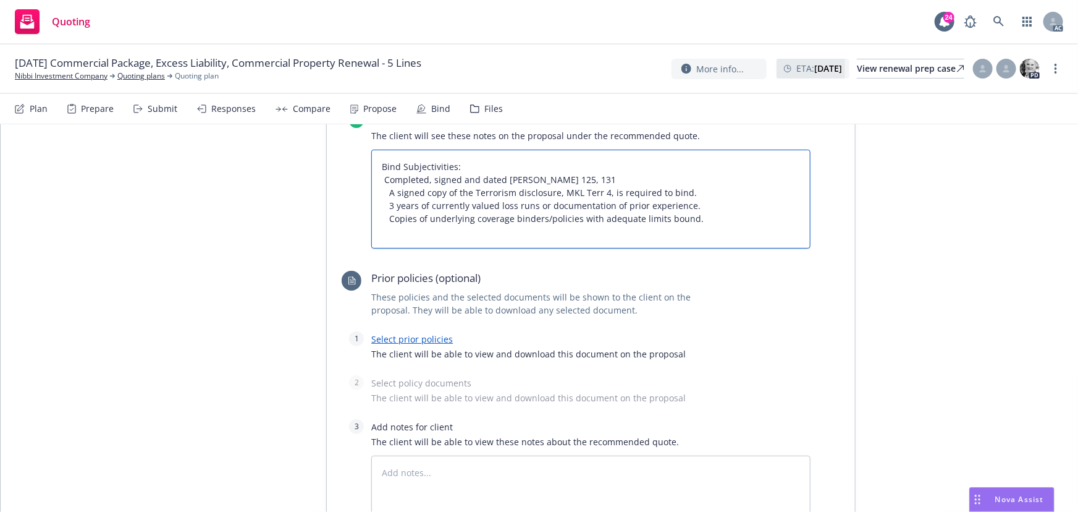
click at [376, 174] on textarea "Bind Subjectivities: Completed, signed and dated Acord 125, 131  A signed copy…" at bounding box center [590, 199] width 439 height 99
type textarea "x"
type textarea "Bind Subjectivities: 1 Completed, signed and dated Acord 125, 131  A signed co…"
type textarea "x"
type textarea "Bind Subjectivities: 1. Completed, signed and dated Acord 125, 131  A signed c…"
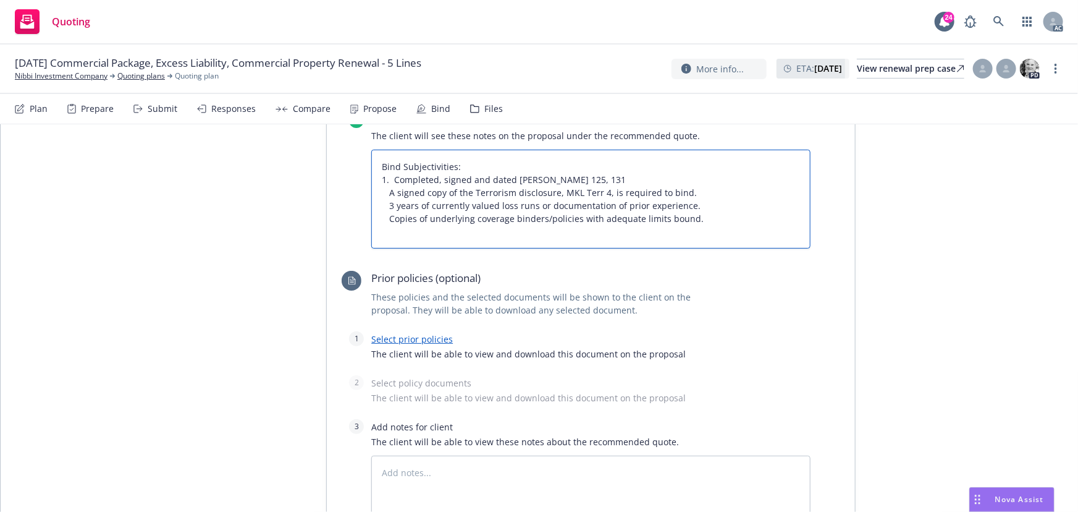
type textarea "x"
type textarea "Bind Subjectivities: 1. Completed, signed and dated Acord 125, 131  A signed c…"
click at [383, 188] on textarea "Bind Subjectivities: 1. Completed, signed and dated Acord 125, 131  A signed c…" at bounding box center [590, 199] width 439 height 99
type textarea "x"
type textarea "Bind Subjectivities: 1. Completed, signed and dated Acord 125, 131 2 A signed …"
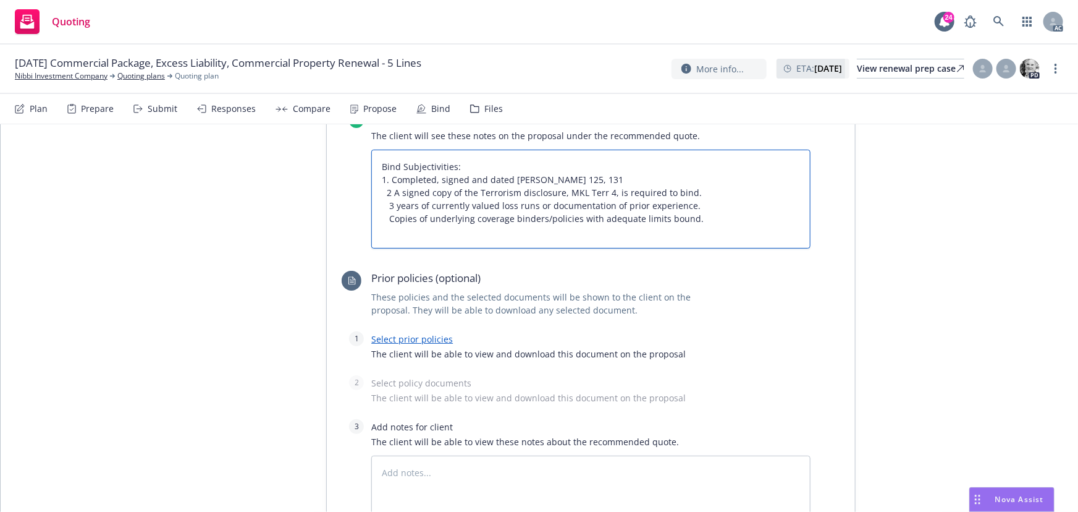
type textarea "x"
type textarea "Bind Subjectivities: 1. Completed, signed and dated Acord 125, 131 2. A signed…"
click at [383, 188] on textarea "Bind Subjectivities: 1. Completed, signed and dated Acord 125, 131 2. A signed…" at bounding box center [590, 199] width 439 height 99
type textarea "x"
click at [389, 192] on textarea "Bind Subjectivities: 1. Completed, signed and dated Acord 125, 131 2. A signed …" at bounding box center [590, 199] width 439 height 99
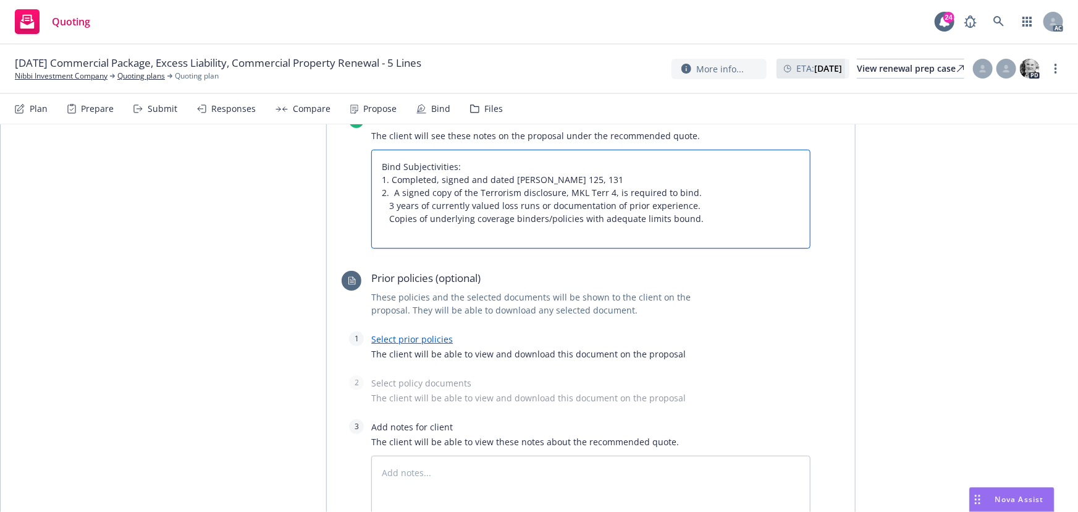
click at [384, 201] on textarea "Bind Subjectivities: 1. Completed, signed and dated Acord 125, 131 2. A signed …" at bounding box center [590, 199] width 439 height 99
type textarea "Bind Subjectivities: 1. Completed, signed and dated Acord 125, 131 2. A signed …"
type textarea "x"
type textarea "Bind Subjectivities: 1. Completed, signed and dated Acord 125, 131 2. A signed …"
type textarea "x"
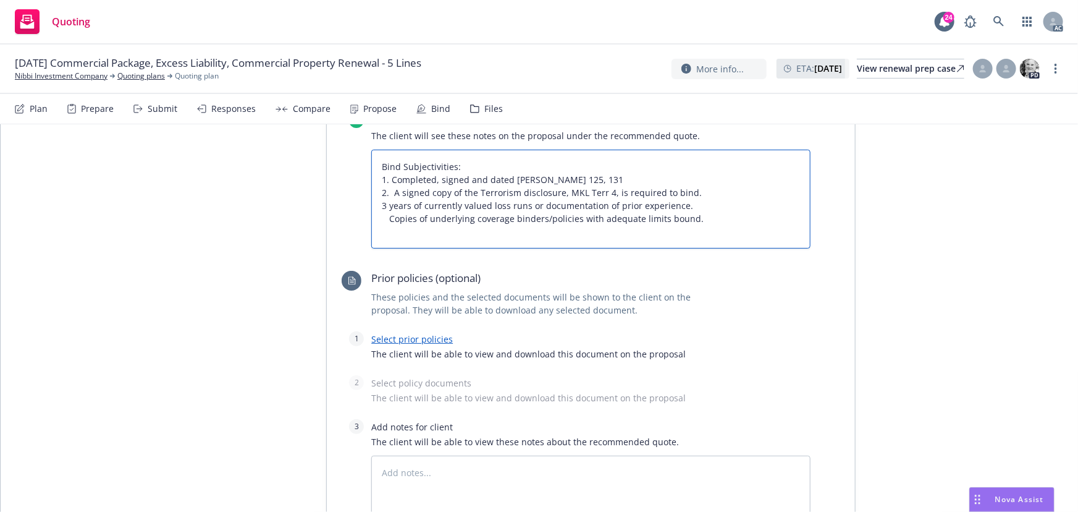
type textarea "Bind Subjectivities: 1. Completed, signed and dated Acord 125, 131 2. A signed …"
type textarea "x"
type textarea "Bind Subjectivities: 1. Completed, signed and dated Acord 125, 131 2. A signed …"
type textarea "x"
type textarea "Bind Subjectivities: 1. Completed, signed and dated Acord 125, 131 2. A signed …"
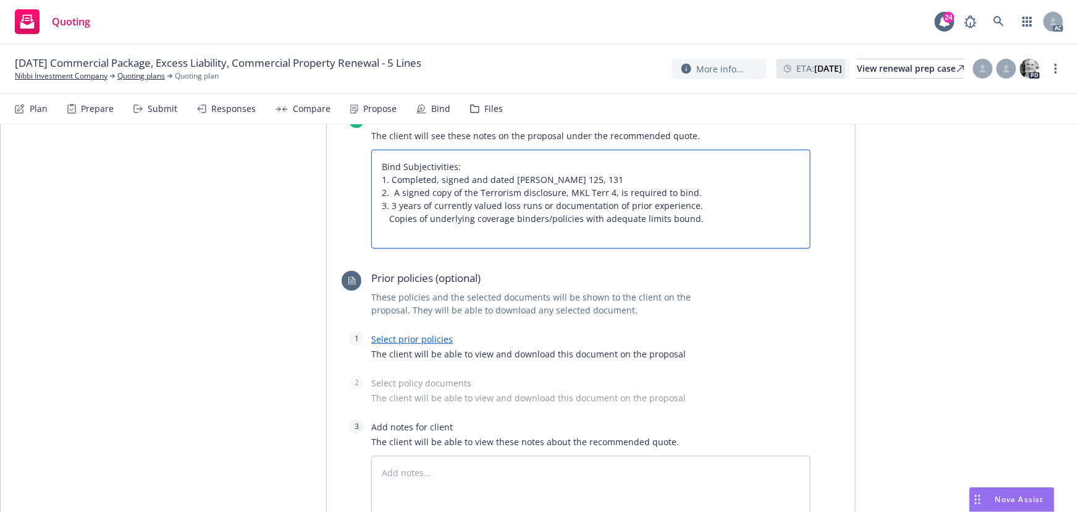
click at [386, 216] on textarea "Bind Subjectivities: 1. Completed, signed and dated Acord 125, 131 2. A signed …" at bounding box center [590, 199] width 439 height 99
type textarea "x"
type textarea "Bind Subjectivities: 1. Completed, signed and dated Acord 125, 131 2. A signed …"
type textarea "x"
type textarea "Bind Subjectivities: 1. Completed, signed and dated Acord 125, 131 2. A signed …"
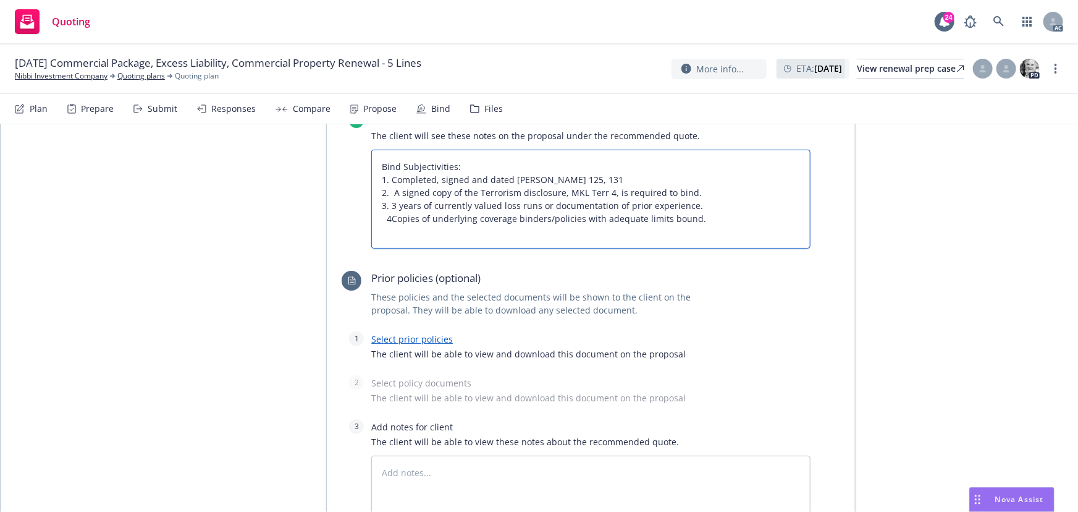
type textarea "x"
type textarea "Bind Subjectivities: 1. Completed, signed and dated Acord 125, 131 2. A signed …"
click at [380, 219] on textarea "Bind Subjectivities: 1. Completed, signed and dated Acord 125, 131 2. A signed …" at bounding box center [590, 199] width 439 height 99
type textarea "x"
type textarea "Bind Subjectivities: 1. Completed, signed and dated Acord 125, 131 2. A signed …"
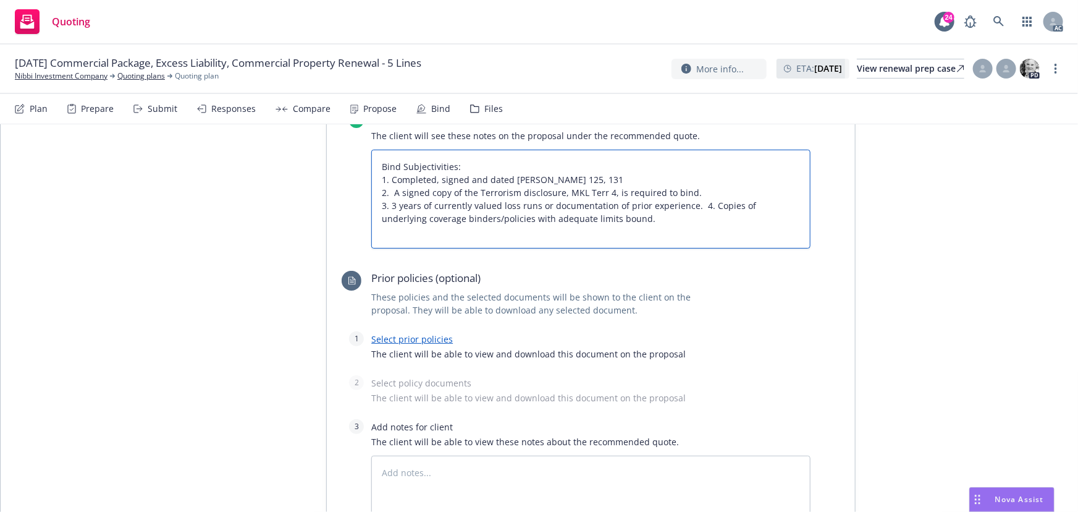
type textarea "x"
type textarea "Bind Subjectivities: 1. Completed, signed and dated Acord 125, 131 2. A signed …"
type textarea "x"
type textarea "Bind Subjectivities: 1. Completed, signed and dated Acord 125, 131 2. A signed …"
click at [421, 336] on link "Select prior policies" at bounding box center [412, 339] width 82 height 12
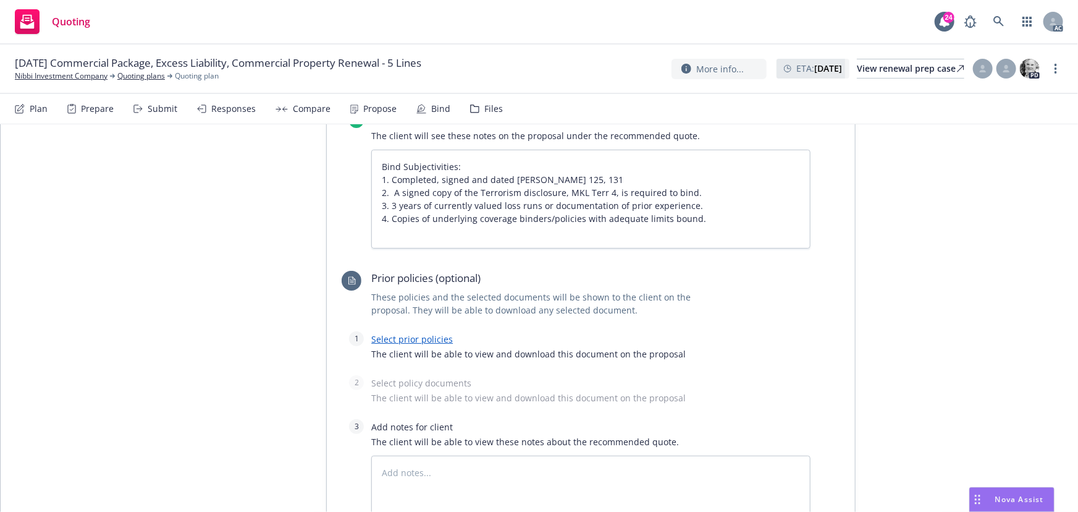
type textarea "x"
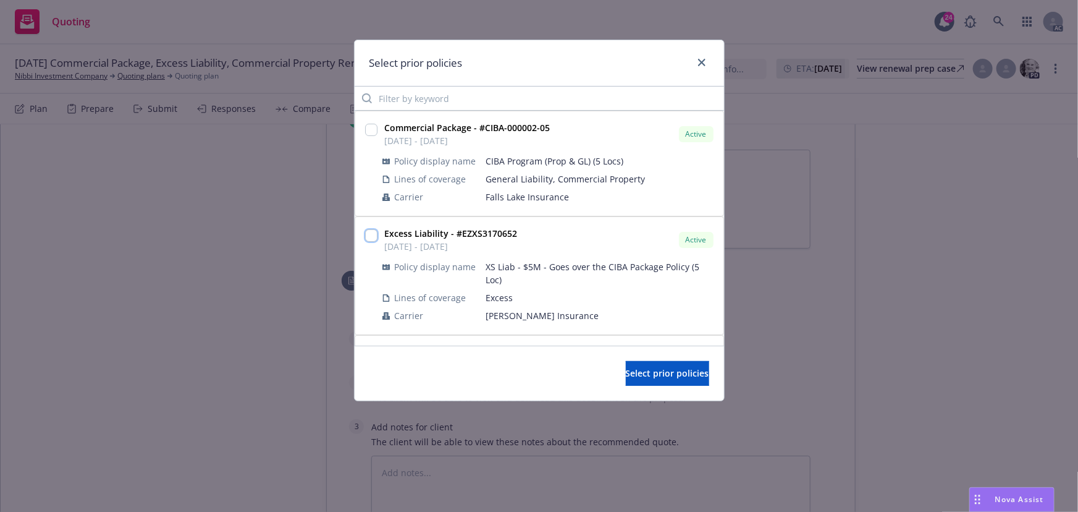
click at [373, 236] on input "checkbox" at bounding box center [371, 235] width 12 height 12
checkbox input "true"
drag, startPoint x: 624, startPoint y: 371, endPoint x: 622, endPoint y: 356, distance: 14.9
click at [626, 371] on span "Select prior policies" at bounding box center [667, 373] width 83 height 12
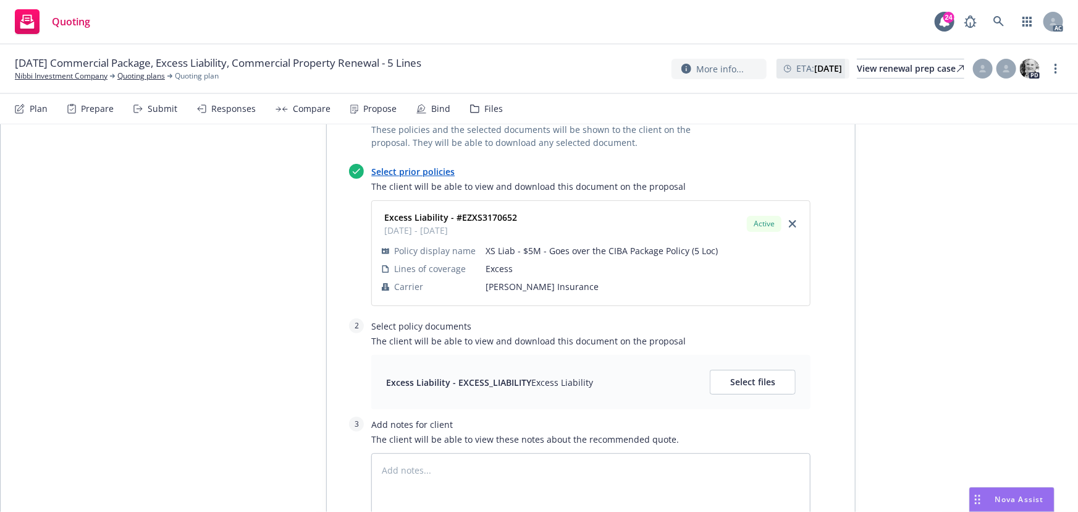
scroll to position [4661, 0]
click at [747, 376] on span "Select files" at bounding box center [752, 381] width 45 height 12
type textarea "x"
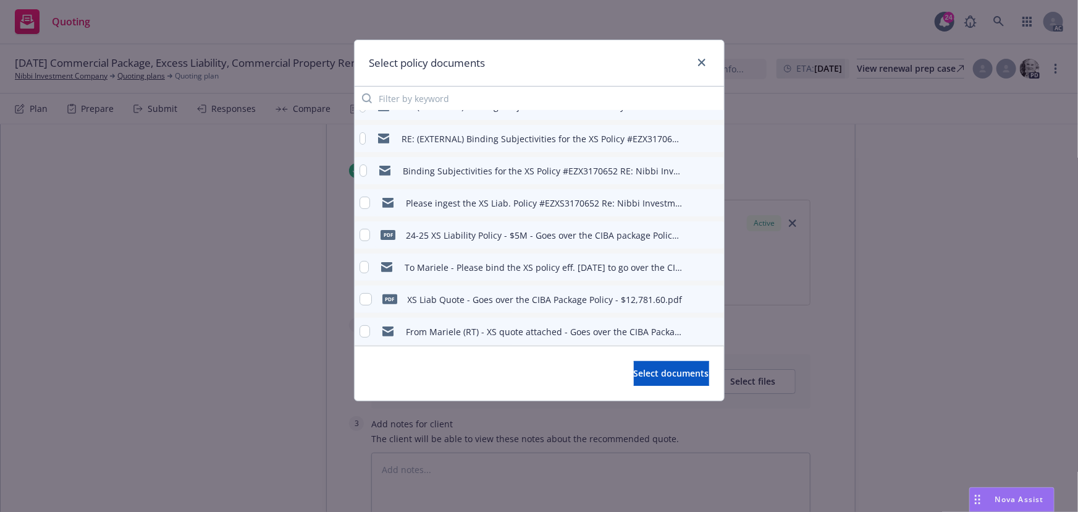
scroll to position [155, 0]
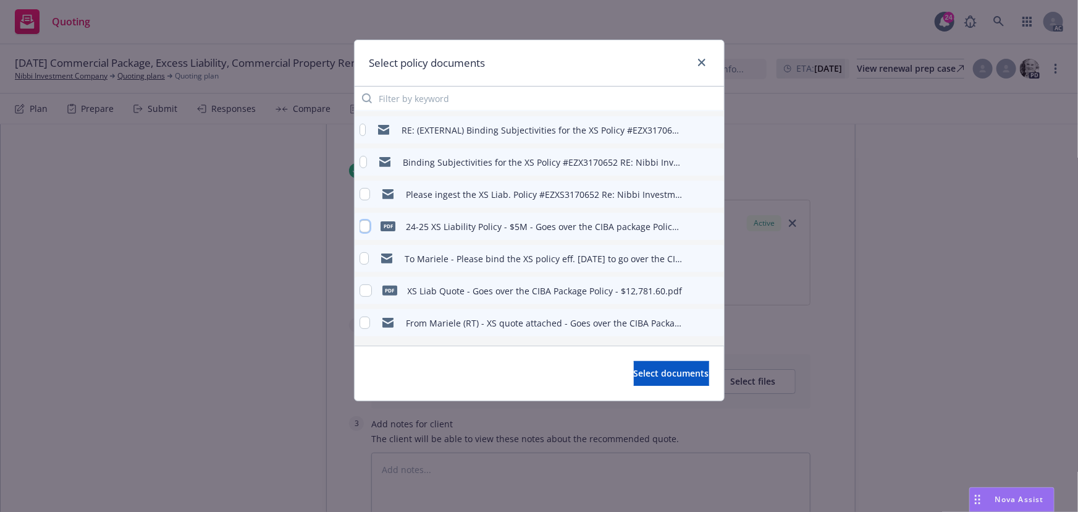
click at [363, 223] on input "checkbox" at bounding box center [365, 226] width 11 height 12
checkbox input "true"
drag, startPoint x: 658, startPoint y: 374, endPoint x: 633, endPoint y: 368, distance: 25.9
click at [655, 374] on span "Select documents" at bounding box center [671, 373] width 75 height 12
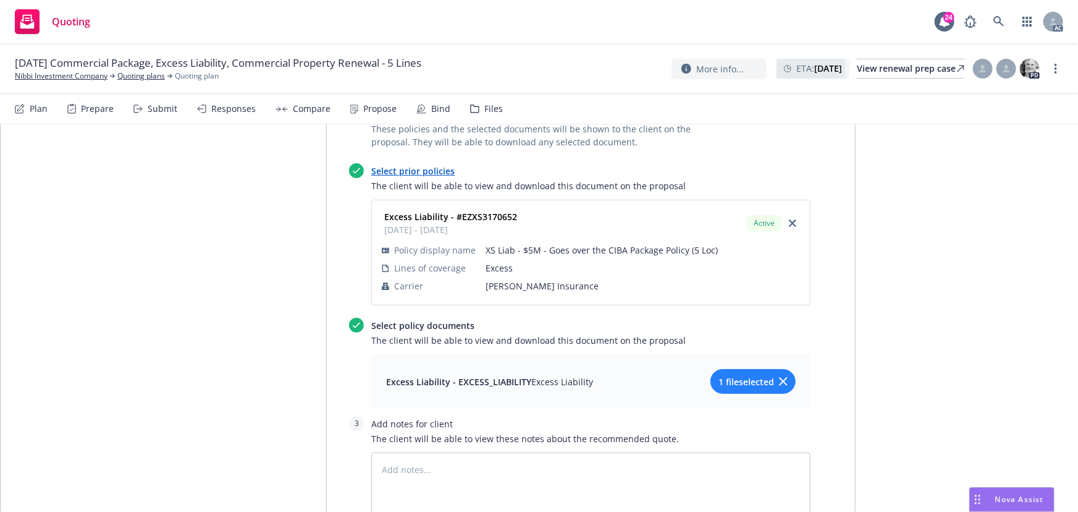
click at [781, 377] on icon "button" at bounding box center [783, 381] width 9 height 9
drag, startPoint x: 781, startPoint y: 375, endPoint x: 750, endPoint y: 378, distance: 31.6
click at [750, 378] on span "Select files" at bounding box center [752, 381] width 45 height 12
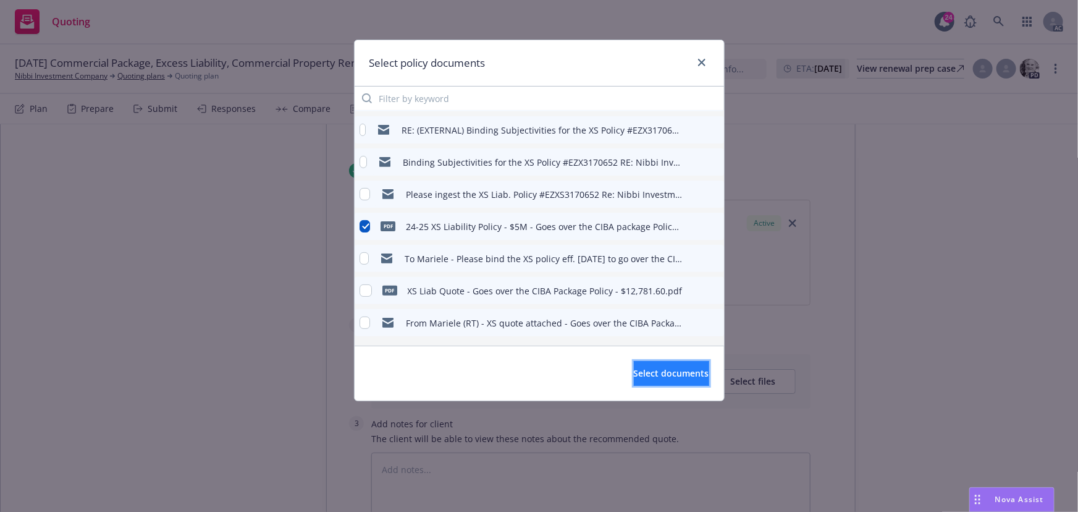
click at [664, 376] on span "Select documents" at bounding box center [671, 373] width 75 height 12
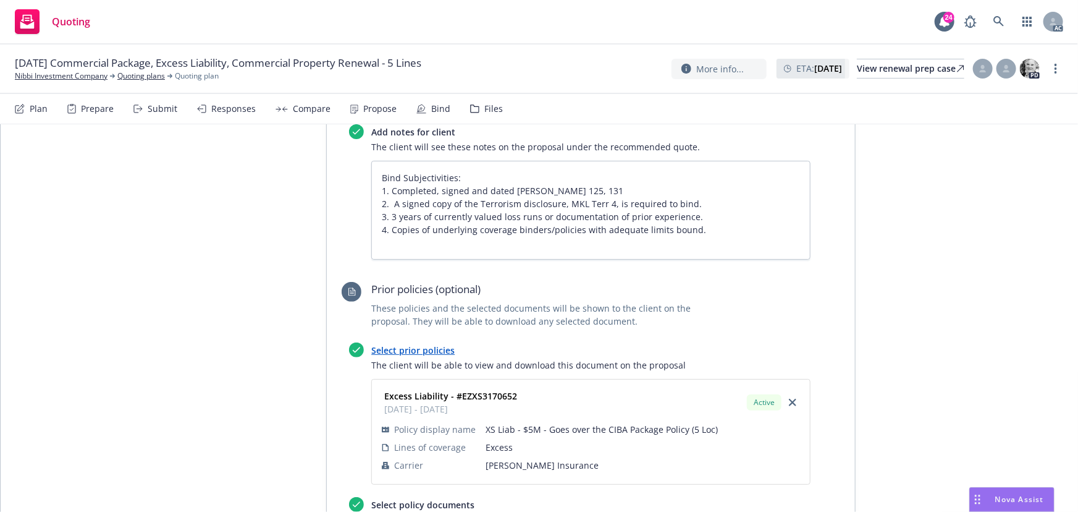
scroll to position [4419, 0]
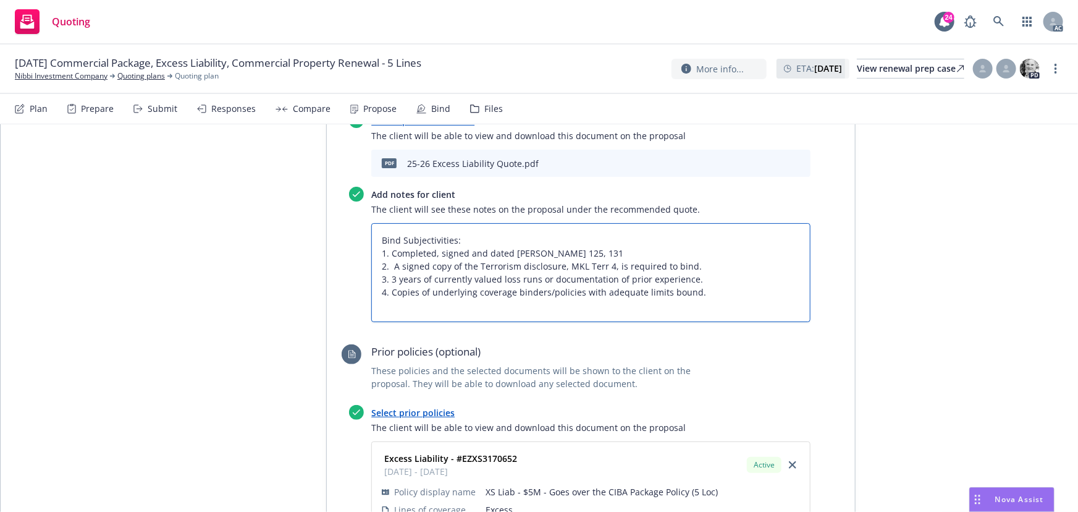
click at [389, 264] on textarea "Bind Subjectivities: 1. Completed, signed and dated Acord 125, 131 2. A signed …" at bounding box center [590, 272] width 439 height 99
type textarea "x"
type textarea "Bind Subjectivities: 1. Completed, signed and dated Acord 125, 131 2. A signed …"
click at [606, 247] on textarea "Bind Subjectivities: 1. Completed, signed and dated Acord 125, 131 2. A signed …" at bounding box center [590, 272] width 439 height 99
type textarea "x"
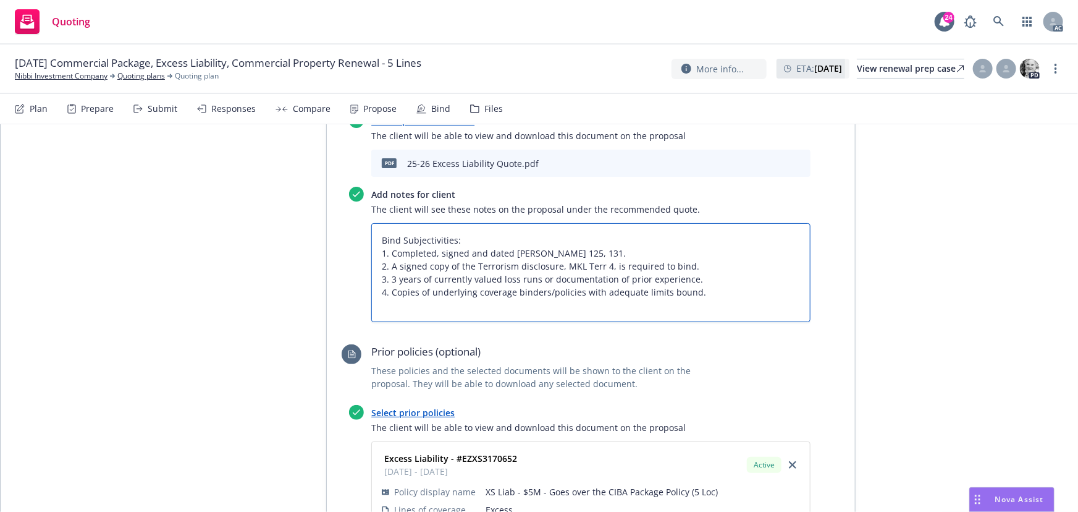
scroll to position [4082, 0]
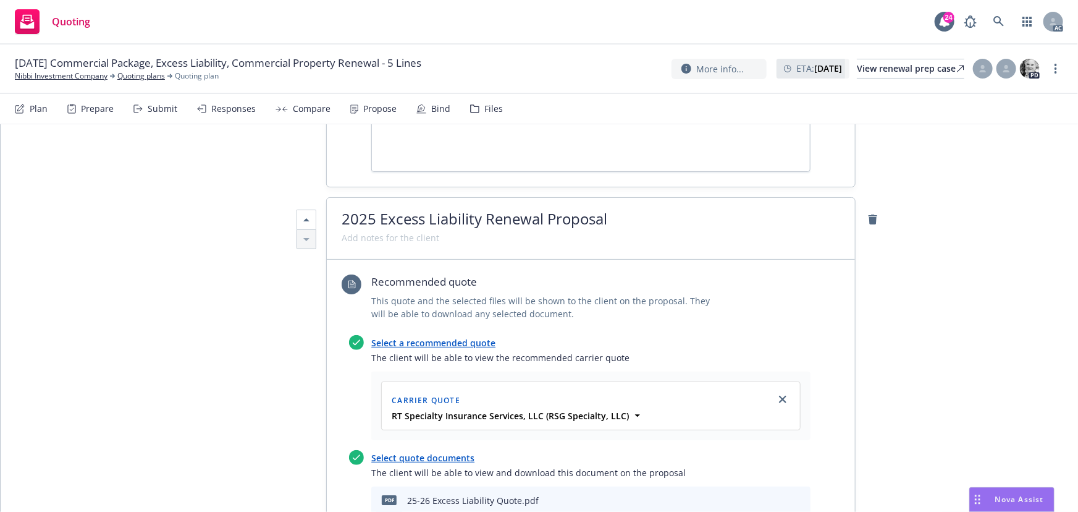
type textarea "Bind Subjectivities: 1. Completed, signed and dated Acord 125, 131. 2. A signed…"
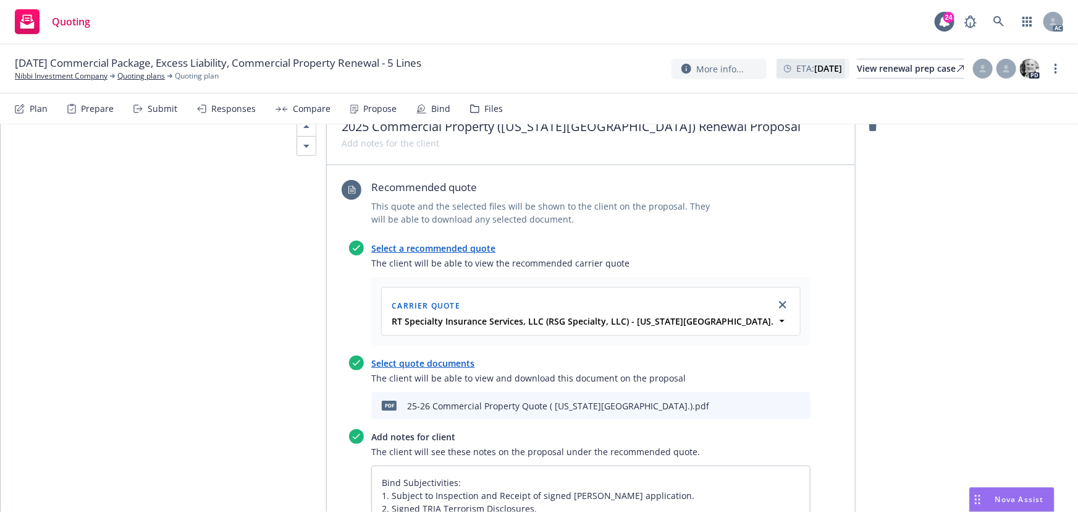
scroll to position [0, 0]
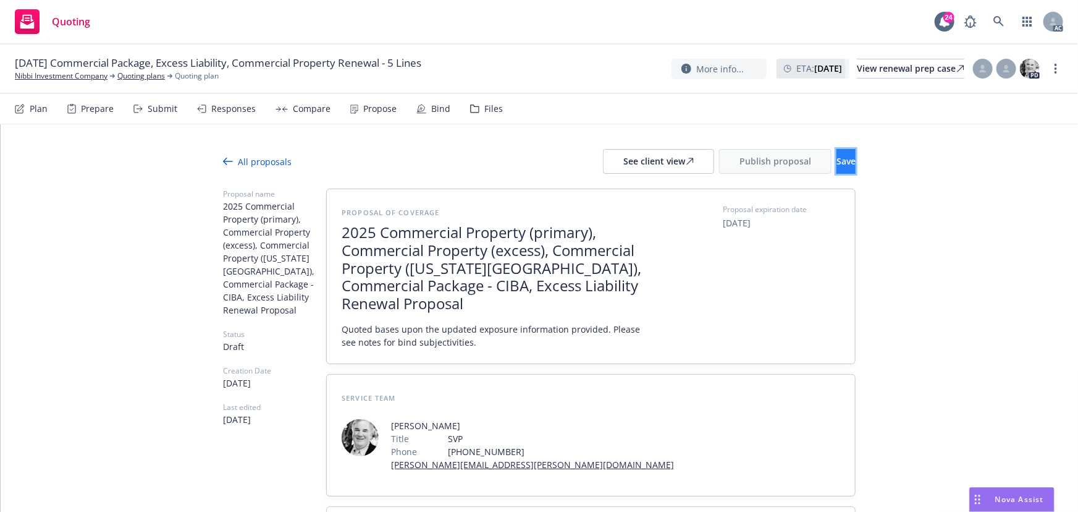
click at [837, 161] on span "Save" at bounding box center [846, 161] width 19 height 12
drag, startPoint x: 626, startPoint y: 159, endPoint x: 612, endPoint y: 161, distance: 14.3
click at [625, 161] on div "See client view" at bounding box center [659, 161] width 70 height 23
type textarea "x"
click at [218, 111] on div "Responses" at bounding box center [233, 109] width 44 height 10
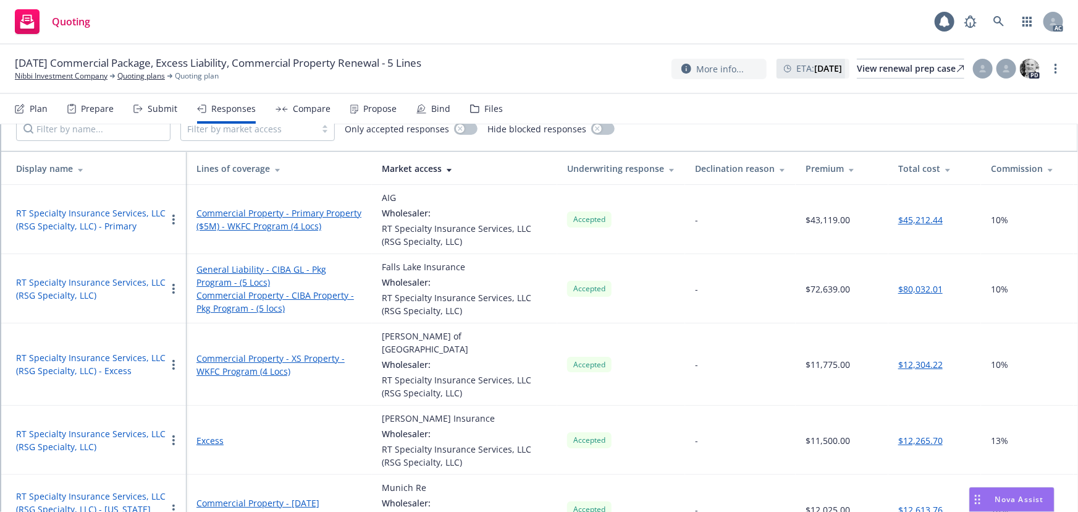
scroll to position [188, 0]
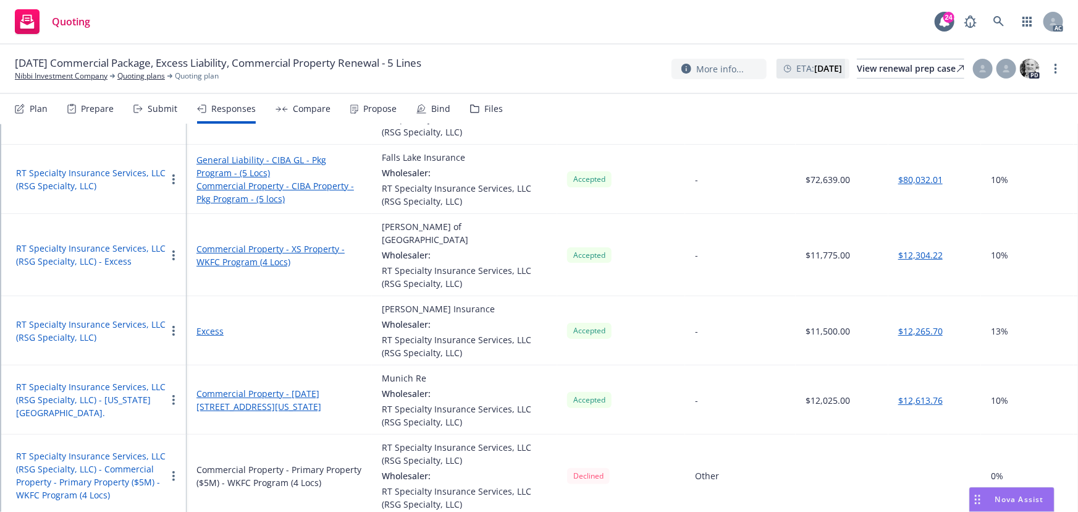
click at [77, 318] on button "RT Specialty Insurance Services, LLC (RSG Specialty, LLC)" at bounding box center [91, 331] width 150 height 26
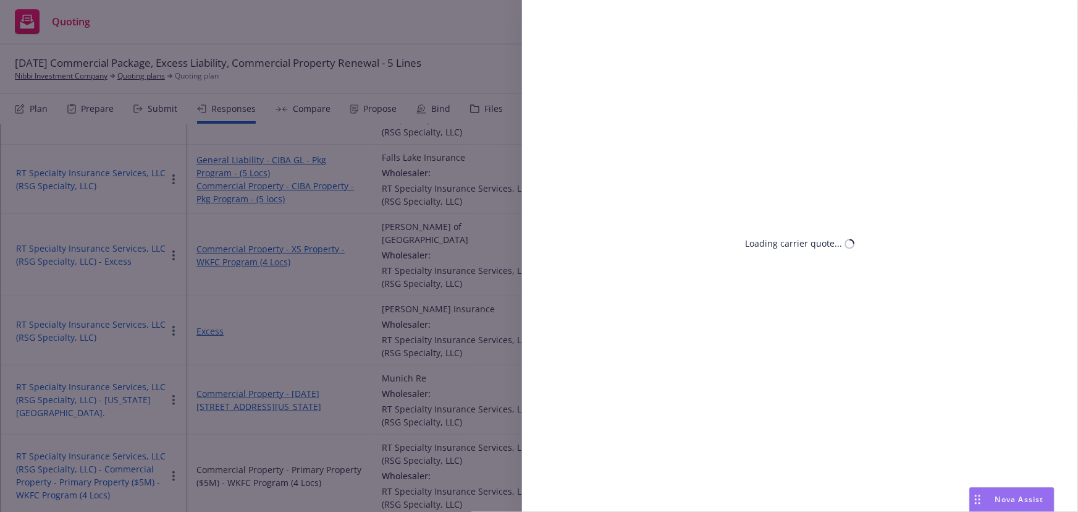
select select "CA"
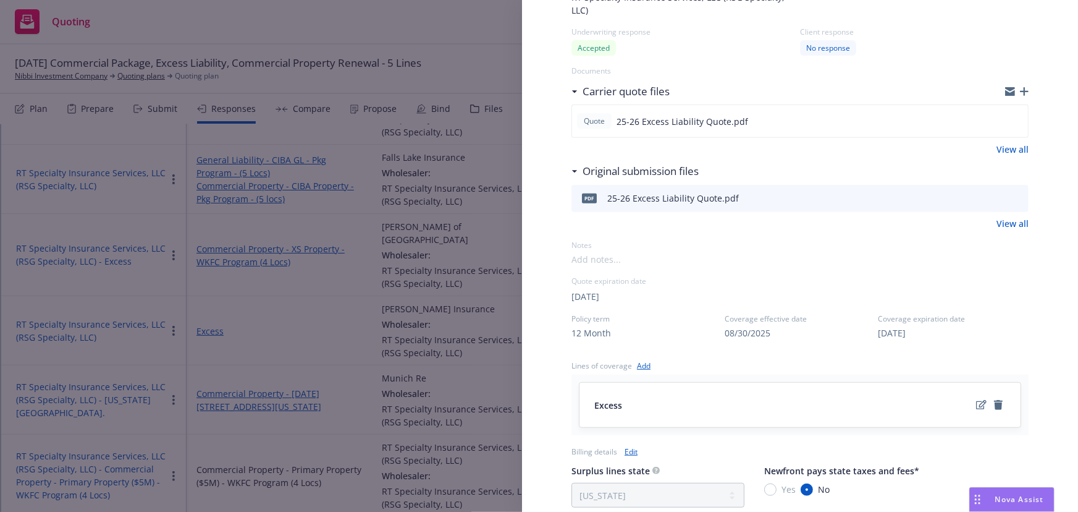
scroll to position [56, 0]
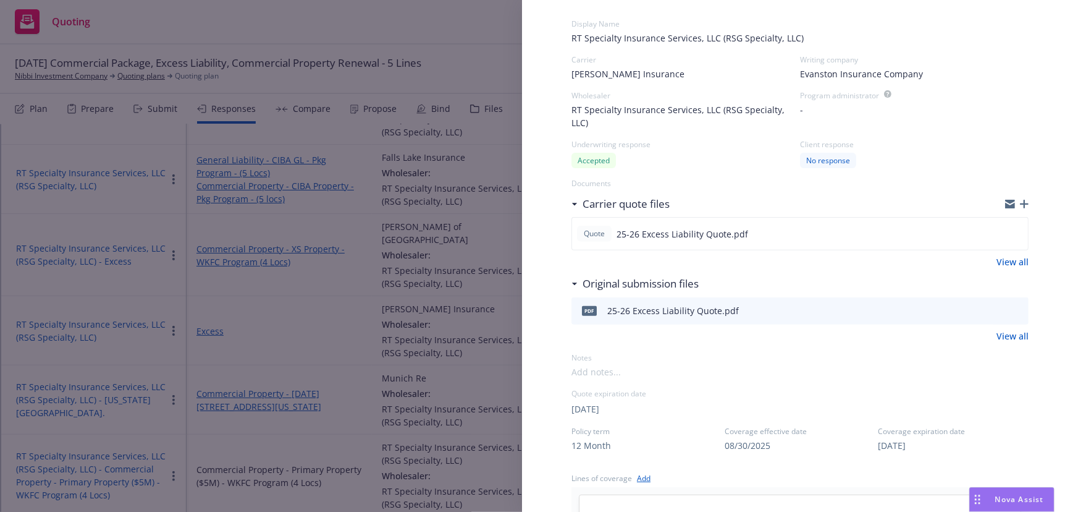
click at [967, 383] on div "Display Name RT Specialty Insurance Services, LLC (RSG Specialty, LLC) Carrier …" at bounding box center [800, 455] width 457 height 913
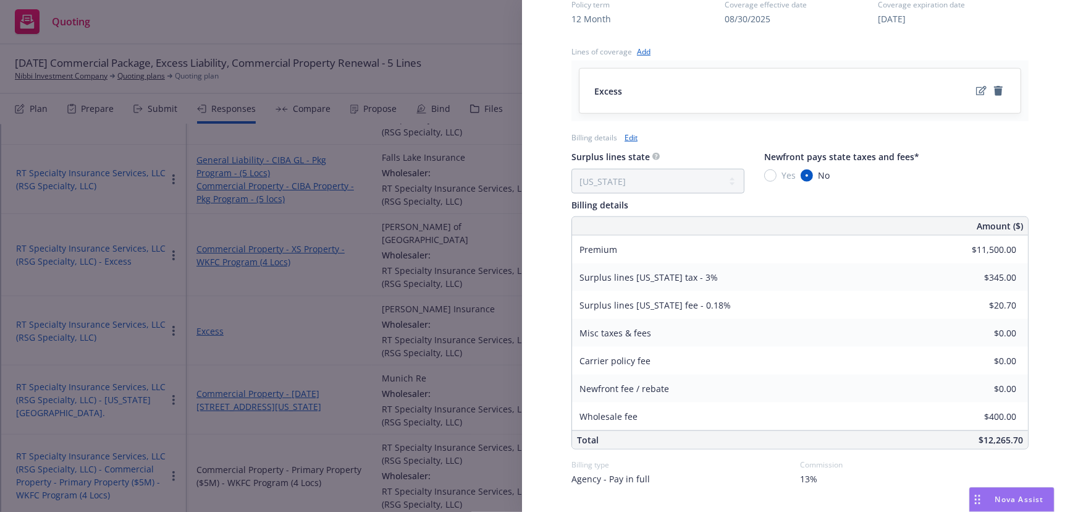
scroll to position [514, 0]
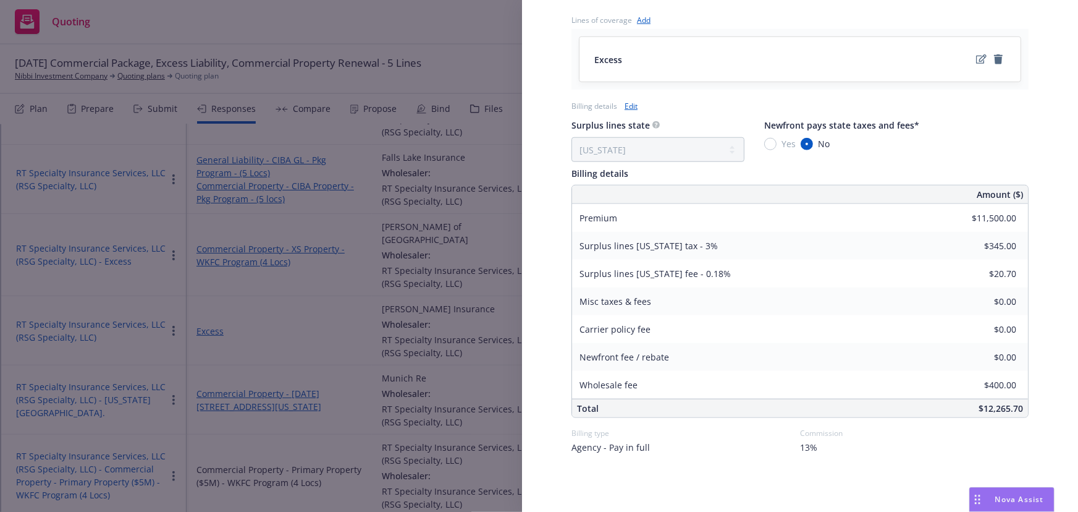
click at [468, 54] on div "Display Name RT Specialty Insurance Services, LLC (RSG Specialty, LLC) Carrier …" at bounding box center [539, 256] width 1078 height 512
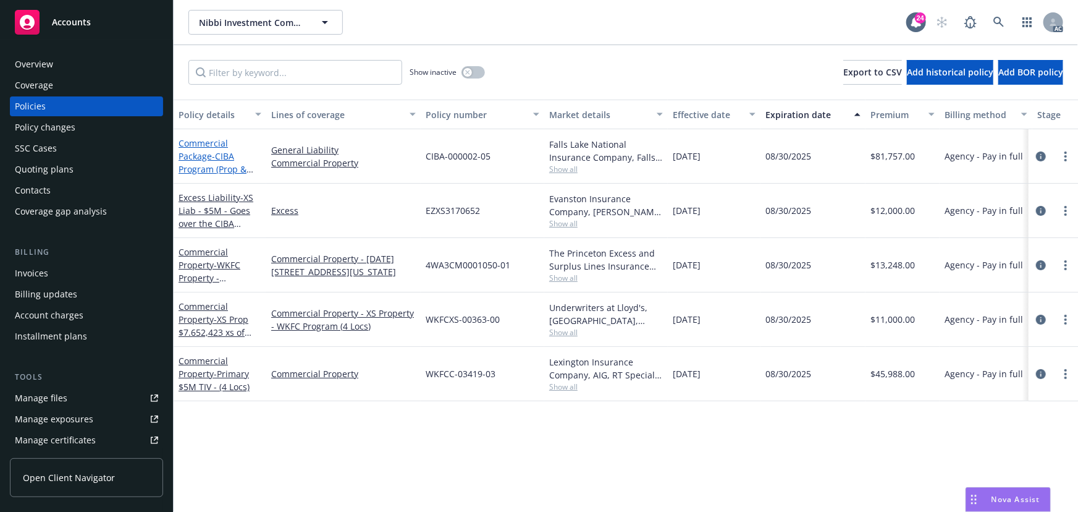
click at [213, 160] on span "- CIBA Program (Prop & GL) (5 Locs)" at bounding box center [216, 169] width 75 height 38
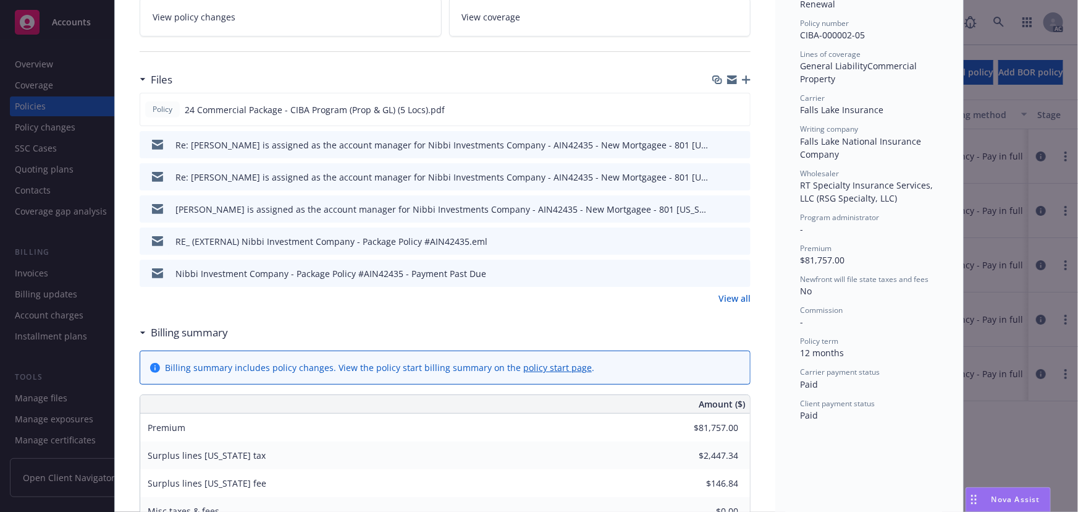
scroll to position [393, 0]
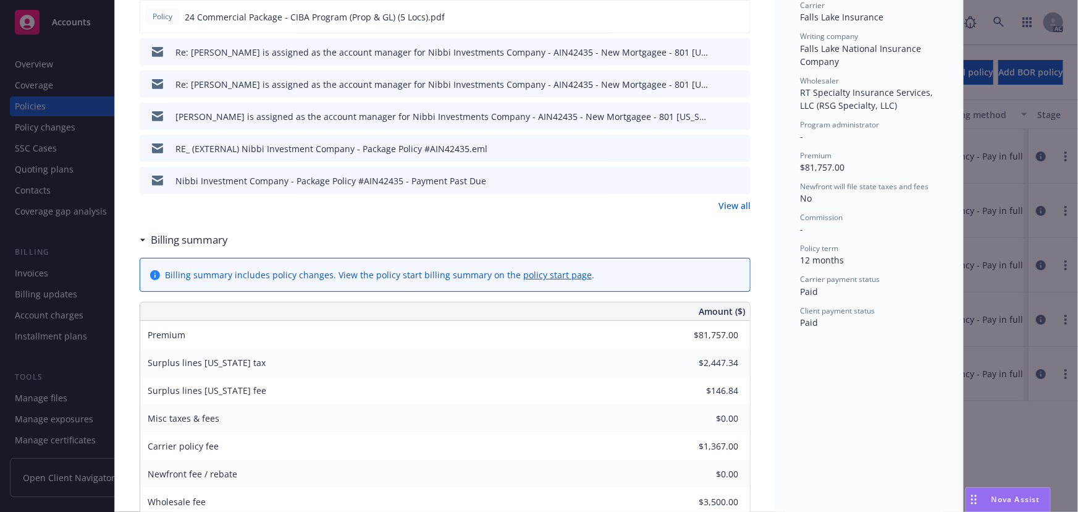
click at [976, 499] on div "Drag to move" at bounding box center [974, 499] width 15 height 23
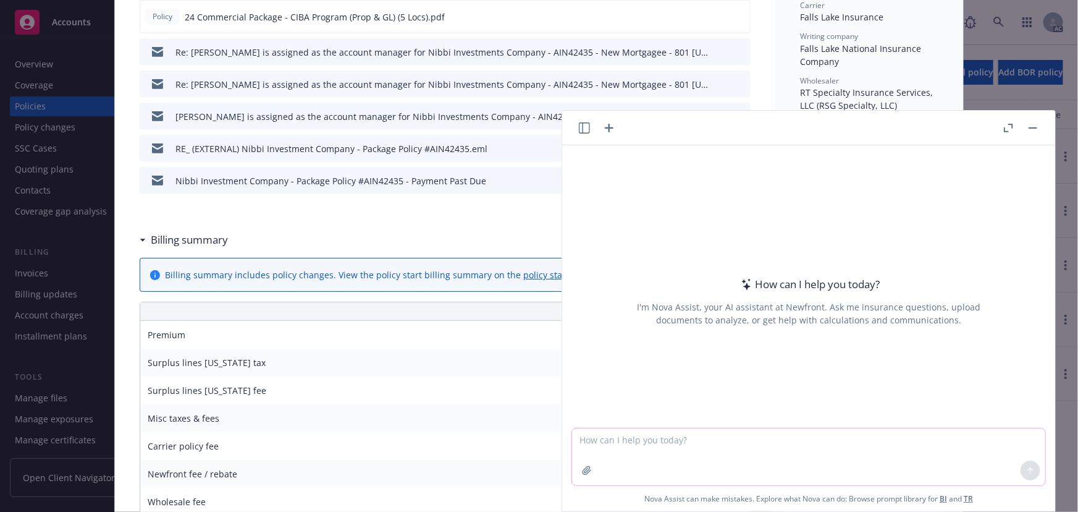
click at [582, 470] on icon "button" at bounding box center [587, 470] width 10 height 10
click at [585, 472] on icon "button" at bounding box center [587, 470] width 10 height 10
click at [624, 439] on textarea at bounding box center [808, 456] width 473 height 57
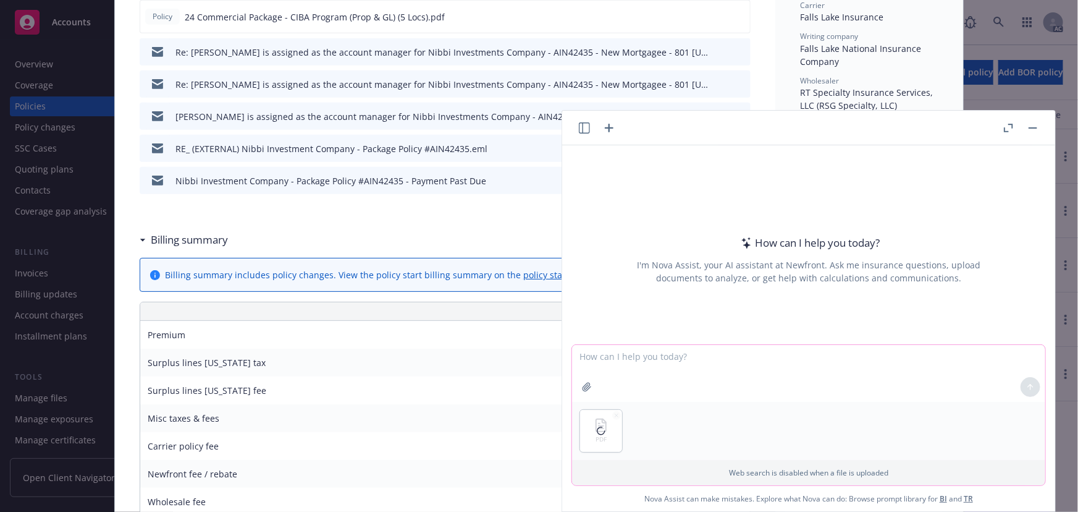
click at [601, 358] on textarea at bounding box center [808, 373] width 473 height 57
type textarea "find the bind subjectivities"
click at [1026, 392] on button at bounding box center [1031, 387] width 20 height 20
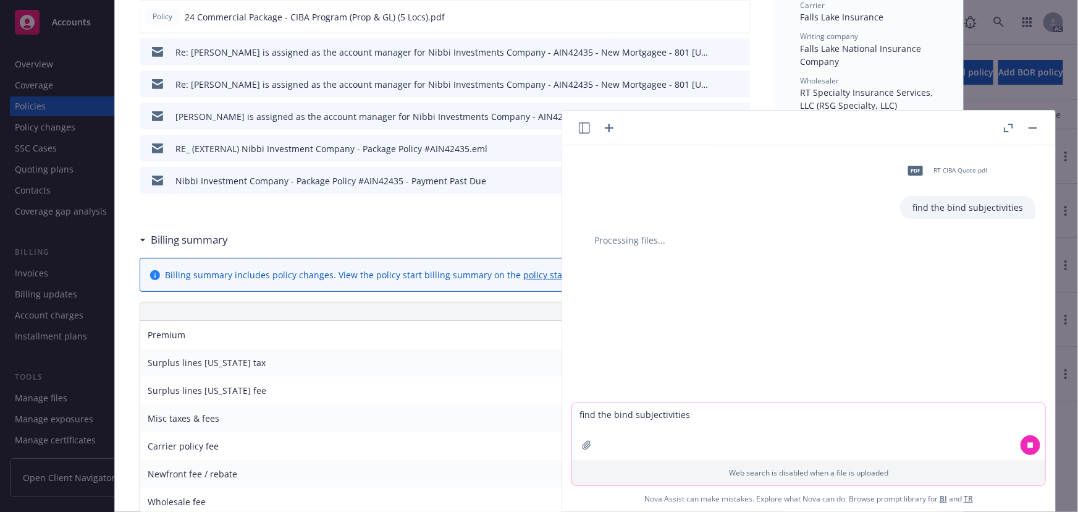
scroll to position [449, 0]
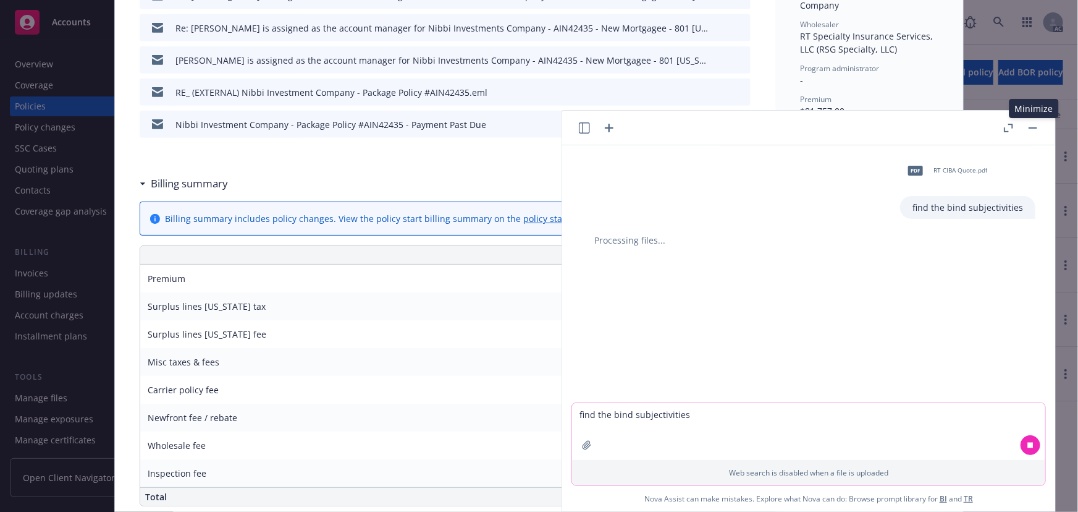
drag, startPoint x: 1029, startPoint y: 130, endPoint x: 1017, endPoint y: 130, distance: 11.7
click at [1028, 130] on button "button" at bounding box center [1033, 128] width 15 height 15
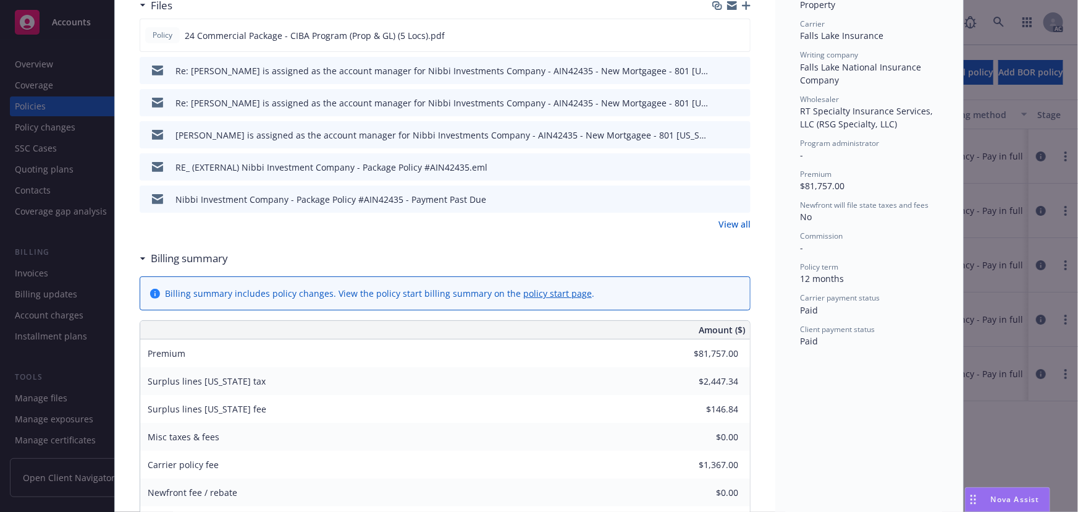
scroll to position [281, 0]
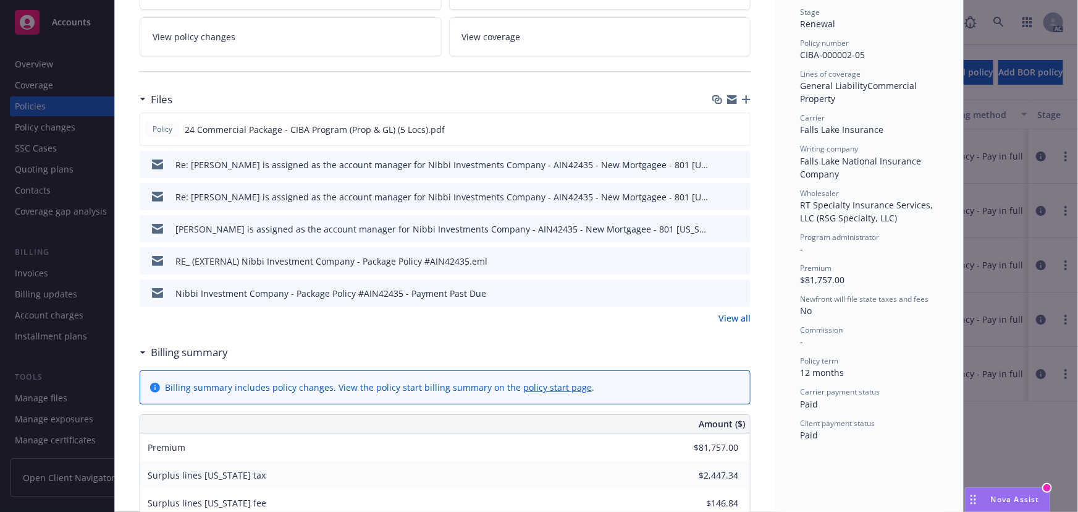
click at [971, 499] on rect "Drag to move" at bounding box center [972, 500] width 2 height 2
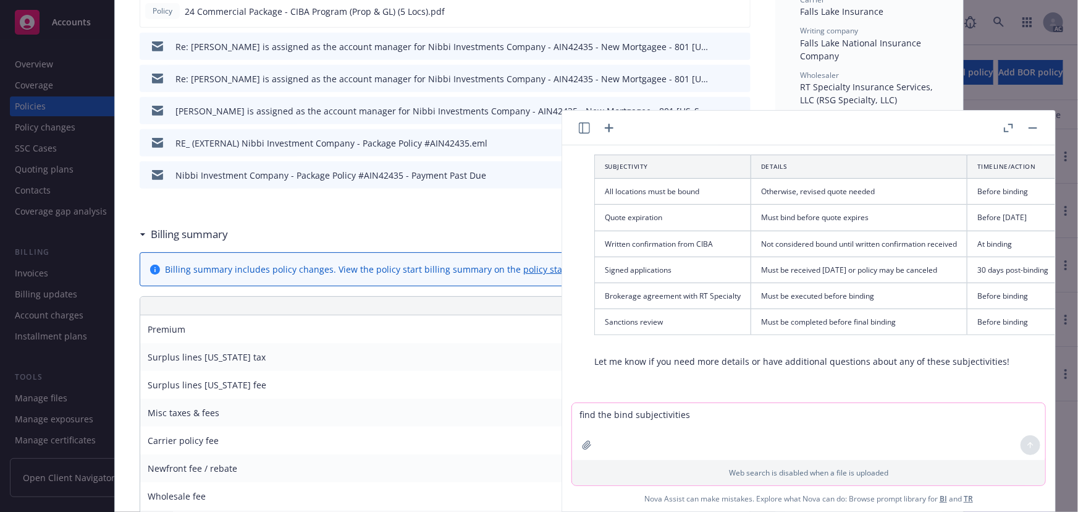
scroll to position [449, 0]
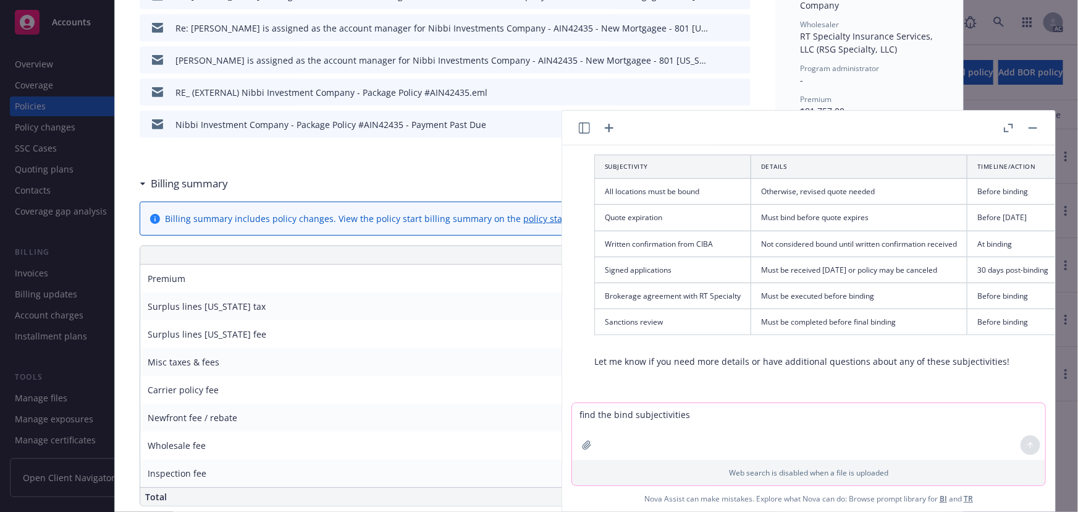
click at [1038, 121] on button at bounding box center [1033, 128] width 15 height 15
drag, startPoint x: 1033, startPoint y: 127, endPoint x: 531, endPoint y: 231, distance: 513.0
click at [1033, 127] on rect "button" at bounding box center [1033, 127] width 9 height 1
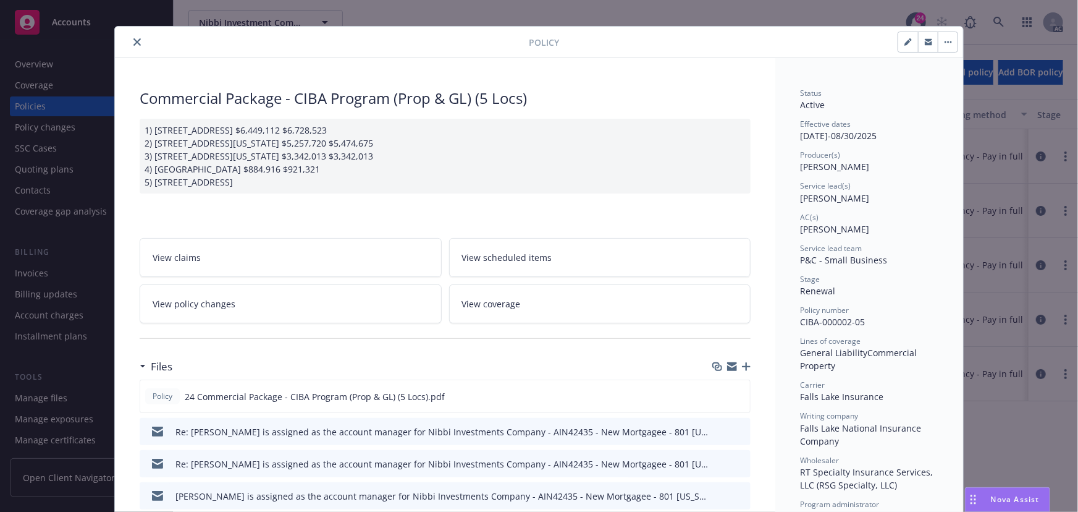
scroll to position [0, 0]
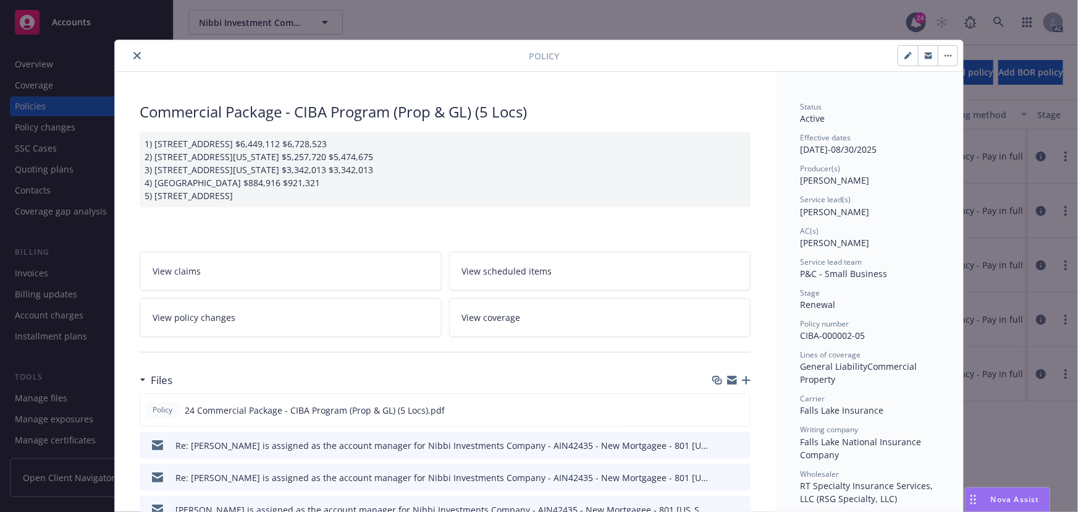
click at [133, 54] on icon "close" at bounding box center [136, 55] width 7 height 7
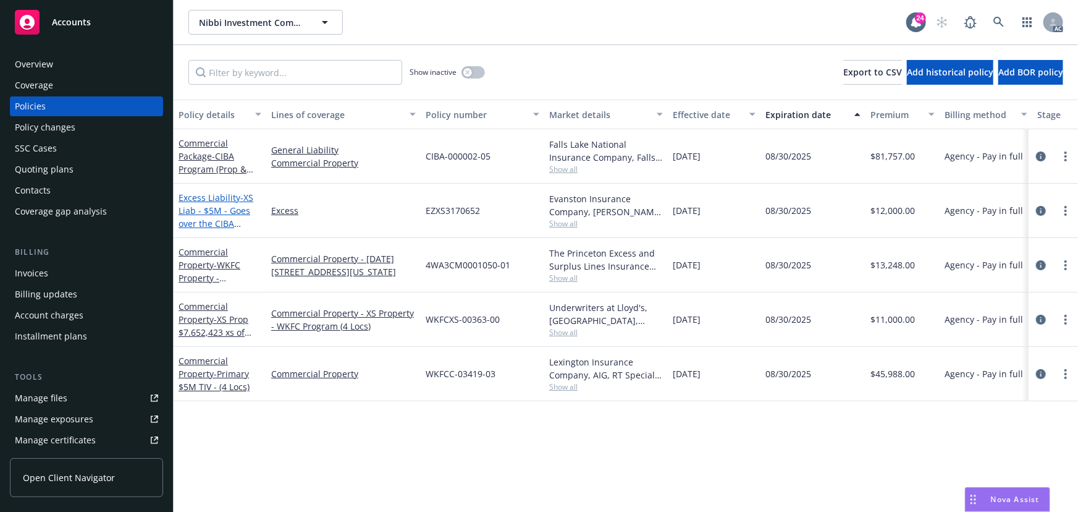
click at [217, 198] on link "Excess Liability - XS Liab - $5M - Goes over the CIBA Package Policy (5 Loc)" at bounding box center [216, 224] width 75 height 64
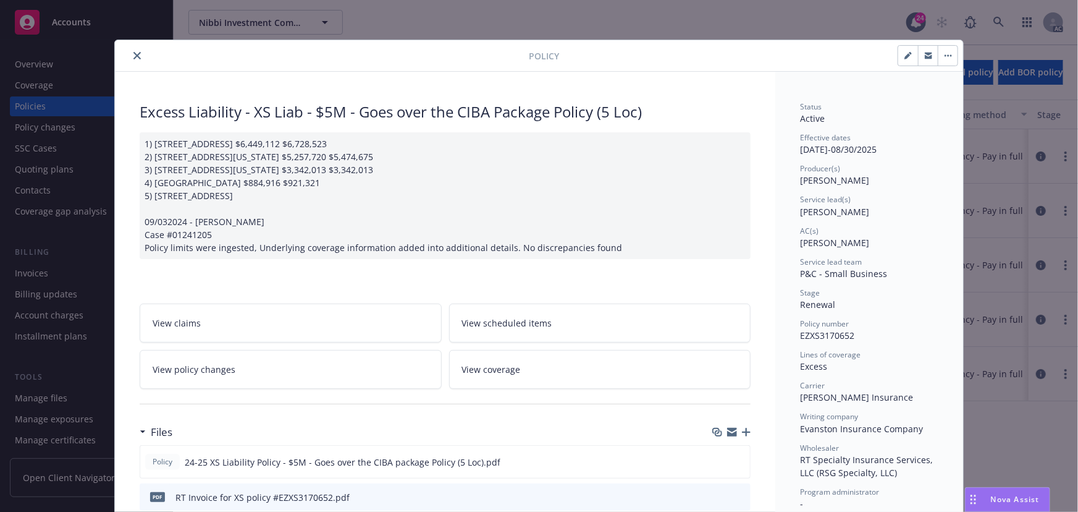
click at [135, 56] on icon "close" at bounding box center [136, 55] width 7 height 7
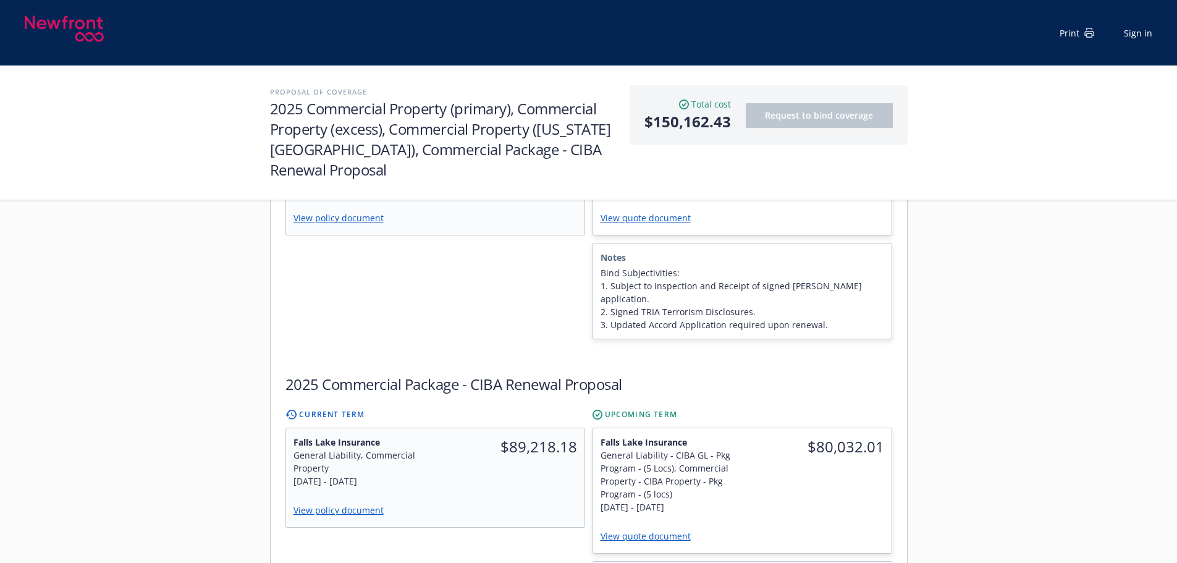
scroll to position [1356, 0]
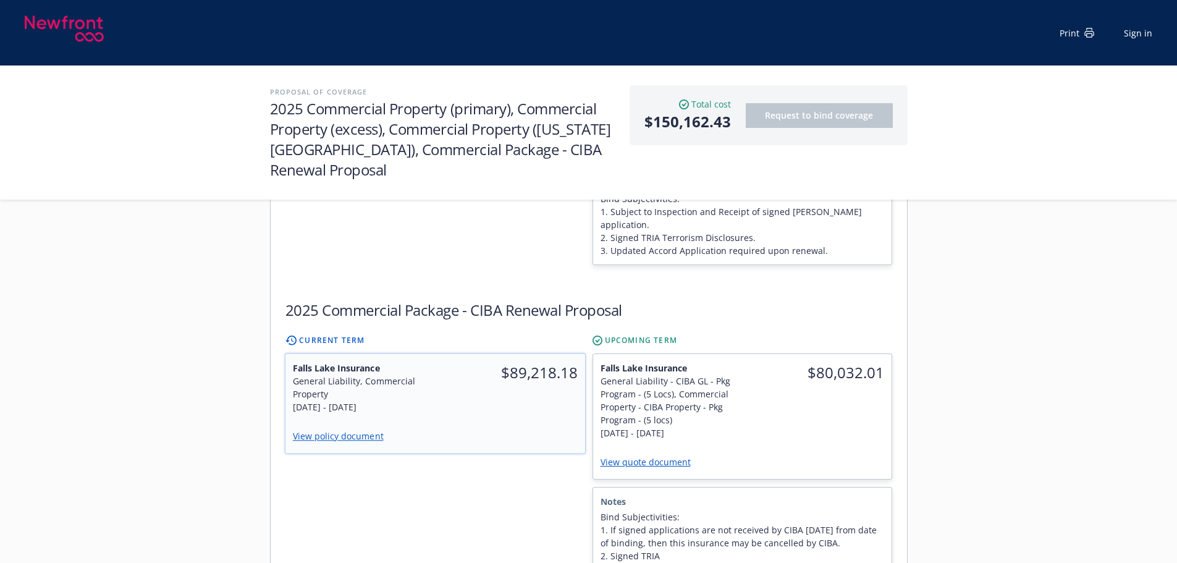
click at [443, 354] on div "$89,218.18" at bounding box center [510, 387] width 150 height 67
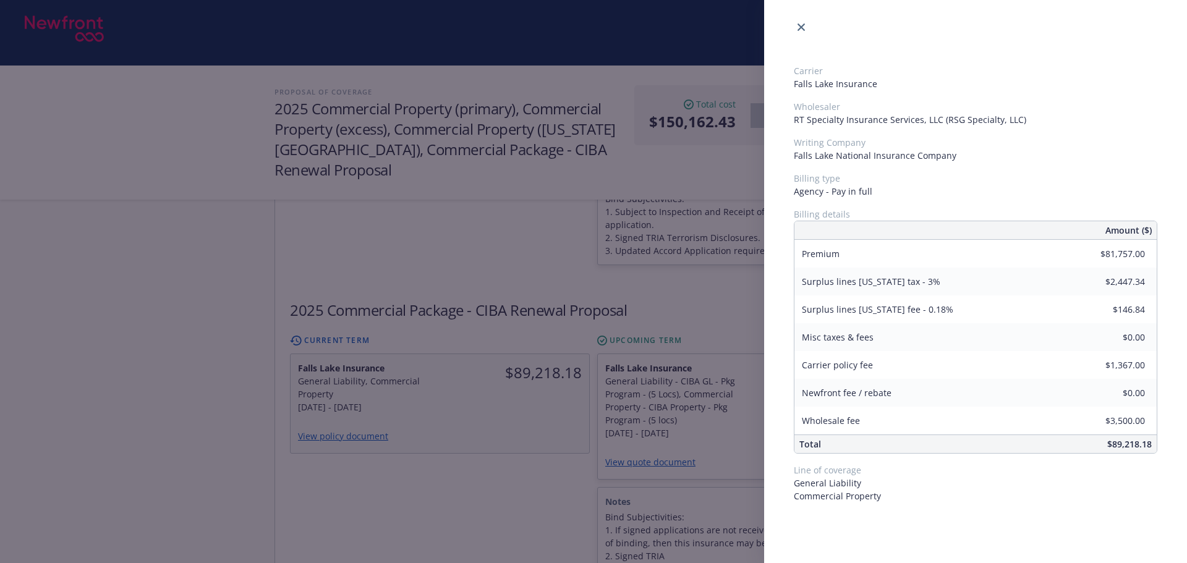
click at [513, 435] on div "Carrier Falls Lake Insurance Wholesaler RT Specialty Insurance Services, LLC (R…" at bounding box center [593, 281] width 1187 height 563
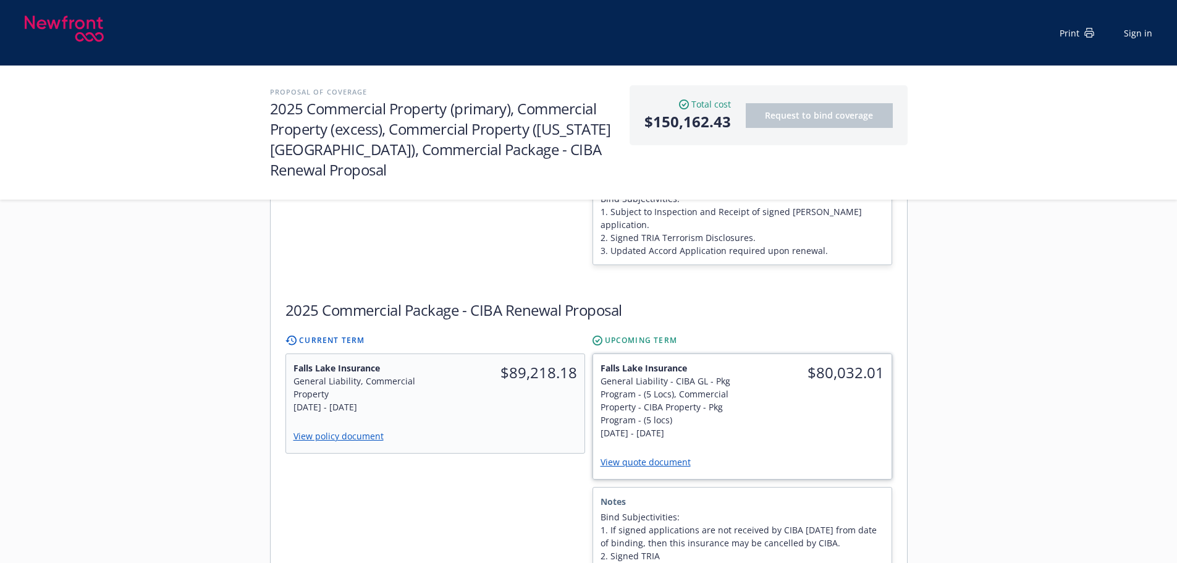
click at [753, 362] on div "$80,032.01" at bounding box center [817, 400] width 150 height 93
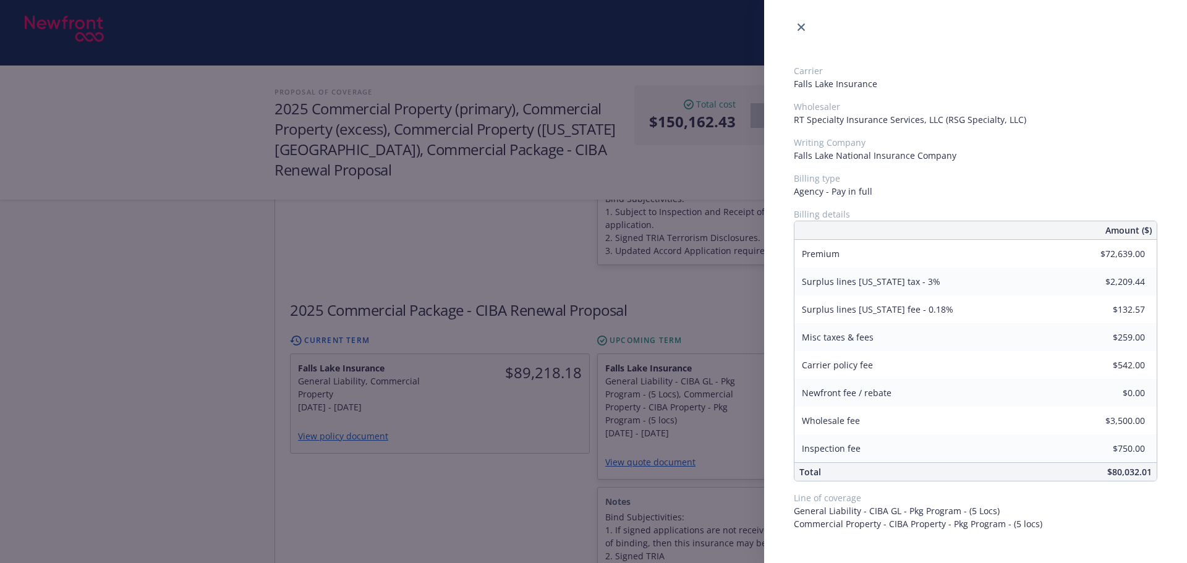
click at [534, 414] on div "Carrier Falls Lake Insurance Wholesaler RT Specialty Insurance Services, LLC (R…" at bounding box center [593, 281] width 1187 height 563
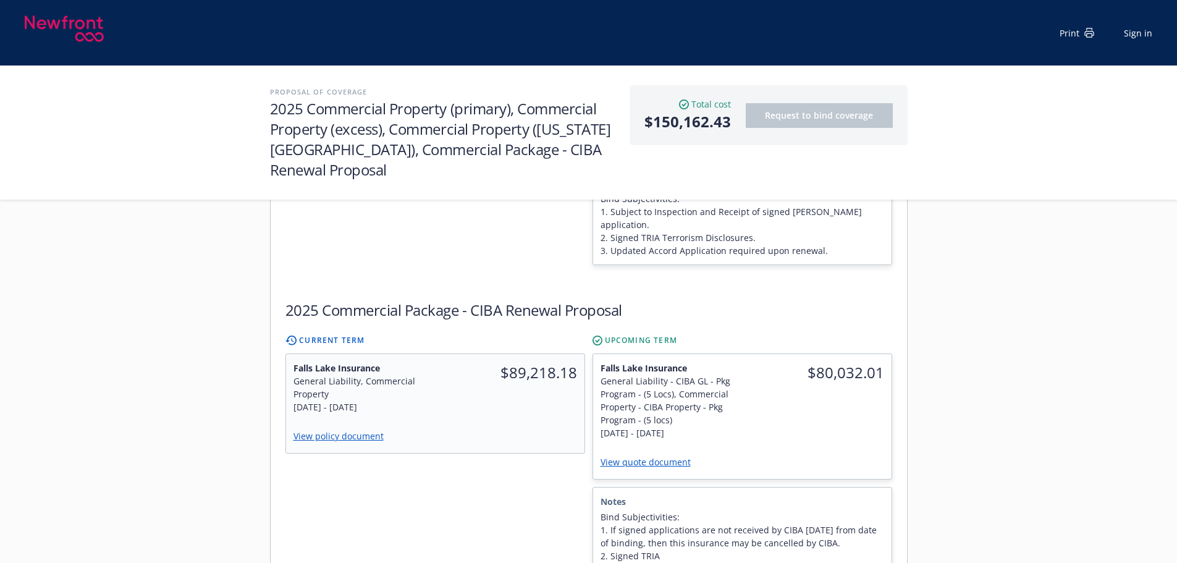
drag, startPoint x: 924, startPoint y: 525, endPoint x: 912, endPoint y: 514, distance: 17.1
click at [669, 456] on link "View quote document" at bounding box center [651, 462] width 100 height 12
click at [461, 354] on div "$89,218.18" at bounding box center [510, 387] width 150 height 67
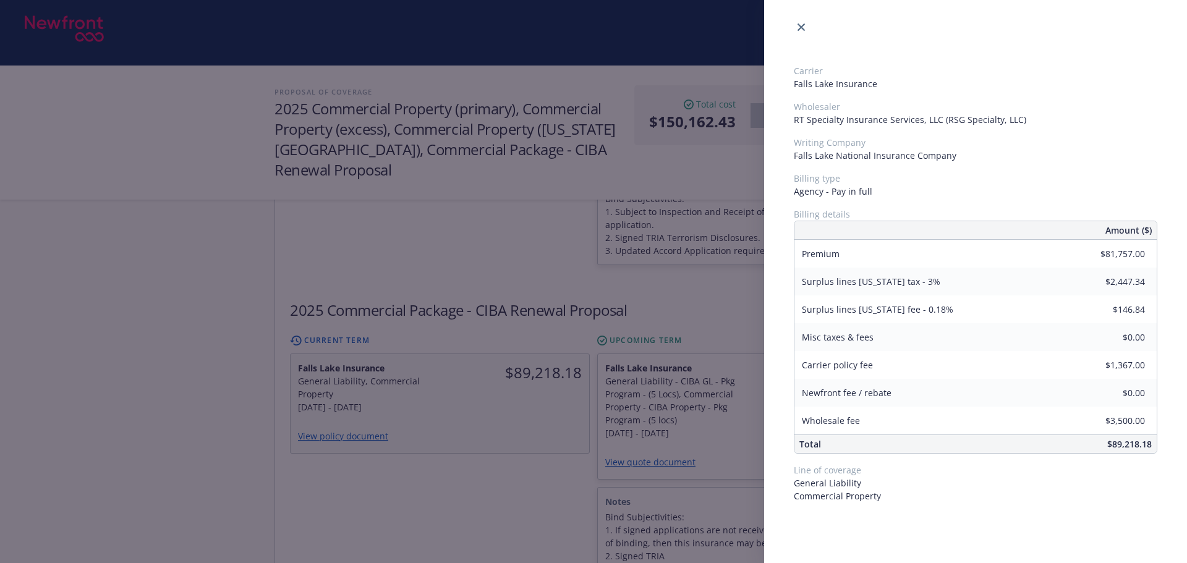
click at [451, 432] on div "Carrier Falls Lake Insurance Wholesaler RT Specialty Insurance Services, LLC (R…" at bounding box center [593, 281] width 1187 height 563
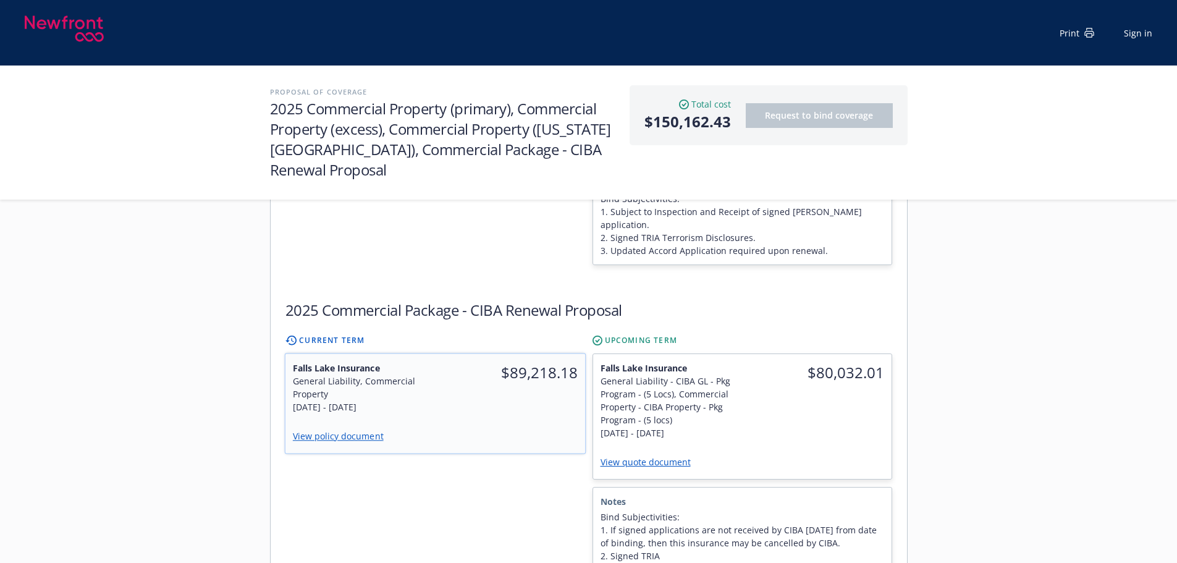
click at [537, 354] on div "$89,218.18" at bounding box center [510, 387] width 150 height 67
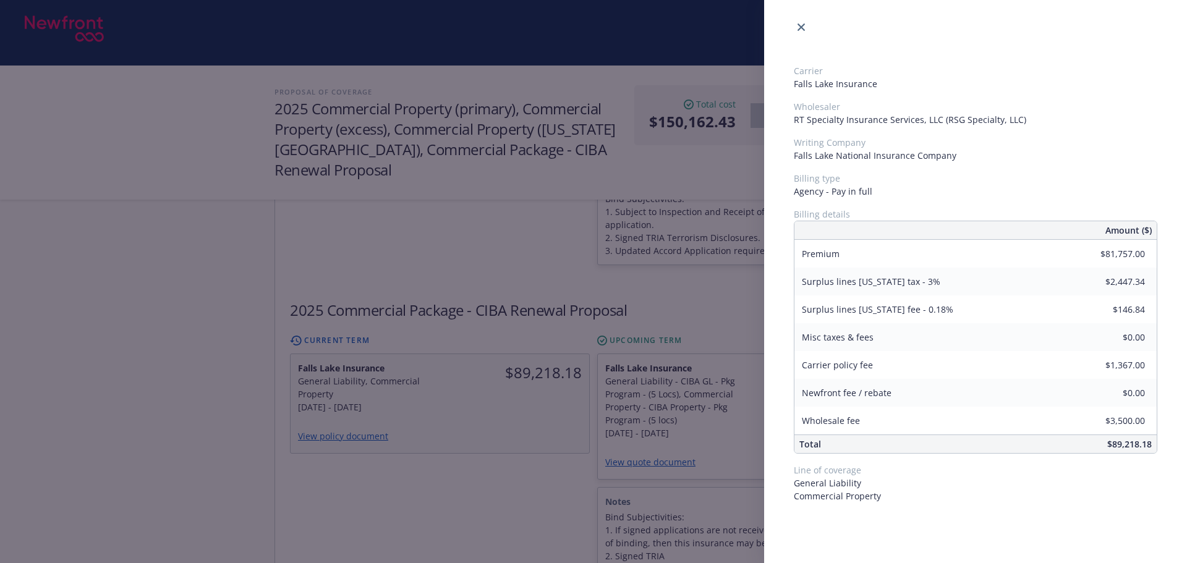
click at [518, 391] on div "Carrier Falls Lake Insurance Wholesaler RT Specialty Insurance Services, LLC (R…" at bounding box center [593, 281] width 1187 height 563
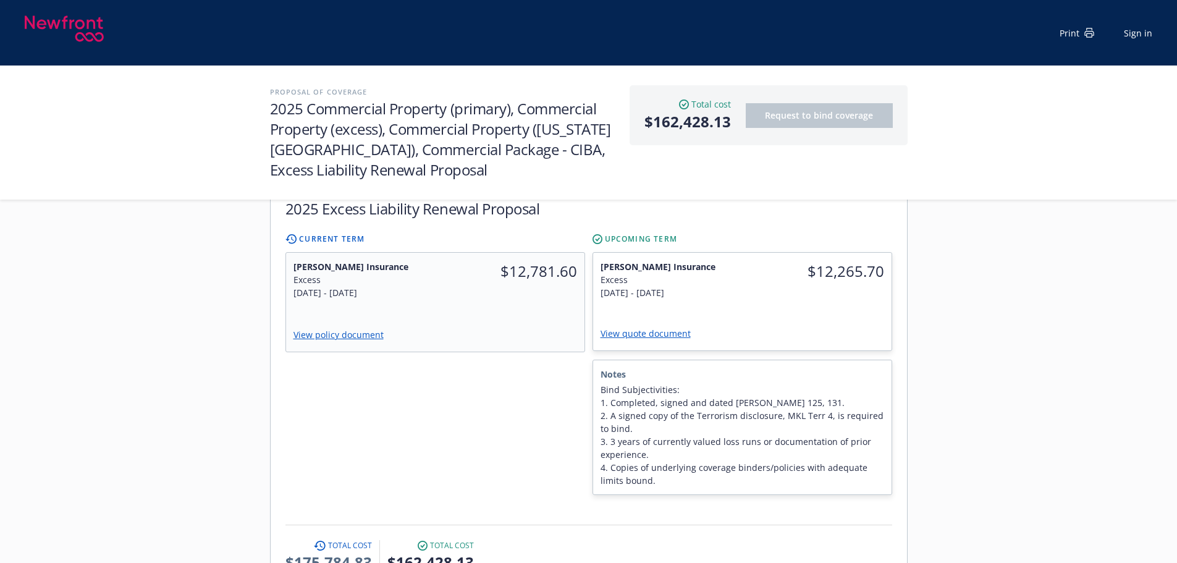
scroll to position [1607, 0]
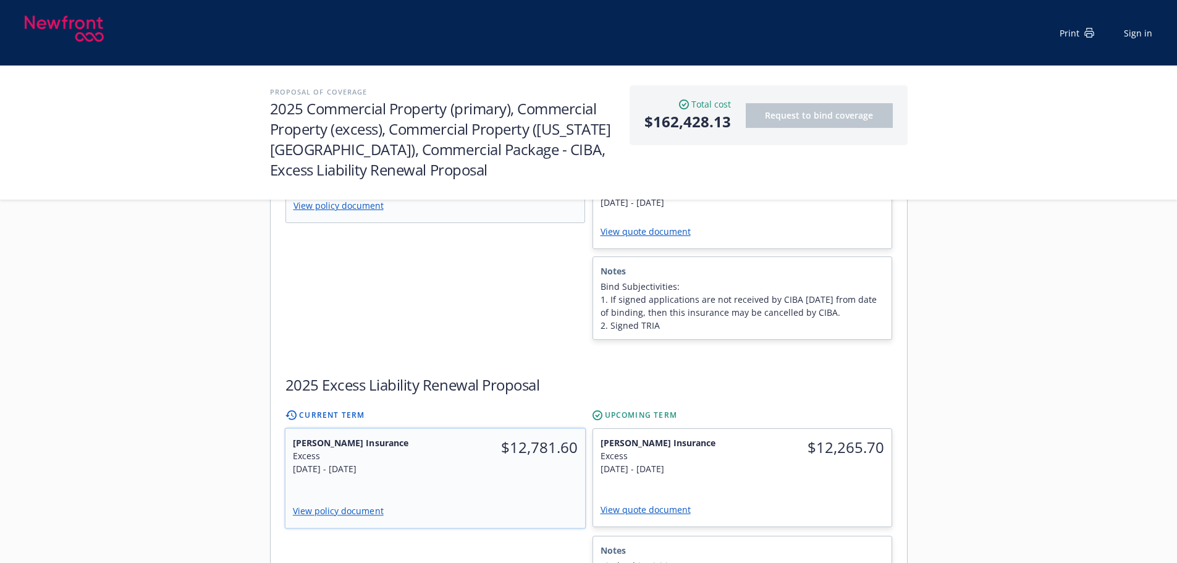
click at [459, 429] on div "$12,781.60" at bounding box center [510, 456] width 150 height 54
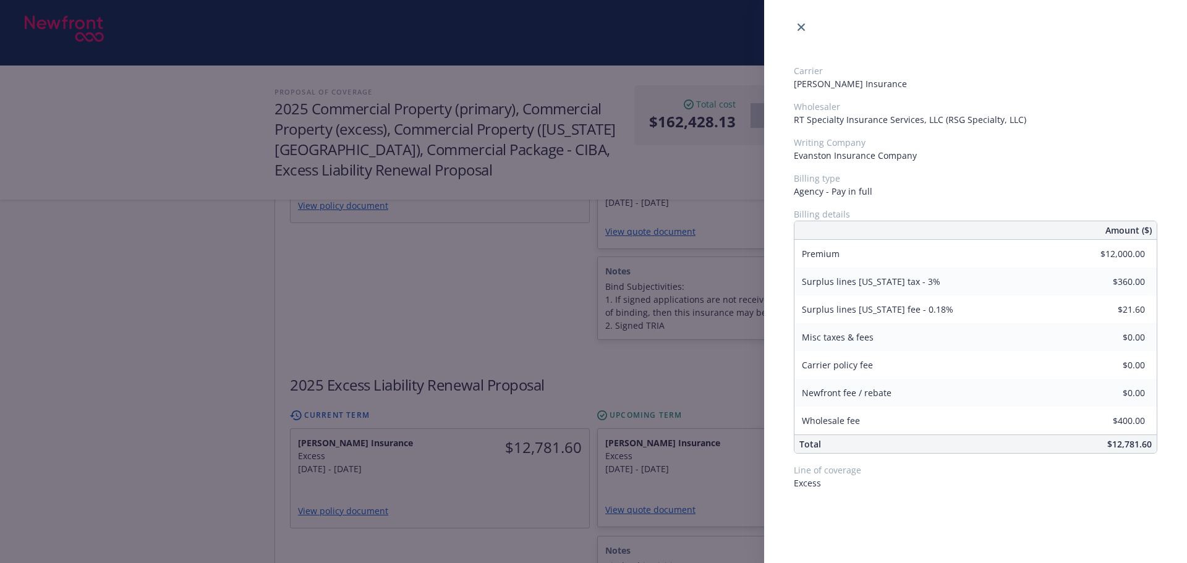
click at [517, 470] on div "Carrier Markel Insurance Wholesaler RT Specialty Insurance Services, LLC (RSG S…" at bounding box center [593, 281] width 1187 height 563
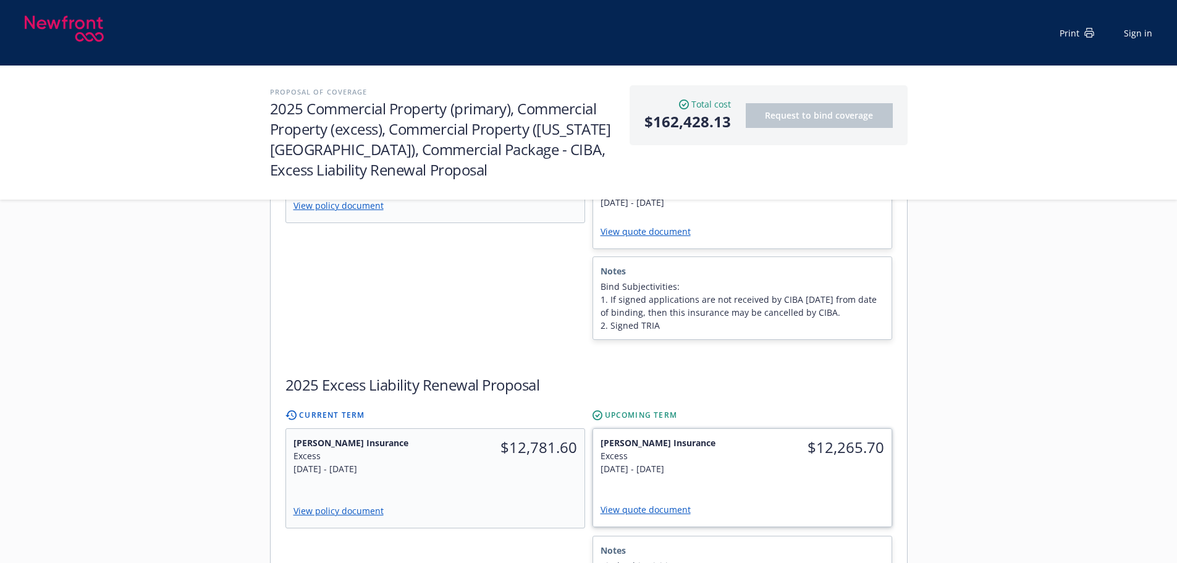
click at [796, 429] on div "$12,265.70" at bounding box center [817, 447] width 150 height 37
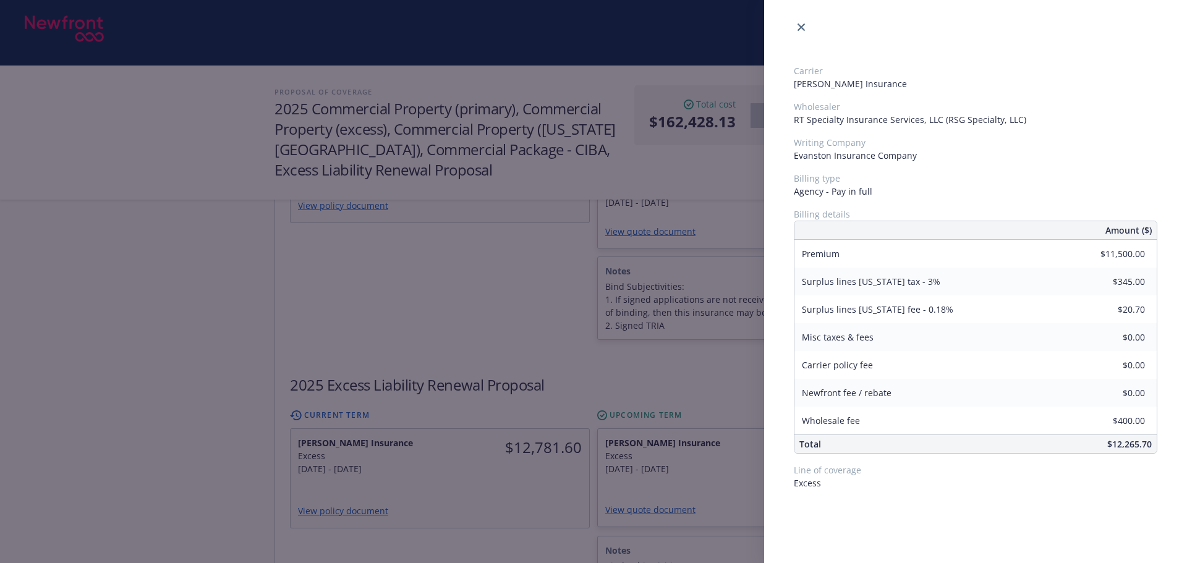
click at [499, 489] on div "Carrier Markel Insurance Wholesaler RT Specialty Insurance Services, LLC (RSG S…" at bounding box center [593, 281] width 1187 height 563
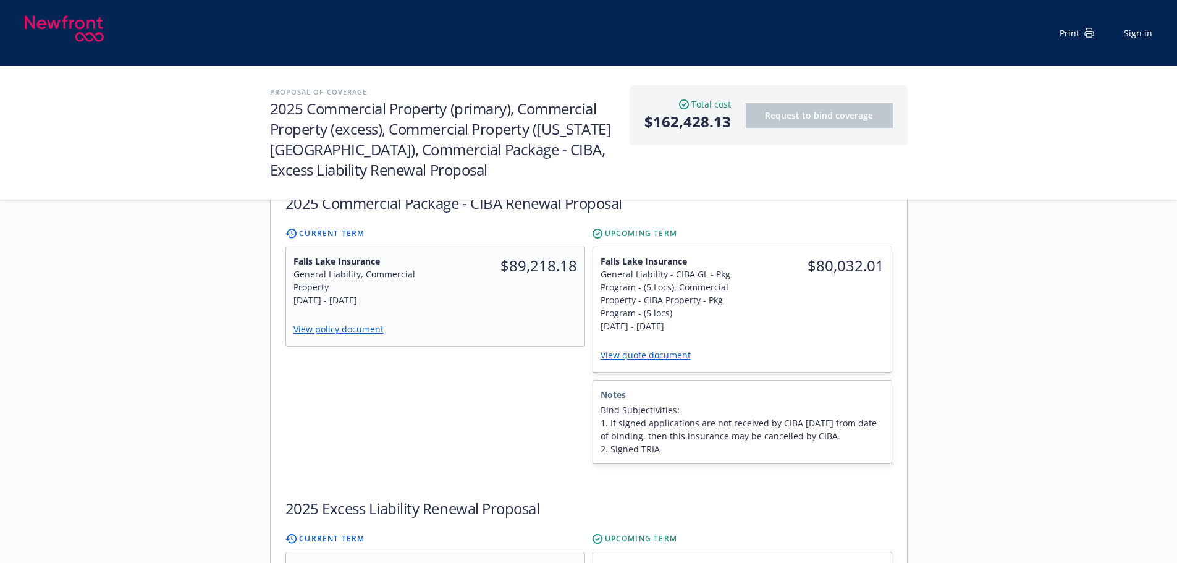
scroll to position [1298, 0]
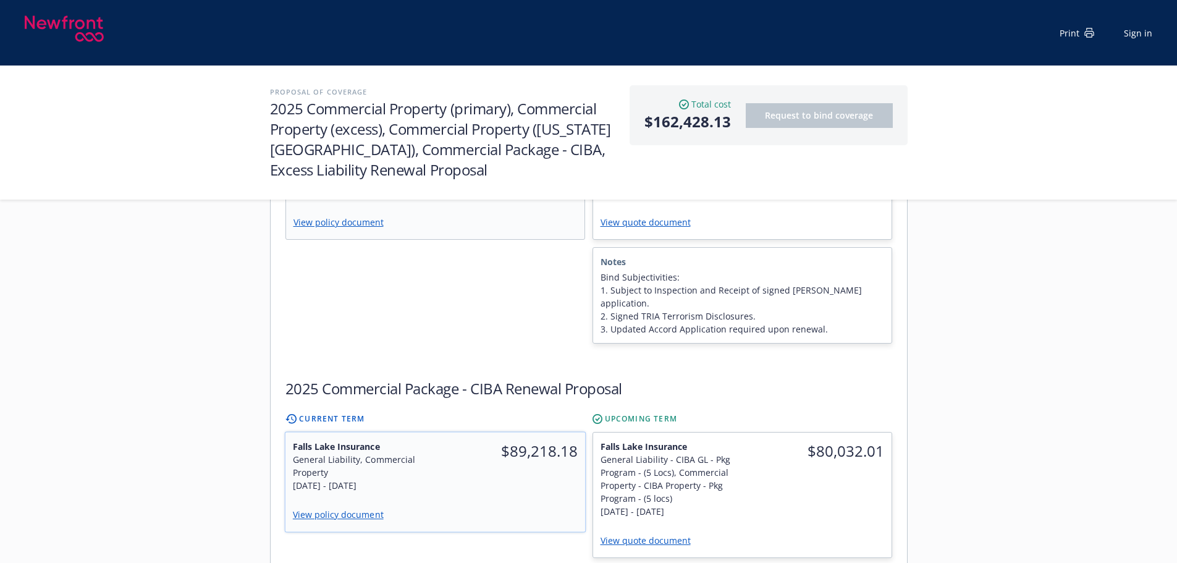
click at [521, 433] on div "$89,218.18" at bounding box center [510, 466] width 150 height 67
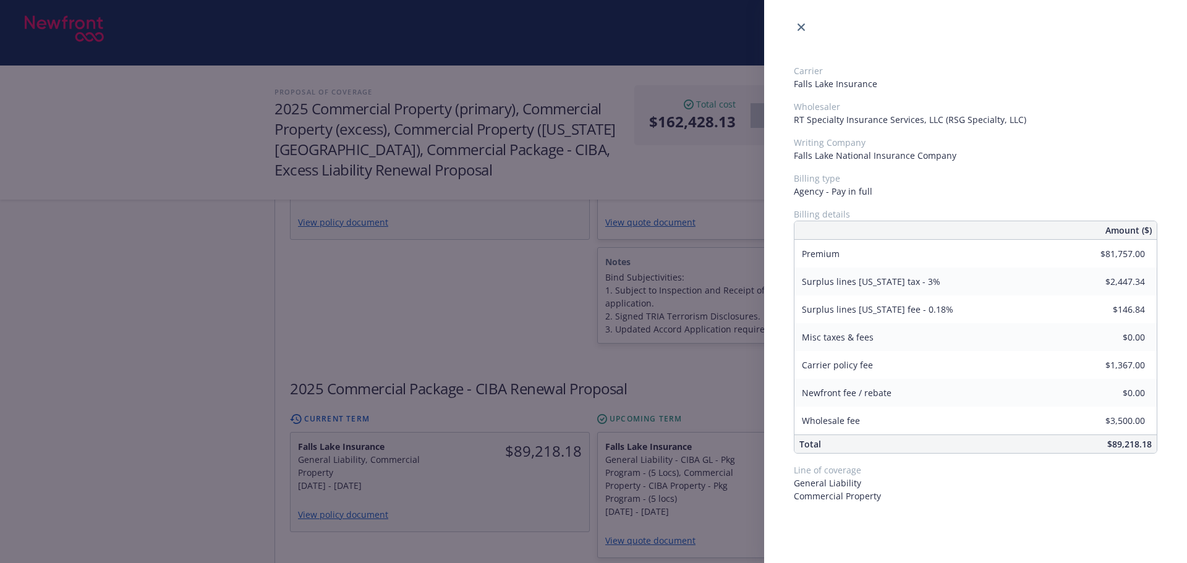
click at [539, 504] on div "Carrier Falls Lake Insurance Wholesaler RT Specialty Insurance Services, LLC (R…" at bounding box center [593, 281] width 1187 height 563
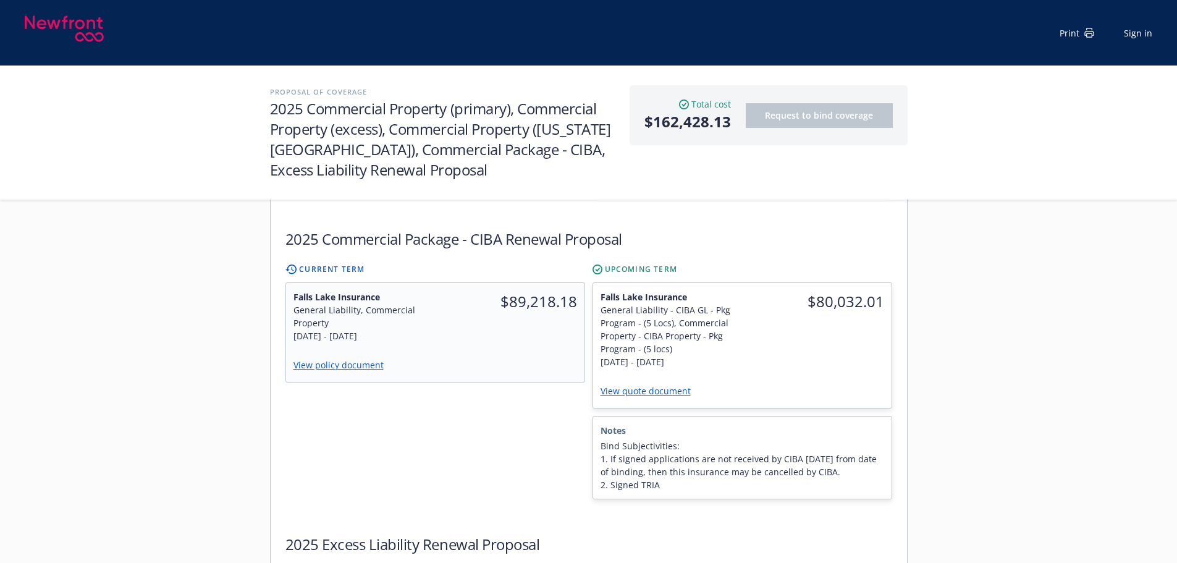
scroll to position [1730, 0]
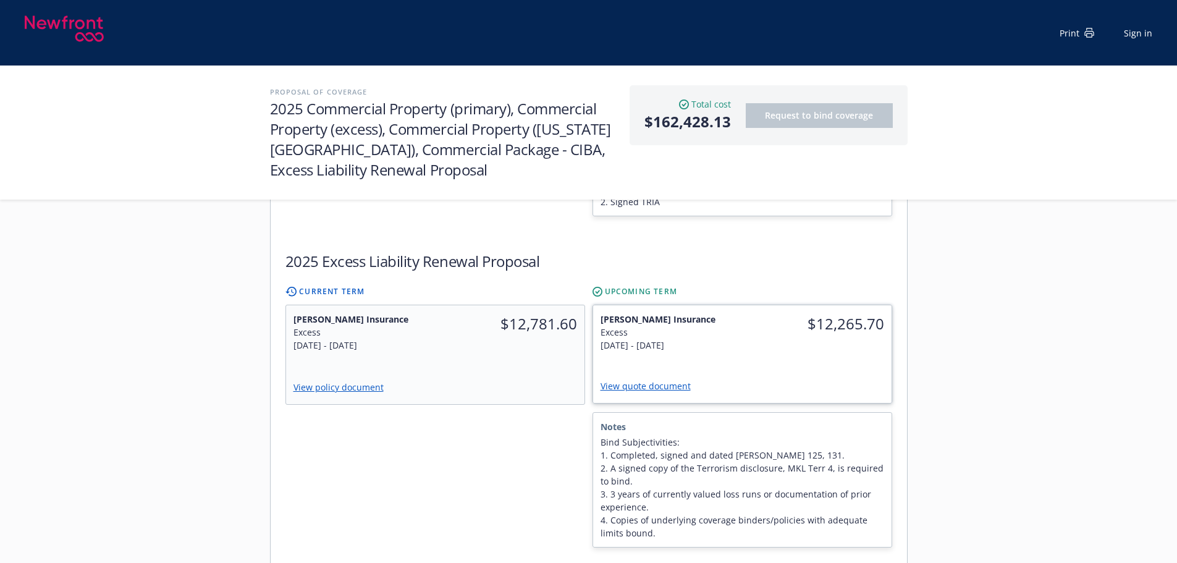
click at [652, 380] on link "View quote document" at bounding box center [651, 386] width 100 height 12
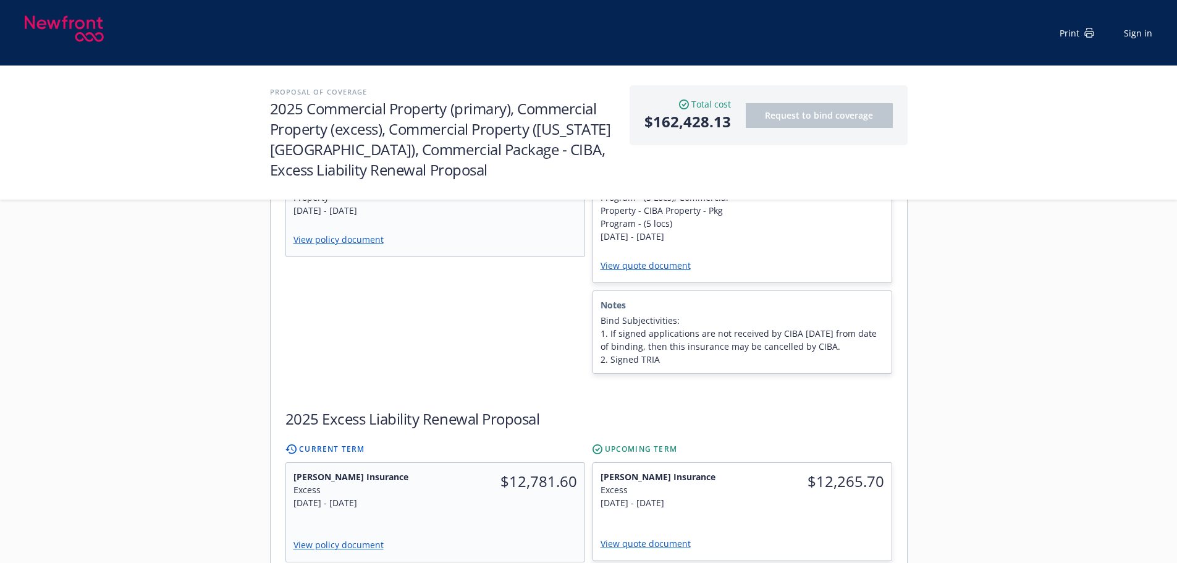
scroll to position [1792, 0]
